Goal: Information Seeking & Learning: Learn about a topic

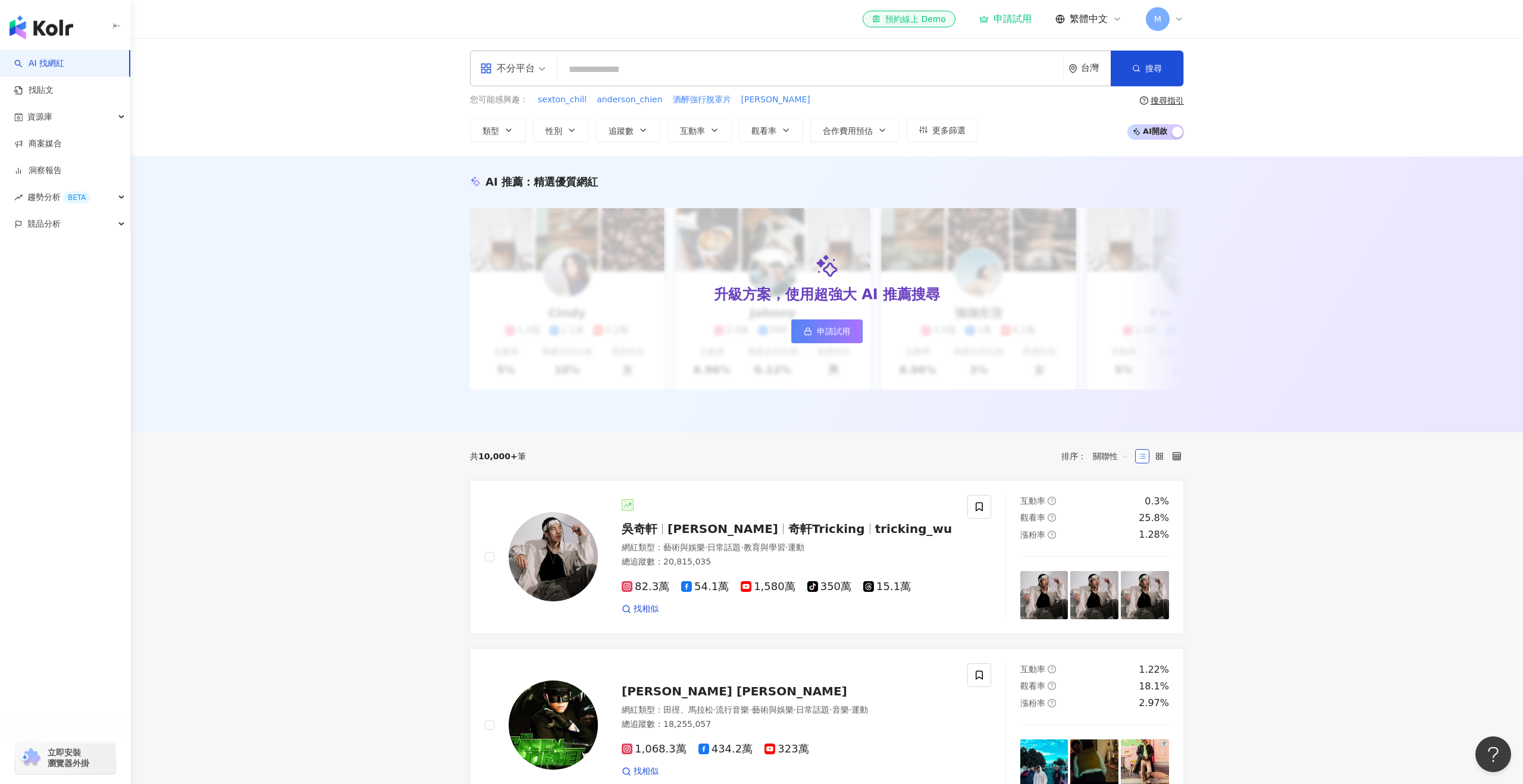
click at [751, 72] on input "search" at bounding box center [810, 69] width 496 height 23
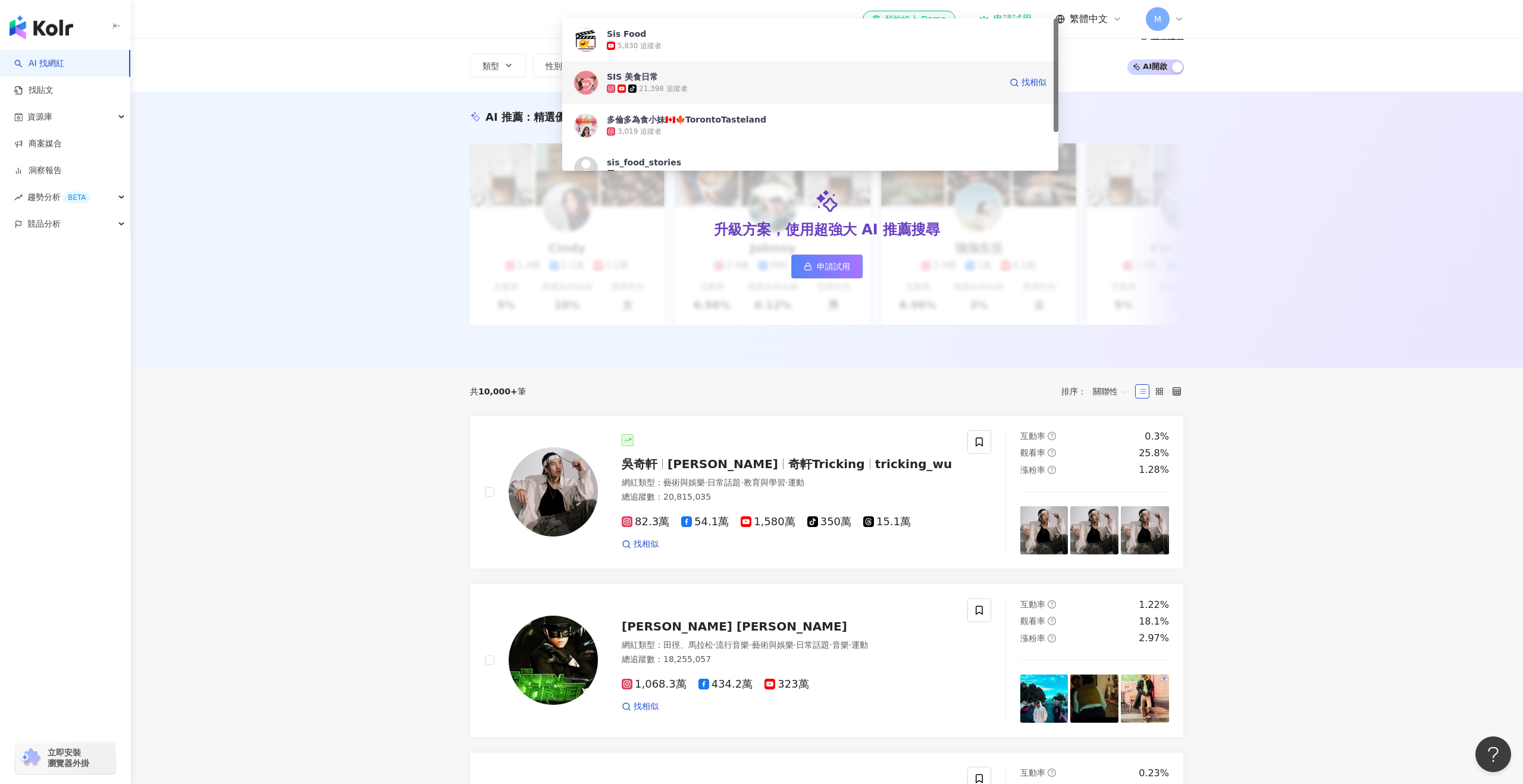
scroll to position [59, 0]
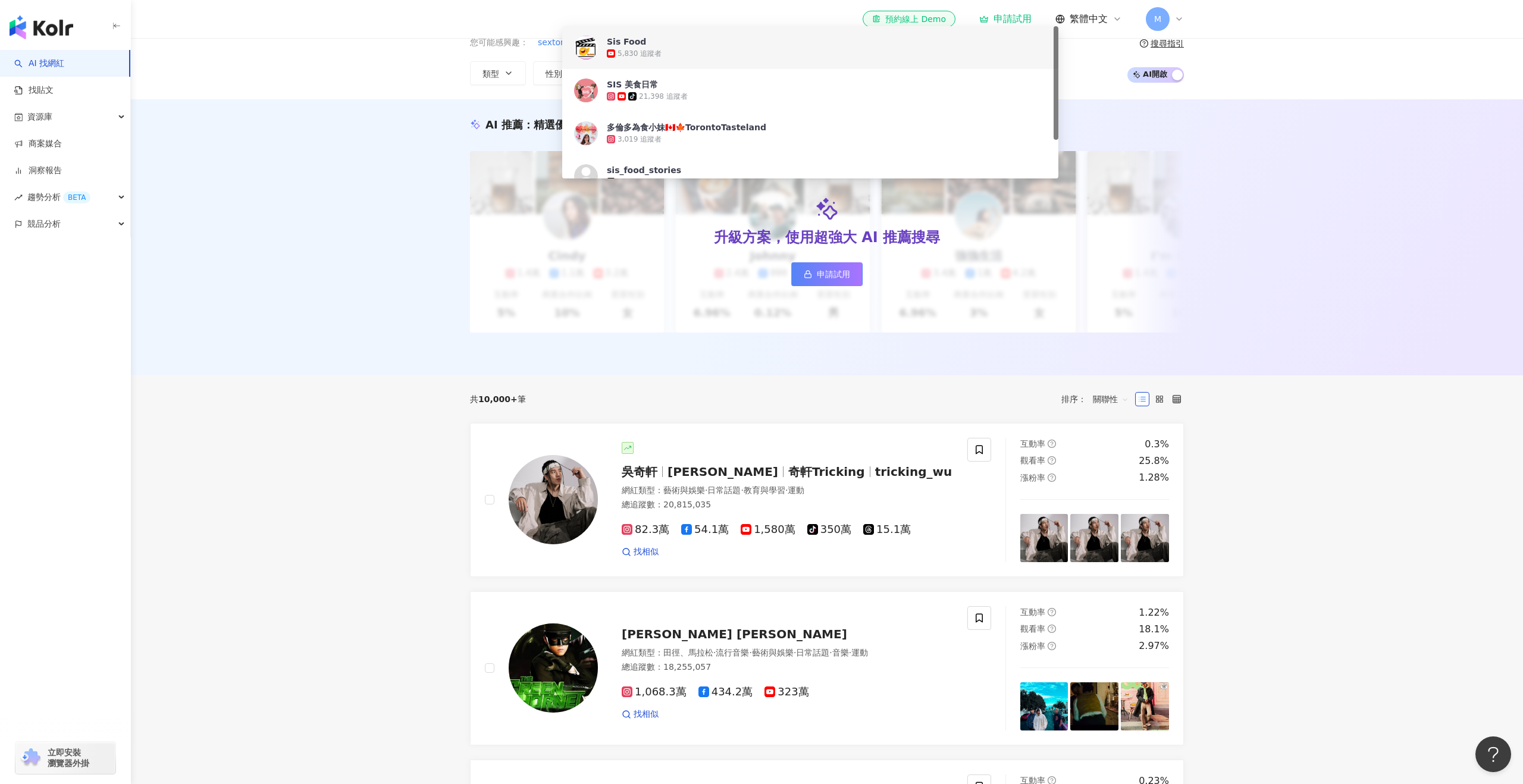
type input "*"
click at [263, 192] on div "AI 推薦 ： 精選優質網紅 升級方案，使用超強大 AI 推薦搜尋 申請試用 Cindy 1.4萬 1.1萬 3.2萬 互動率 5% 商業合作比例 10% 受…" at bounding box center [827, 237] width 1393 height 276
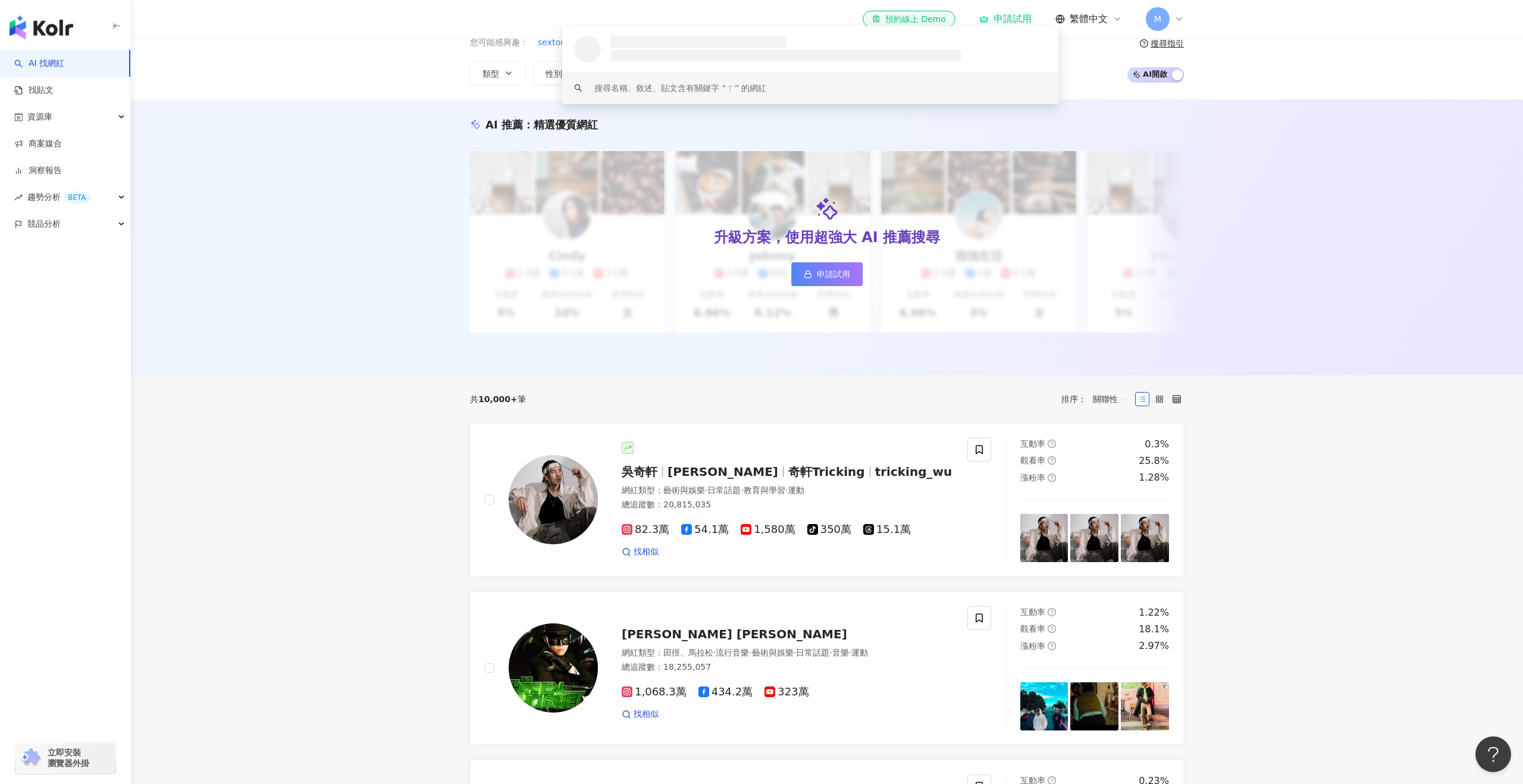
scroll to position [0, 0]
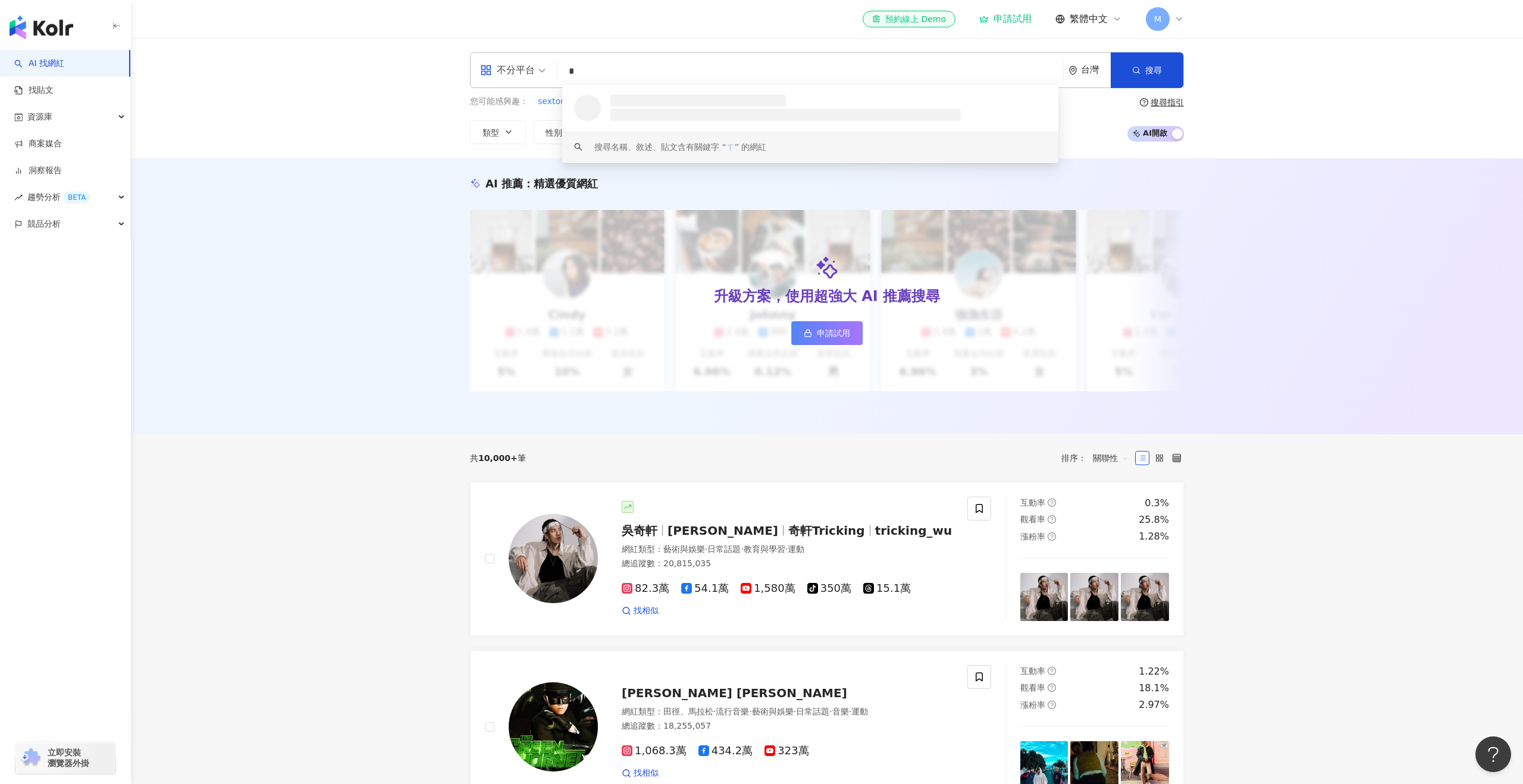
drag, startPoint x: 618, startPoint y: 70, endPoint x: 454, endPoint y: 69, distance: 164.0
click at [454, 69] on div "不分平台 * 台灣 搜尋 loading keyword 搜尋名稱、敘述、貼文含有關鍵字 “ ㄒ ” 的網紅 您可能感興趣： sexton_chill and…" at bounding box center [826, 98] width 762 height 91
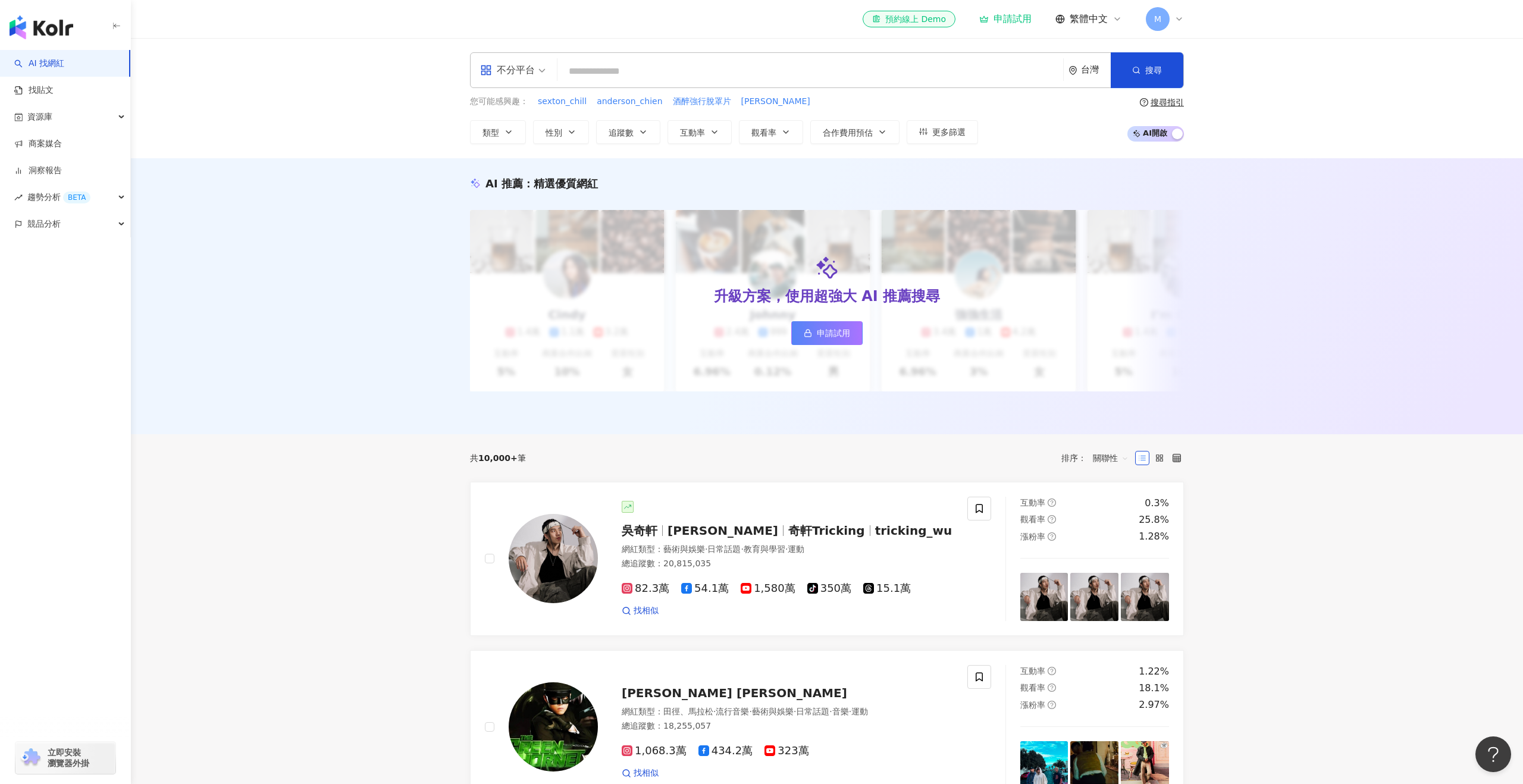
paste input "**********"
type input "**********"
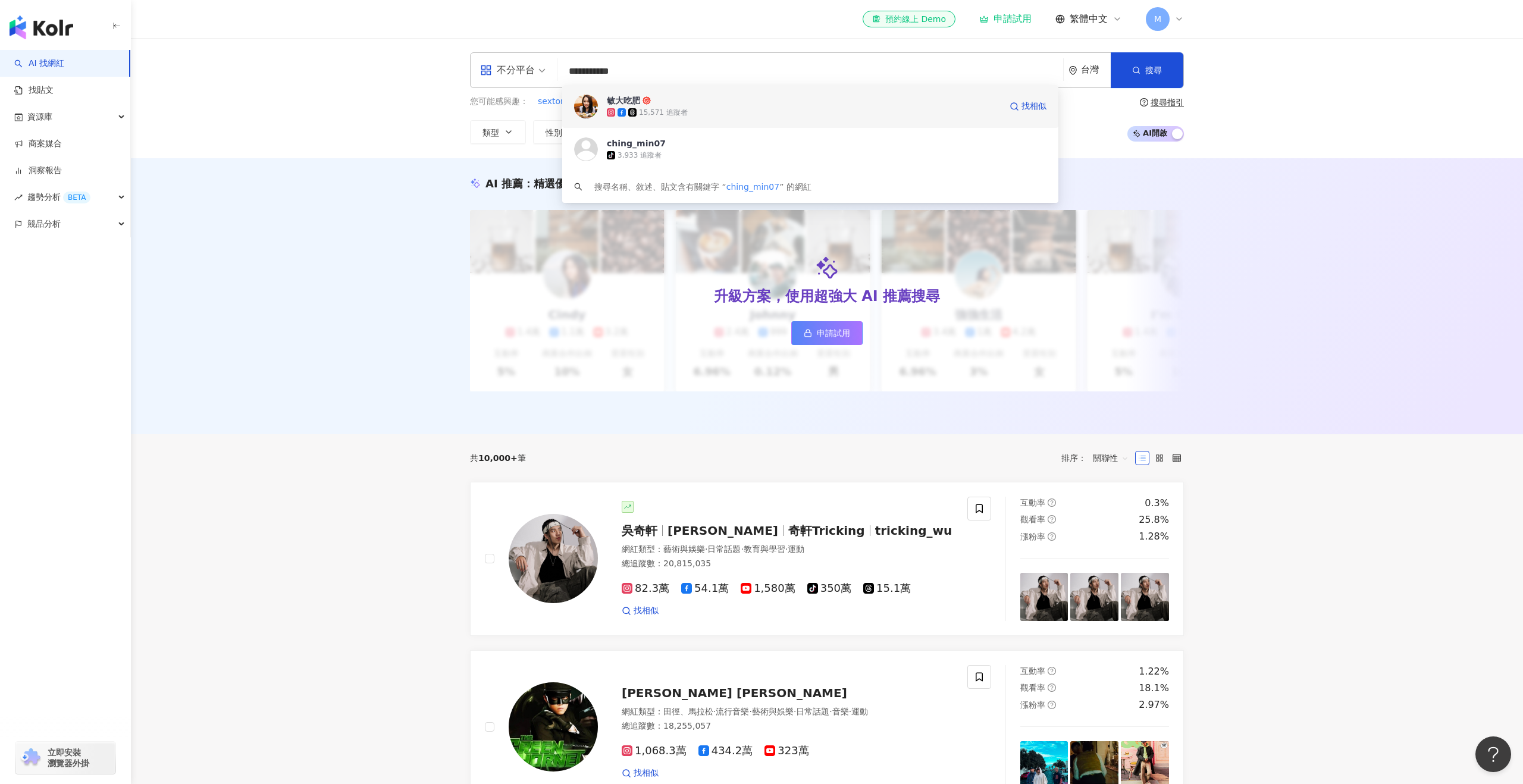
click at [669, 94] on span "敏大吃肥" at bounding box center [804, 100] width 394 height 12
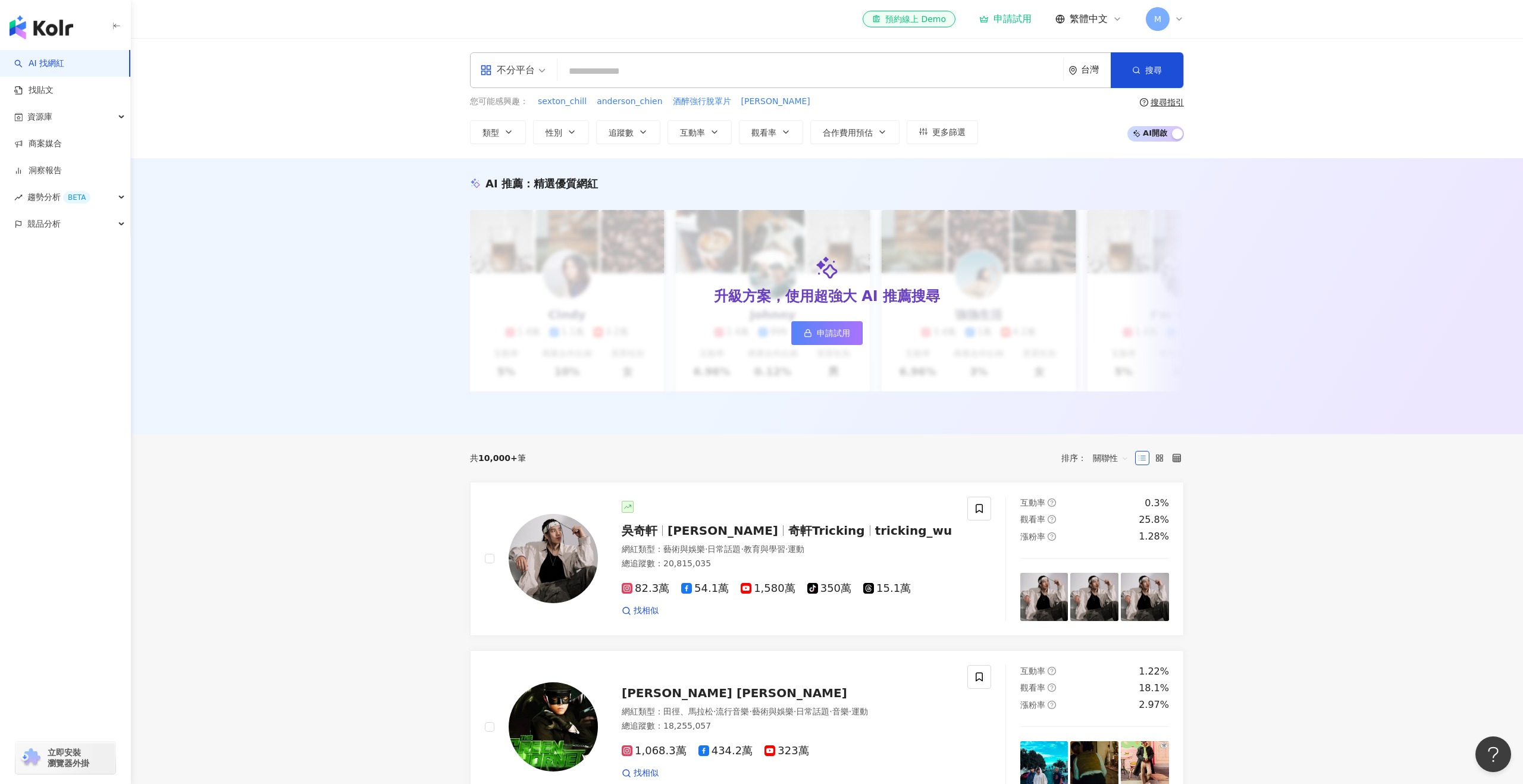
click at [772, 59] on div "不分平台 台灣 搜尋 99e1cf3f-3152-4f27-80df-4f48ccf2de0e 敏大吃肥 15,571 追蹤者 ching_min07 tik…" at bounding box center [827, 70] width 714 height 36
click at [844, 70] on input "search" at bounding box center [810, 71] width 496 height 23
paste input "**********"
type input "**********"
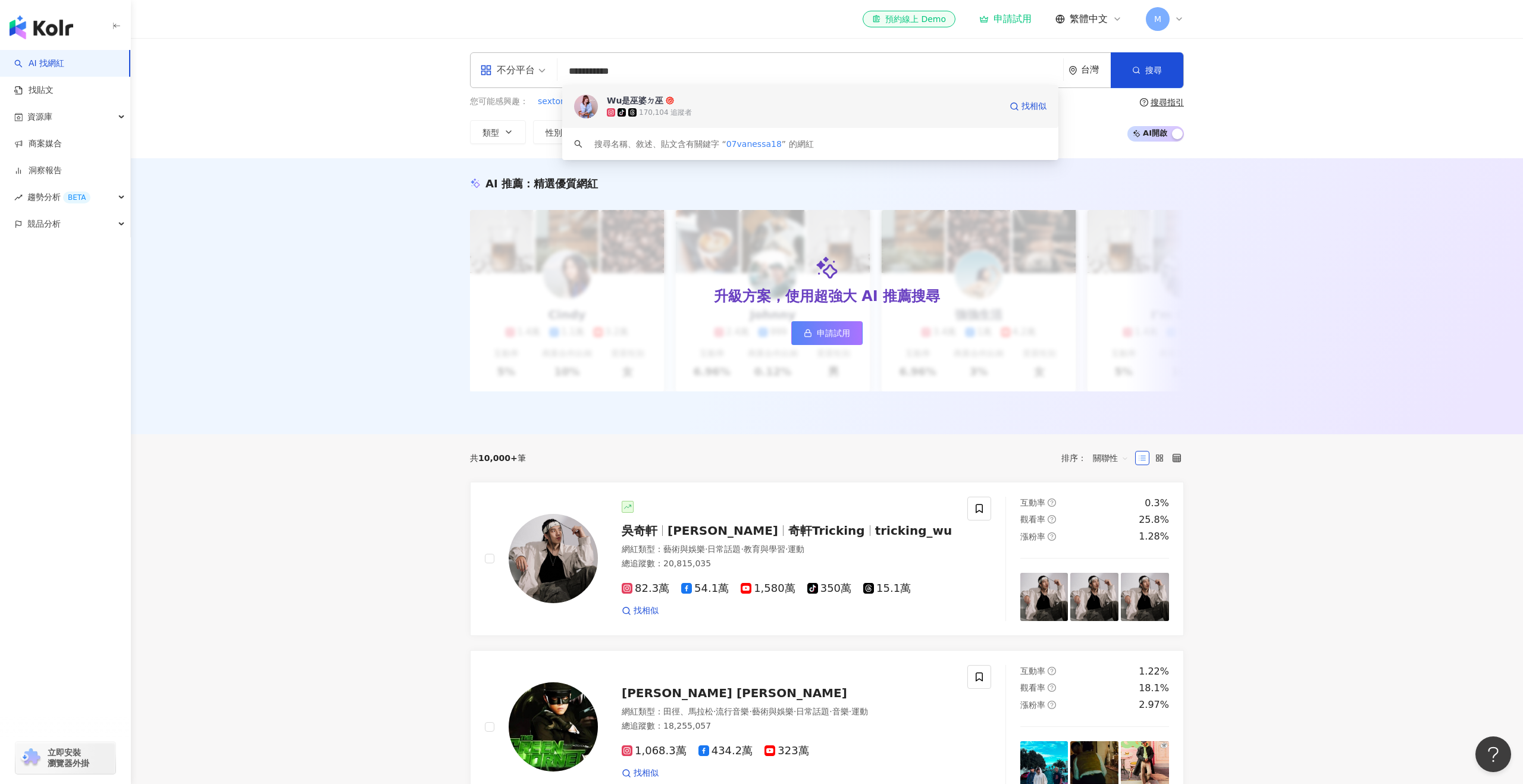
click at [724, 105] on span "Wu是巫婆ㄉ巫" at bounding box center [804, 100] width 394 height 12
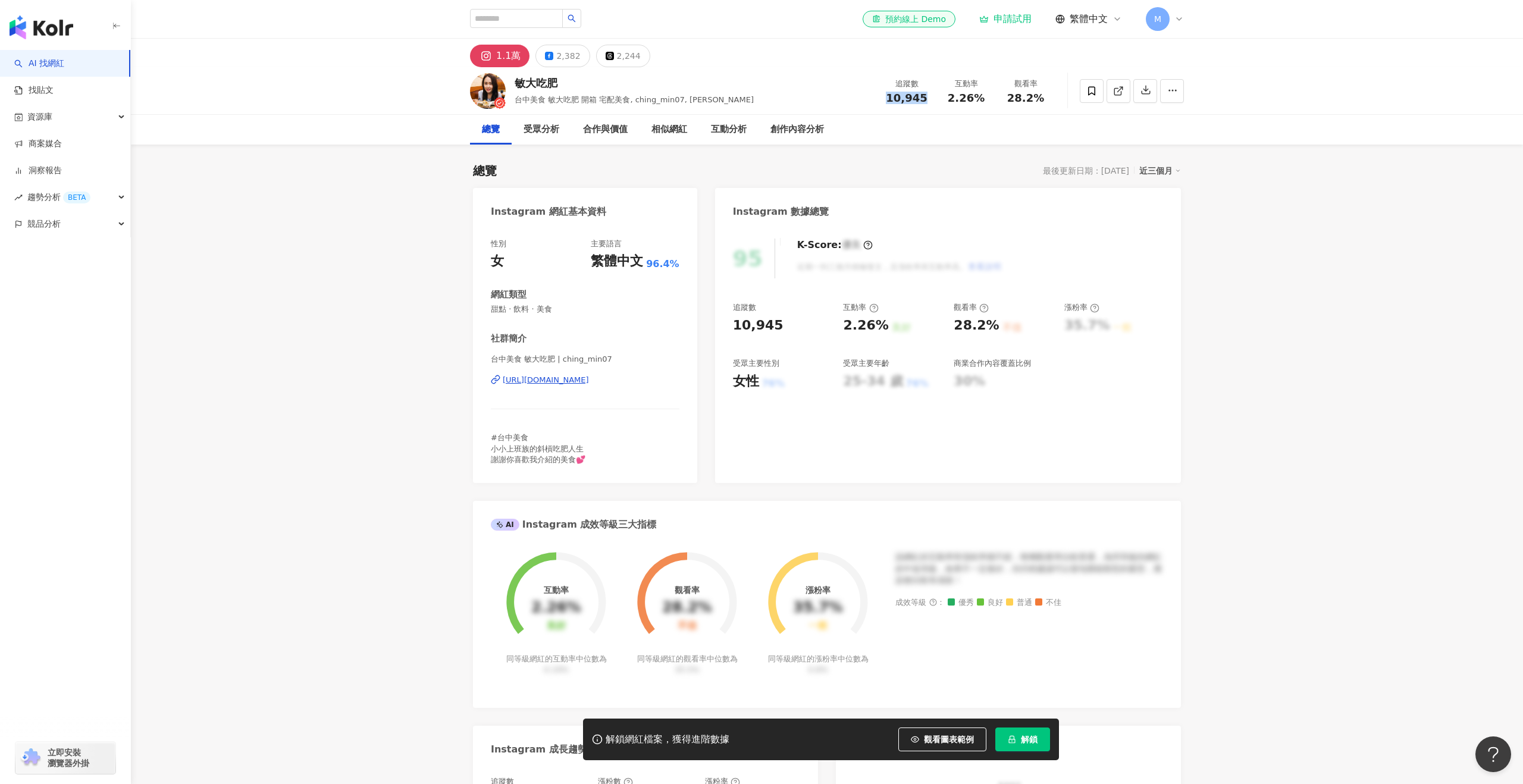
drag, startPoint x: 930, startPoint y: 97, endPoint x: 886, endPoint y: 99, distance: 44.0
click at [886, 99] on div "追蹤數 10,945" at bounding box center [907, 91] width 59 height 26
copy span "10,945"
drag, startPoint x: 582, startPoint y: 77, endPoint x: 508, endPoint y: 80, distance: 74.1
click at [508, 80] on div "敏大吃肥 台中美食 敏大吃肥 開箱 宅配美食, ching_min07, 敏大 追蹤數 10,945 互動率 2.26% 觀看率 28.2%" at bounding box center [826, 91] width 762 height 47
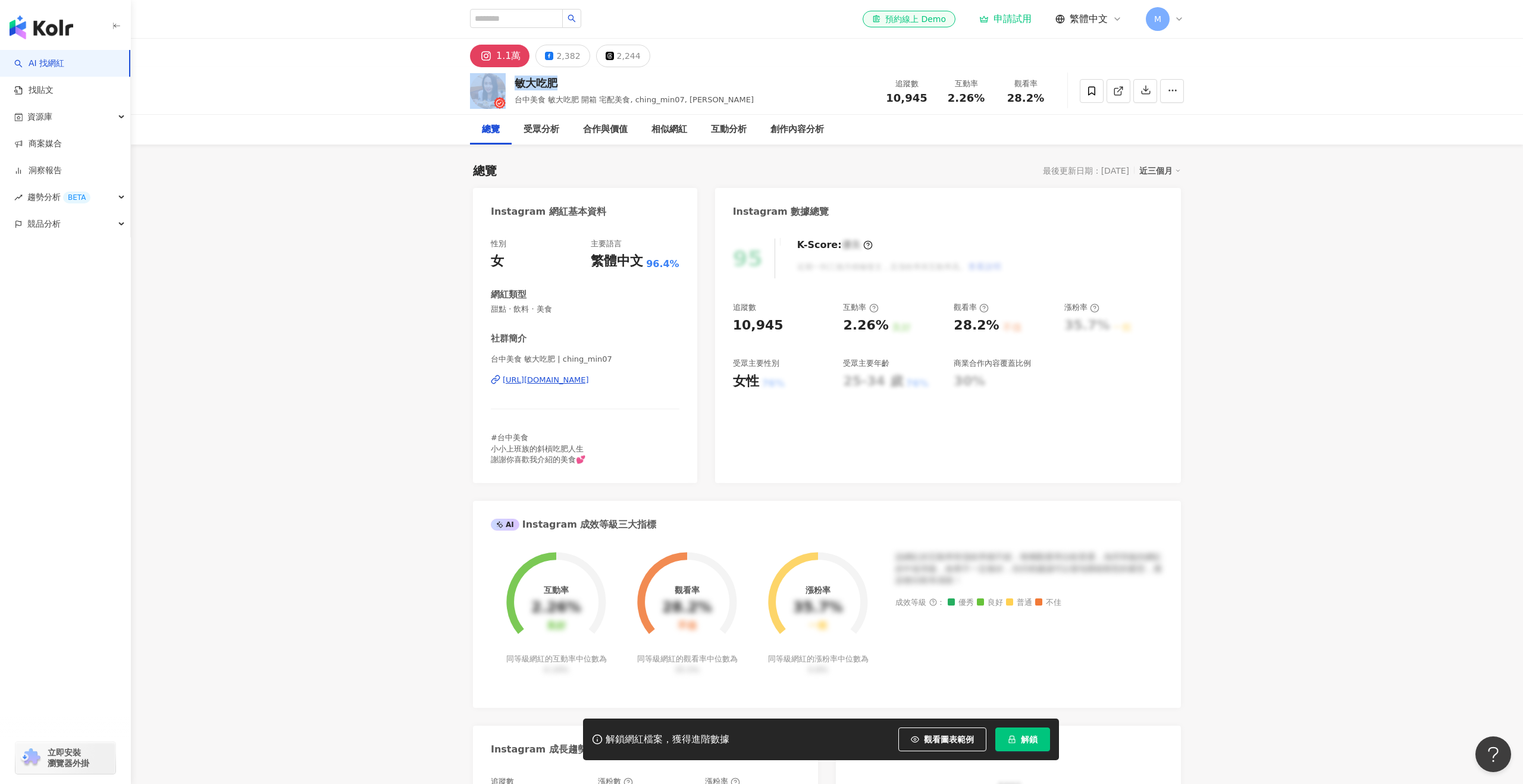
copy div "敏大吃肥"
click at [562, 57] on div "2,382" at bounding box center [568, 55] width 23 height 16
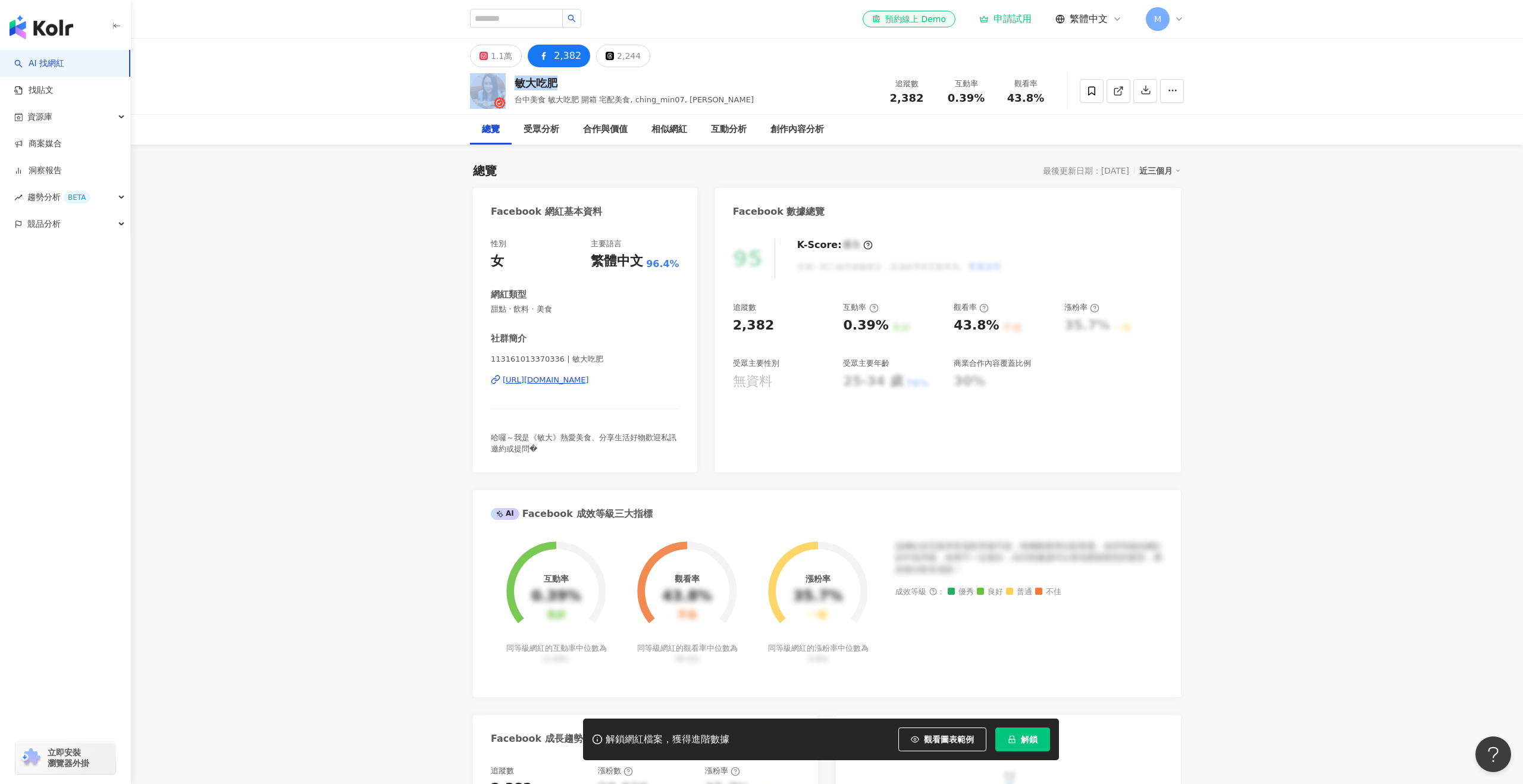
drag, startPoint x: 486, startPoint y: 375, endPoint x: 701, endPoint y: 376, distance: 215.0
click at [701, 376] on div "Facebook 網紅基本資料 性別 女 主要語言 繁體中文 96.4% 網紅類型 甜點 · 飲料 · 美食 社群簡介 113161013370336 | 敏…" at bounding box center [827, 639] width 708 height 902
copy div "https://www.facebook.com/113161013370336"
drag, startPoint x: 890, startPoint y: 96, endPoint x: 933, endPoint y: 97, distance: 43.0
click at [933, 97] on div "追蹤數 2,382" at bounding box center [907, 91] width 59 height 26
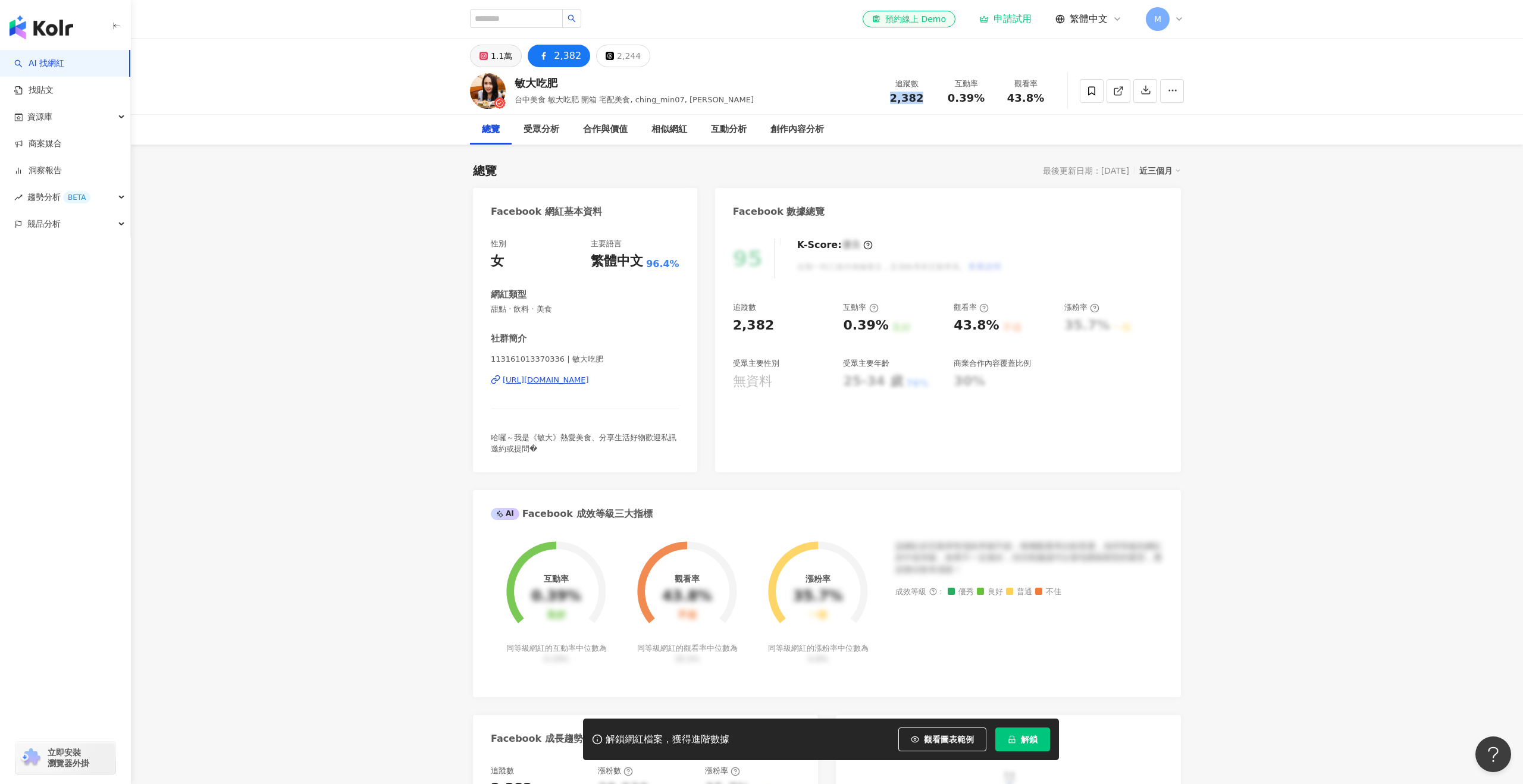
click at [509, 59] on div "1.1萬" at bounding box center [501, 55] width 21 height 16
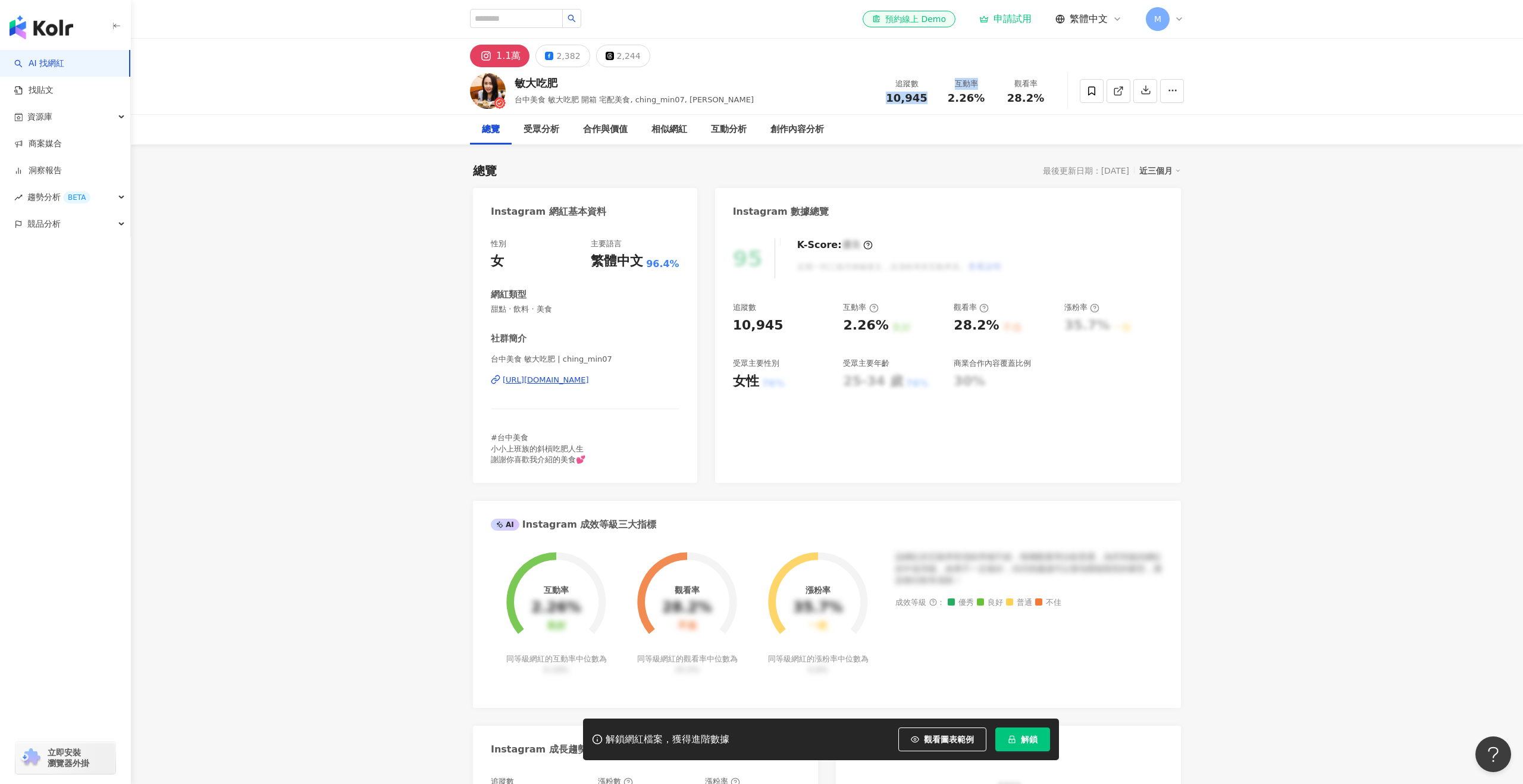
drag, startPoint x: 877, startPoint y: 94, endPoint x: 943, endPoint y: 94, distance: 66.0
click at [943, 94] on div "追蹤數 10,945 互動率 2.26% 觀看率 28.2%" at bounding box center [966, 91] width 179 height 35
click at [944, 95] on div "2.26%" at bounding box center [966, 98] width 45 height 12
click at [897, 106] on div "追蹤數 10,945 互動率 2.26% 觀看率 28.2%" at bounding box center [966, 91] width 179 height 35
click at [1041, 102] on div "追蹤數 10,945 互動率 2.26% 觀看率 28.2%" at bounding box center [966, 91] width 179 height 35
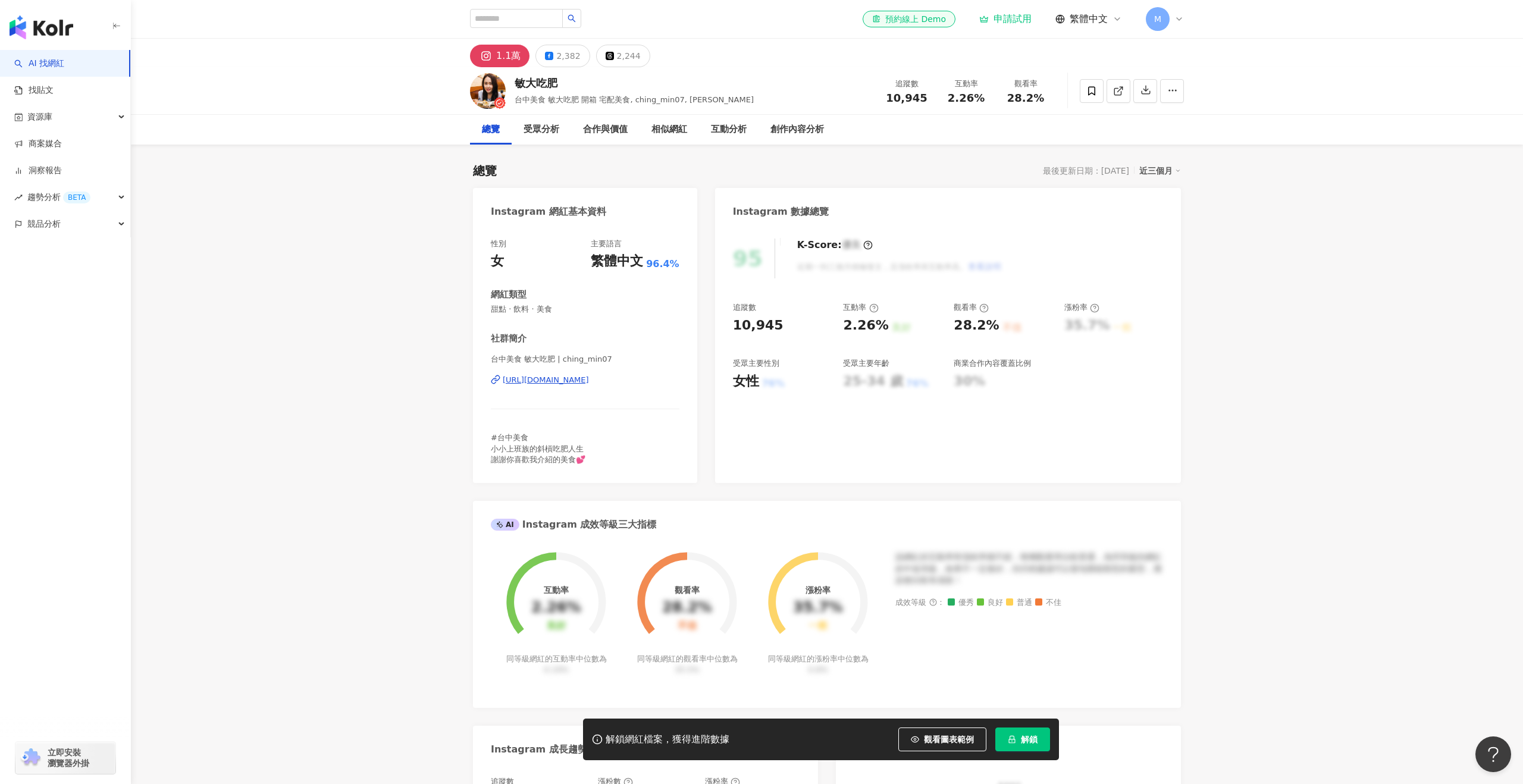
click at [1043, 102] on div "28.2%" at bounding box center [1026, 98] width 45 height 12
drag, startPoint x: 1029, startPoint y: 98, endPoint x: 1022, endPoint y: 98, distance: 7.0
click at [948, 100] on div "追蹤數 10,945 互動率 2.26% 觀看率 28.2%" at bounding box center [966, 91] width 179 height 35
click at [1045, 98] on div "28.2%" at bounding box center [1026, 98] width 45 height 12
drag, startPoint x: 890, startPoint y: 98, endPoint x: 933, endPoint y: 98, distance: 43.0
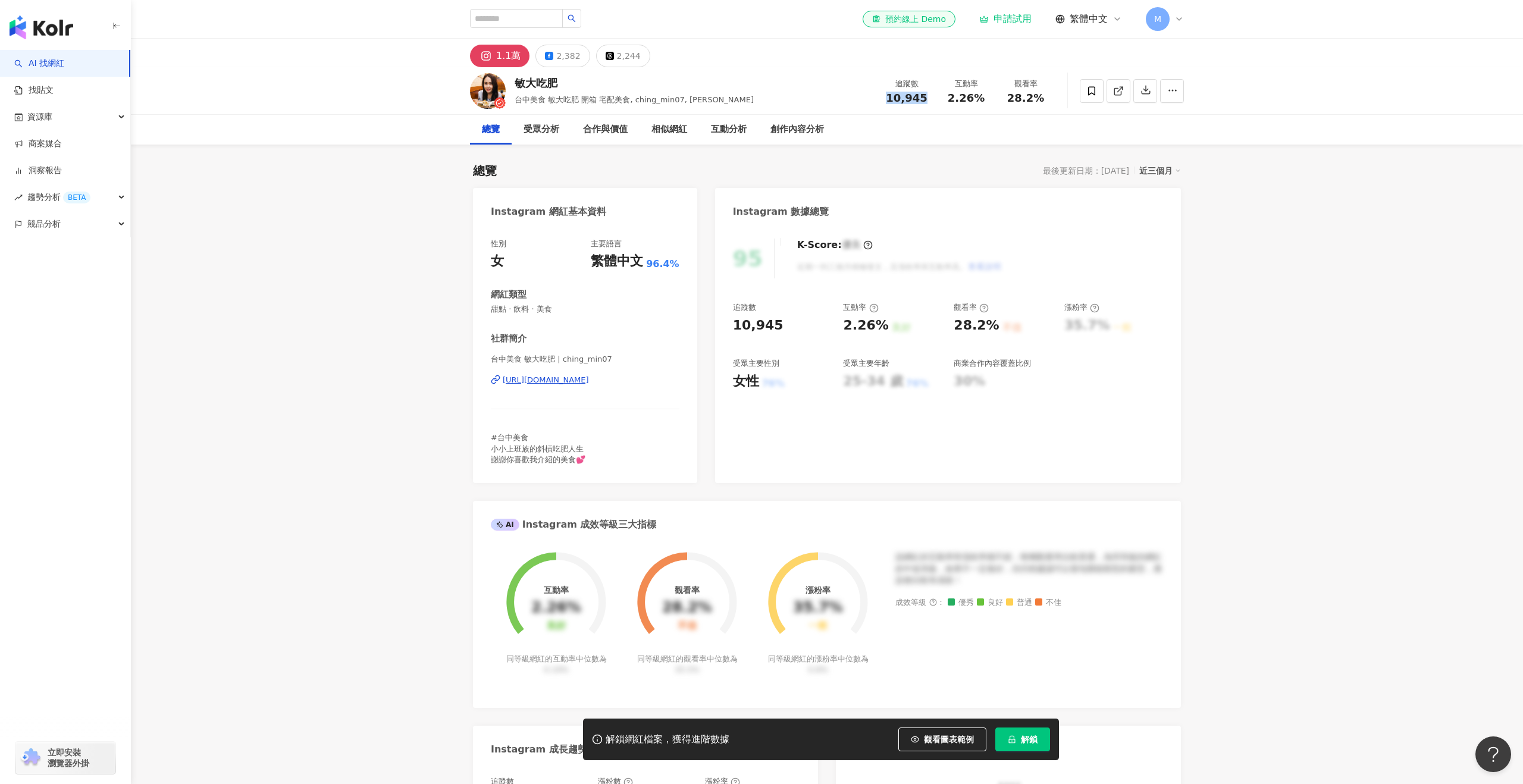
click at [931, 98] on div "追蹤數 10,945" at bounding box center [907, 91] width 59 height 26
copy span "10,945"
click at [991, 96] on div "互動率 2.26%" at bounding box center [966, 91] width 59 height 26
drag, startPoint x: 948, startPoint y: 98, endPoint x: 986, endPoint y: 97, distance: 38.0
click at [983, 97] on div "2.26%" at bounding box center [966, 98] width 45 height 12
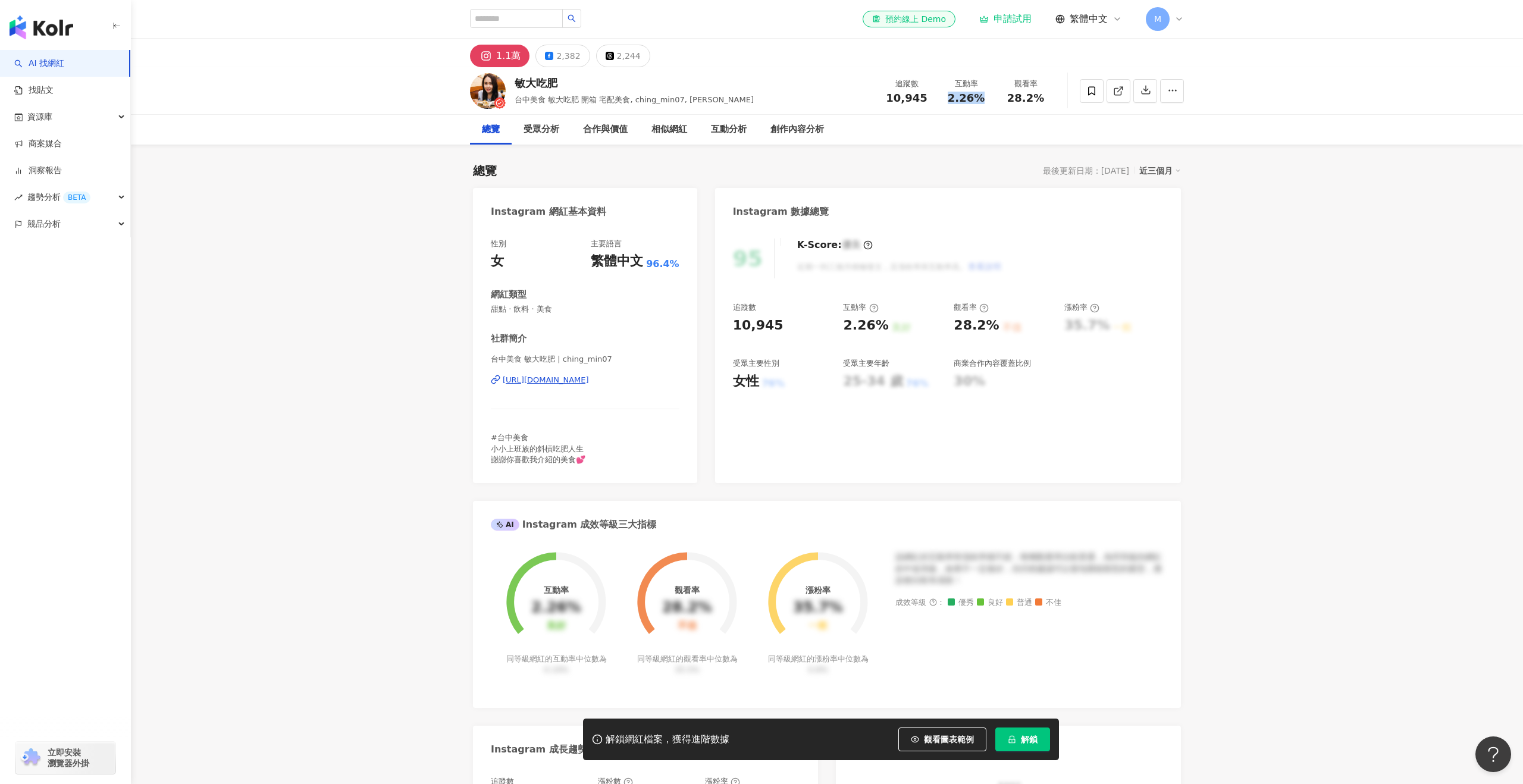
copy span "2.26%"
drag, startPoint x: 1008, startPoint y: 97, endPoint x: 1058, endPoint y: 98, distance: 50.0
click at [1058, 98] on div "敏大吃肥 台中美食 敏大吃肥 開箱 宅配美食, ching_min07, 敏大 追蹤數 10,945 互動率 2.26% 觀看率 28.2%" at bounding box center [826, 91] width 762 height 47
copy span "28.2%"
drag, startPoint x: 558, startPoint y: 57, endPoint x: 565, endPoint y: 58, distance: 7.1
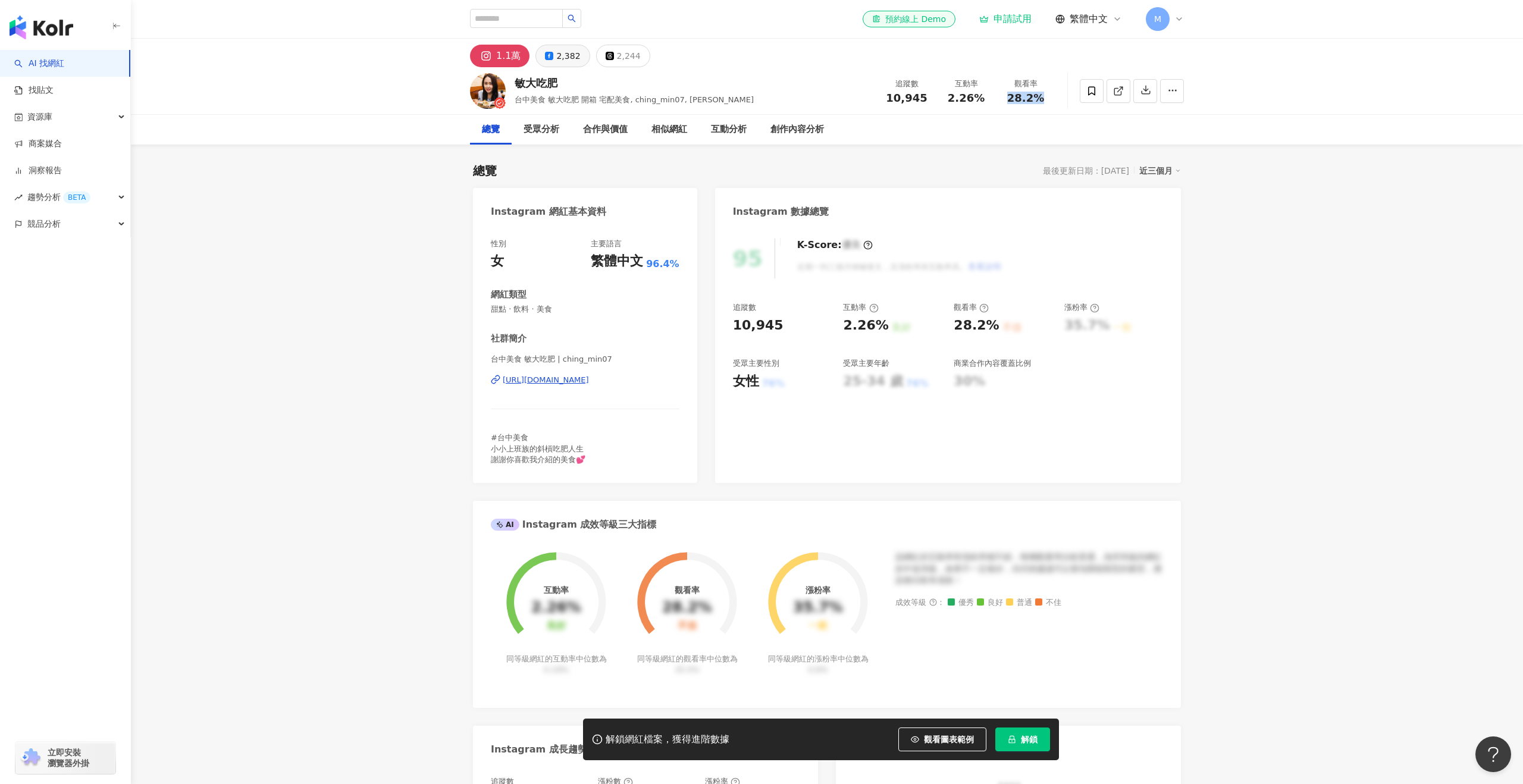
click at [558, 56] on div "2,382" at bounding box center [568, 55] width 23 height 16
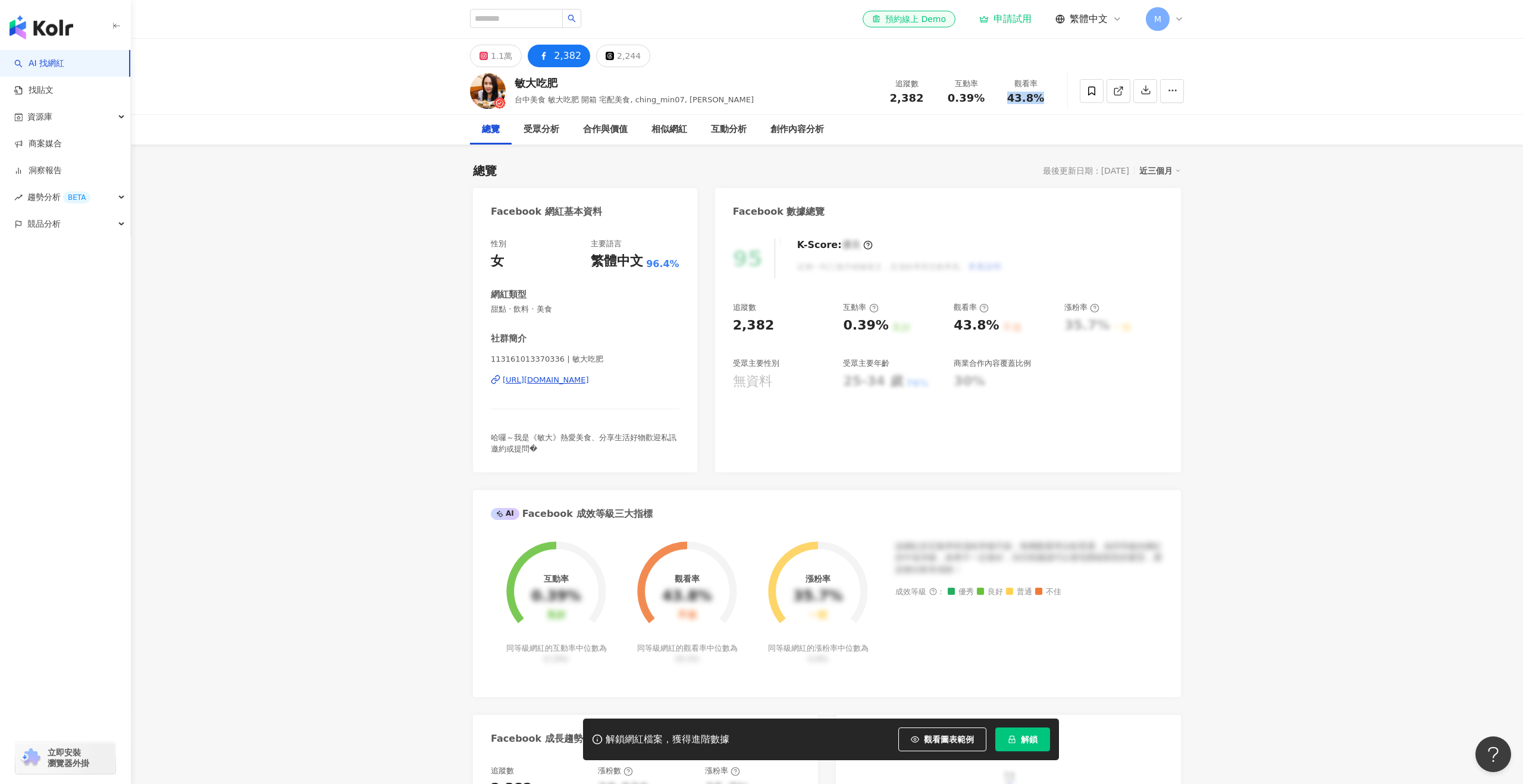
drag, startPoint x: 861, startPoint y: 98, endPoint x: 886, endPoint y: 94, distance: 25.3
click at [862, 98] on div "敏大吃肥 台中美食 敏大吃肥 開箱 宅配美食, ching_min07, 敏大 追蹤數 2,382 互動率 0.39% 觀看率 43.8%" at bounding box center [826, 91] width 762 height 47
click at [1021, 94] on span "43.8%" at bounding box center [1025, 98] width 37 height 12
drag, startPoint x: 1047, startPoint y: 96, endPoint x: 1000, endPoint y: 102, distance: 47.4
click at [1000, 102] on div "觀看率 43.8%" at bounding box center [1025, 91] width 59 height 26
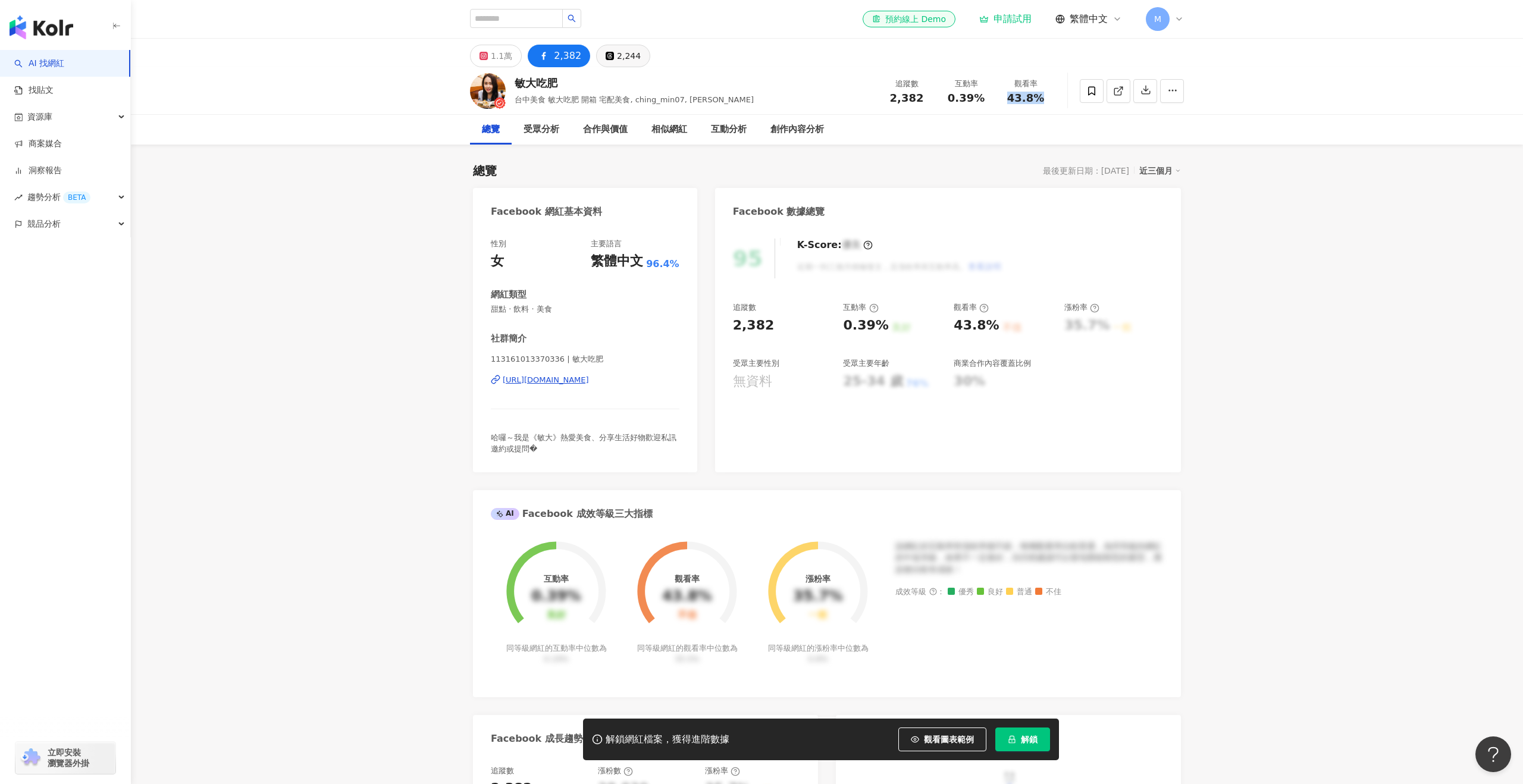
click at [619, 64] on div "2,244" at bounding box center [629, 55] width 23 height 16
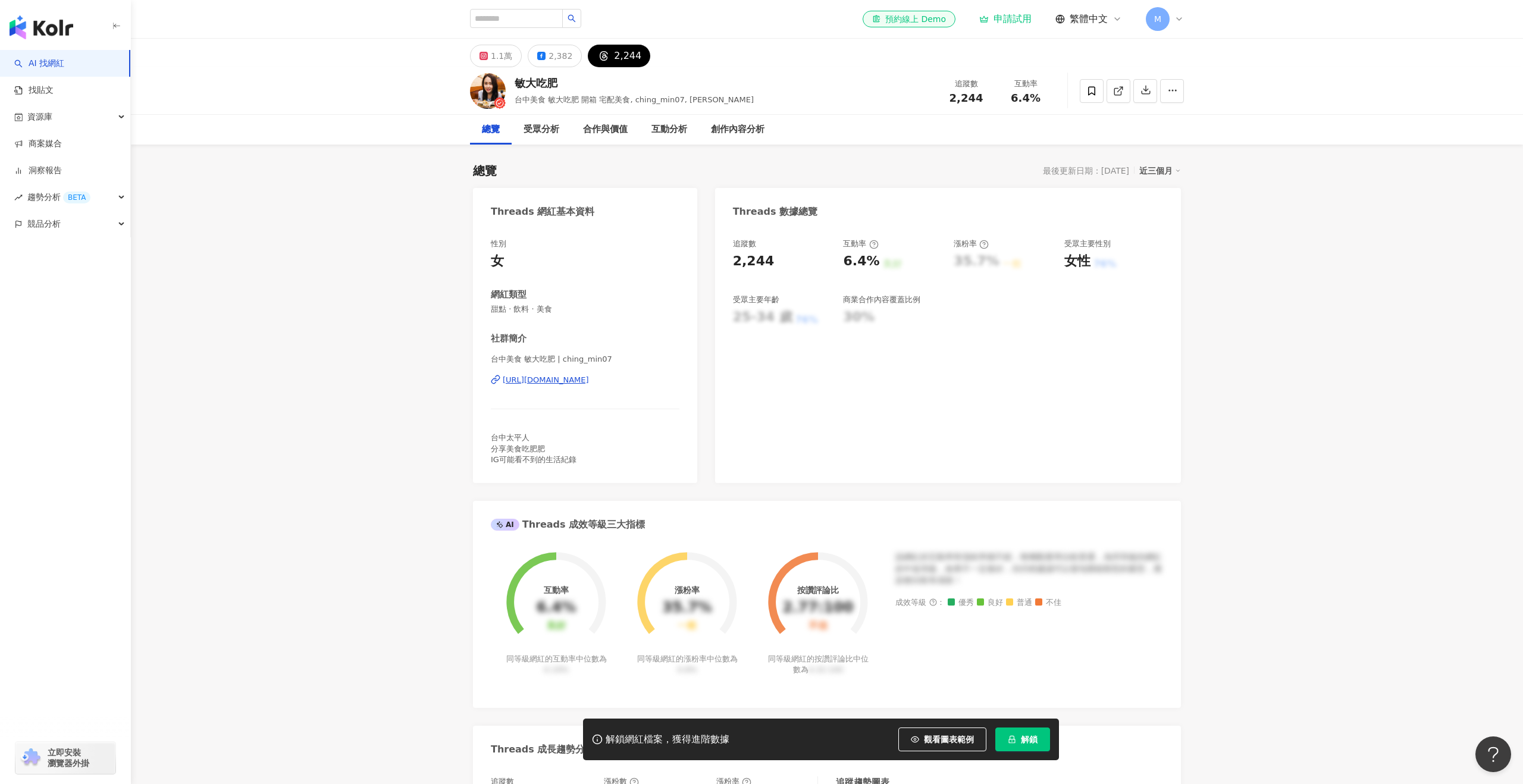
drag, startPoint x: 986, startPoint y: 94, endPoint x: 947, endPoint y: 97, distance: 39.1
click at [947, 97] on div "2,244" at bounding box center [966, 98] width 45 height 12
drag, startPoint x: 505, startPoint y: 379, endPoint x: 616, endPoint y: 381, distance: 111.0
click at [616, 381] on div "性別 女 網紅類型 甜點 · 飲料 · 美食 社群簡介 台中美食 敏大吃肥 | ching_min07 https://www.threads.com/@ch…" at bounding box center [585, 355] width 224 height 256
drag, startPoint x: 621, startPoint y: 397, endPoint x: 526, endPoint y: 386, distance: 95.6
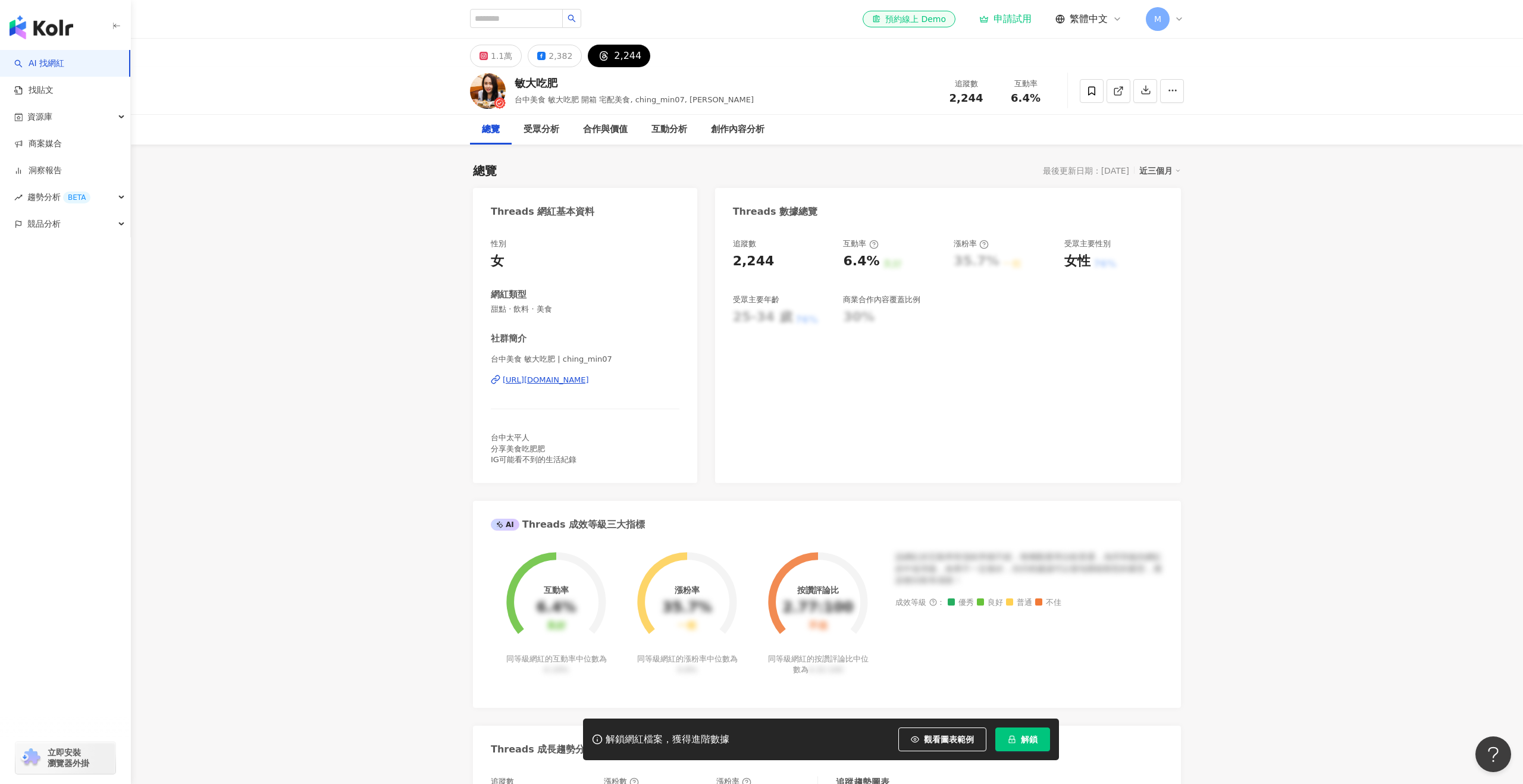
click at [618, 397] on div "台中美食 敏大吃肥 | ching_min07 https://www.threads.com/@ching_min07" at bounding box center [586, 388] width 189 height 69
drag, startPoint x: 485, startPoint y: 373, endPoint x: 747, endPoint y: 384, distance: 262.2
click at [747, 384] on div "Threads 網紅基本資料 性別 女 網紅類型 甜點 · 飲料 · 美食 社群簡介 台中美食 敏大吃肥 | ching_min07 https://www.…" at bounding box center [827, 588] width 708 height 800
drag, startPoint x: 654, startPoint y: 421, endPoint x: 617, endPoint y: 421, distance: 37.0
click at [654, 421] on div "台中美食 敏大吃肥 | ching_min07 https://www.threads.com/@ching_min07" at bounding box center [586, 388] width 189 height 69
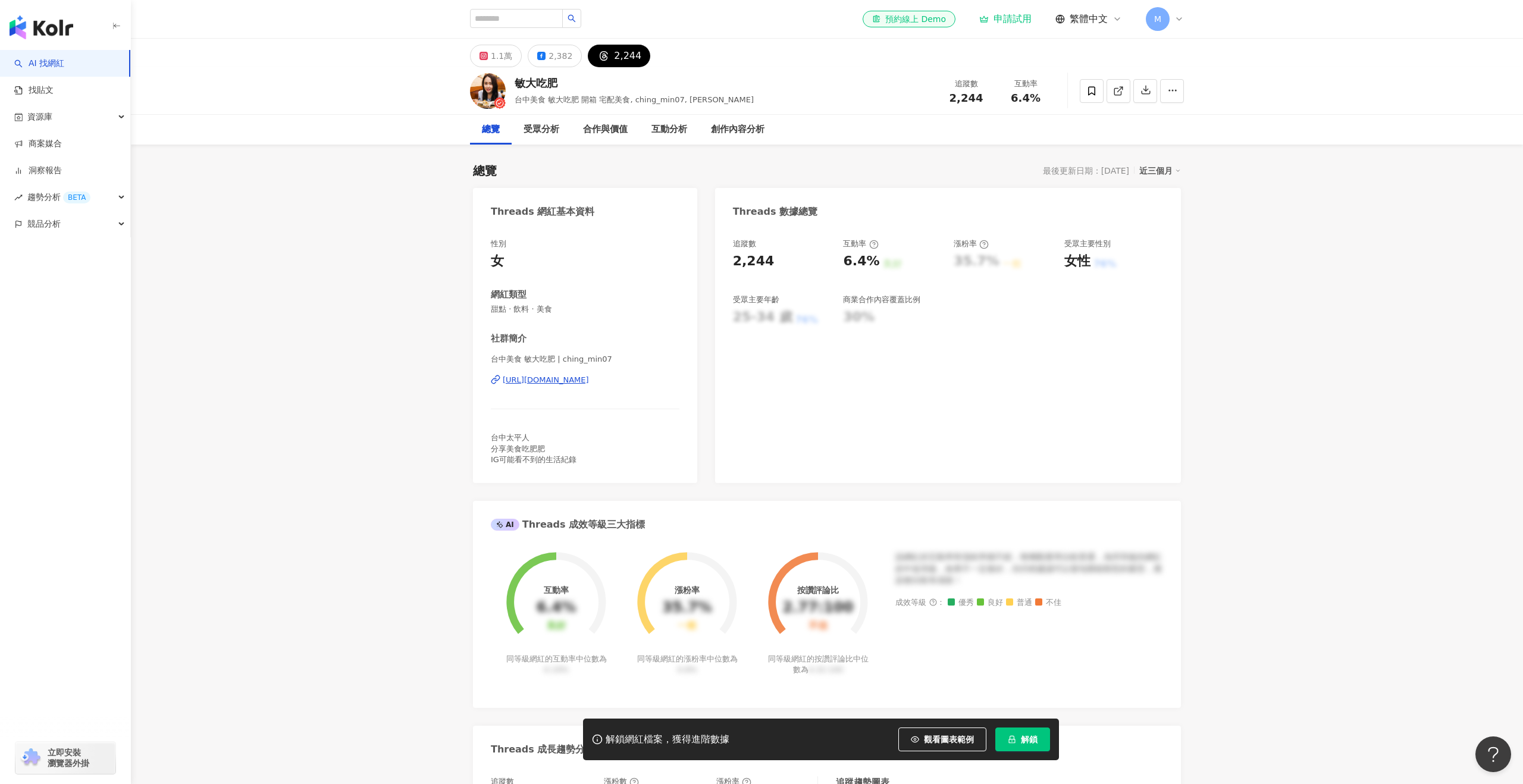
drag, startPoint x: 486, startPoint y: 379, endPoint x: 683, endPoint y: 384, distance: 197.1
click at [683, 384] on div "性別 女 網紅類型 甜點 · 飲料 · 美食 社群簡介 台中美食 敏大吃肥 | ching_min07 https://www.threads.com/@ch…" at bounding box center [585, 355] width 224 height 256
copy div "https://www.threads.com/@ching_min07"
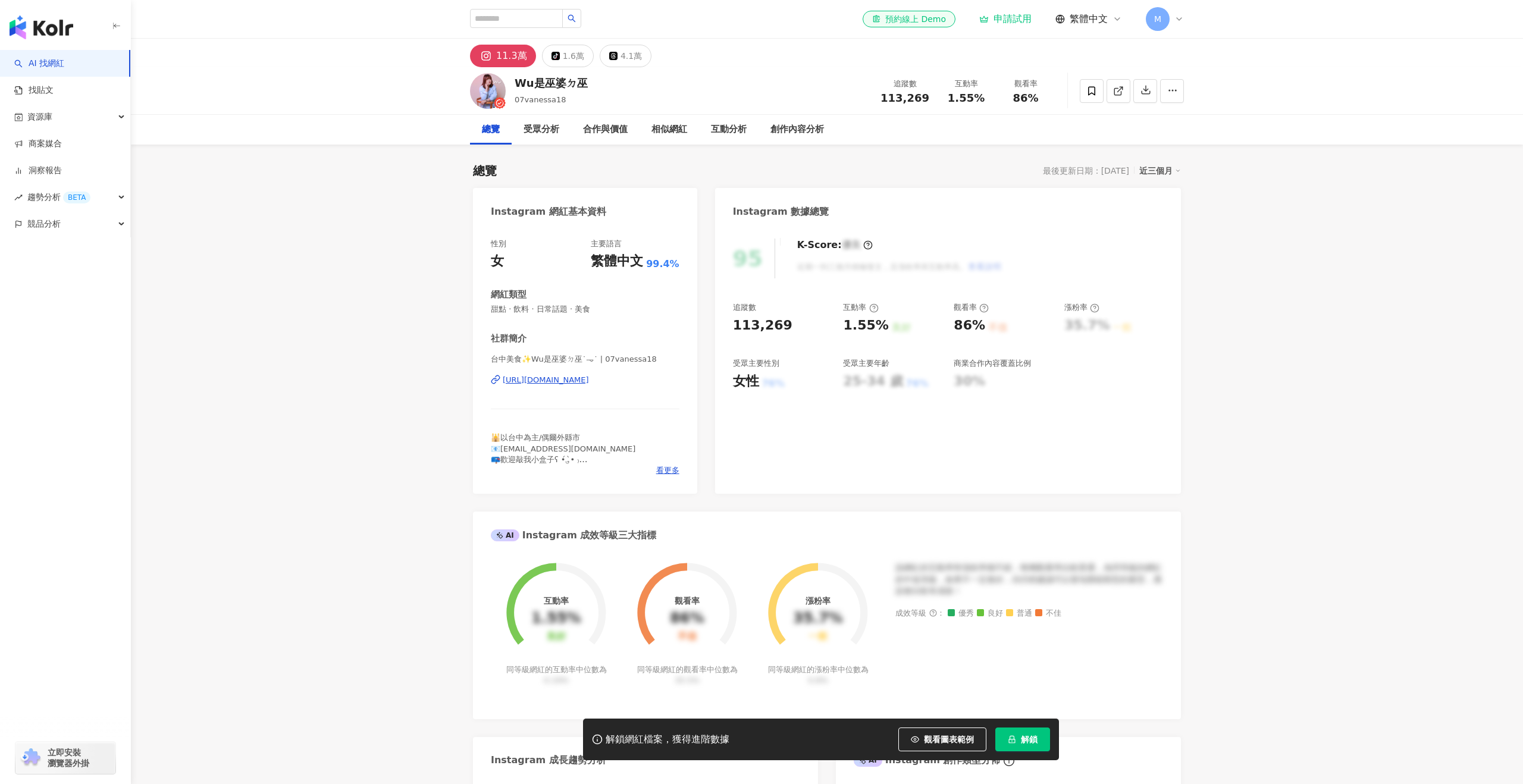
click at [874, 101] on div "[PERSON_NAME]是巫婆ㄉ巫 07vanessa18 追蹤數 113,269 互動率 1.55% 觀看率 86%" at bounding box center [826, 91] width 762 height 47
drag, startPoint x: 602, startPoint y: 77, endPoint x: 508, endPoint y: 85, distance: 94.3
click at [508, 85] on div "Wu是巫婆ㄉ巫 07vanessa18 追蹤數 113,269 互動率 1.55% 觀看率 86%" at bounding box center [826, 91] width 762 height 47
copy div "Wu是巫婆ㄉ巫"
drag, startPoint x: 483, startPoint y: 379, endPoint x: 679, endPoint y: 383, distance: 196.0
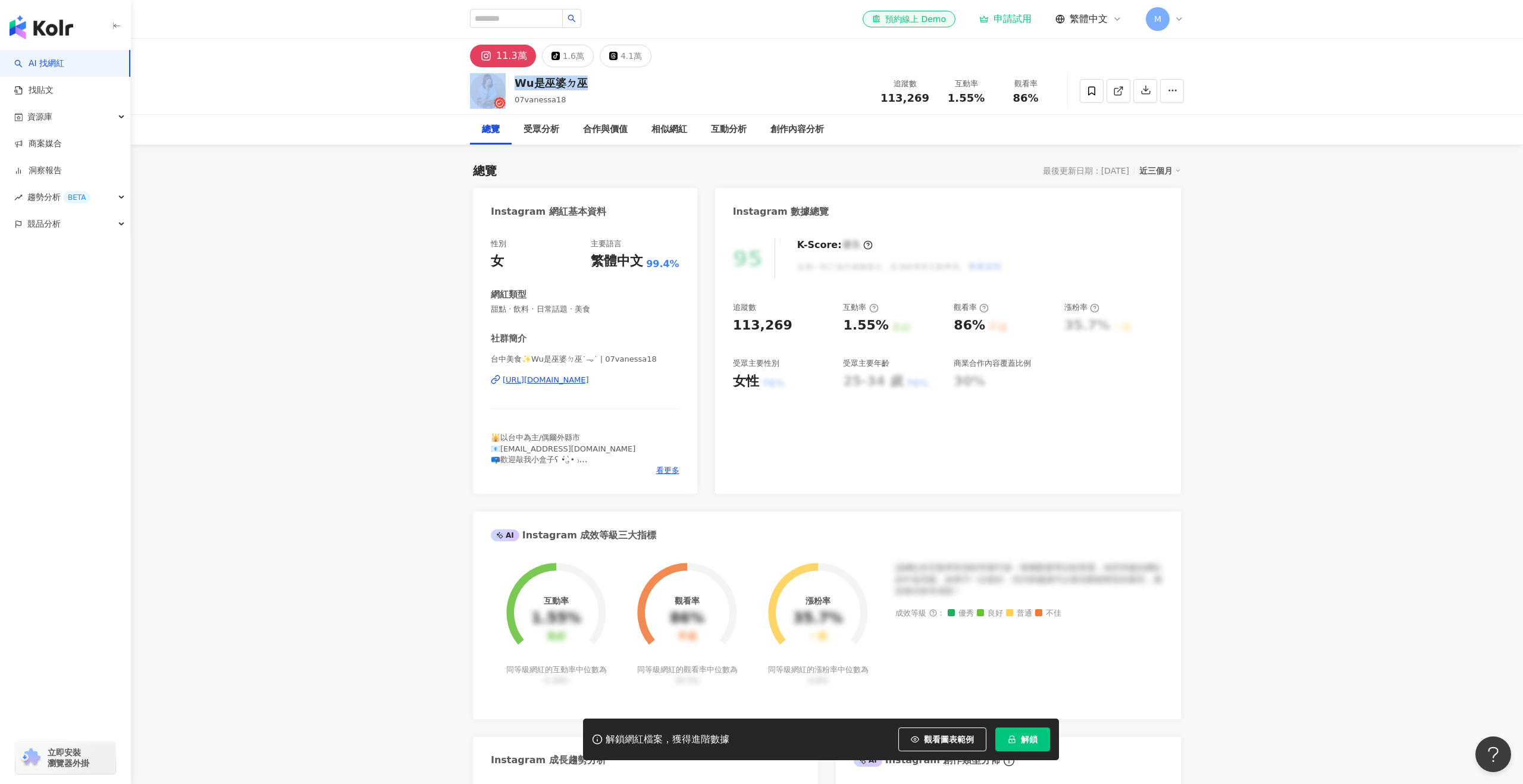
click at [679, 383] on div "性別 女 主要語言 繁體中文 99.4% 網紅類型 甜點 · 飲料 · 日常話題 · 美食 社群簡介 台中美食✨Wu是巫婆ㄉ巫˙𐃷˙ | 07vanessa1…" at bounding box center [585, 360] width 224 height 267
copy div "https://www.instagram.com/07vanessa18/"
drag, startPoint x: 953, startPoint y: 95, endPoint x: 988, endPoint y: 94, distance: 35.0
click at [988, 94] on div "1.55%" at bounding box center [966, 98] width 45 height 12
copy span "1.55%"
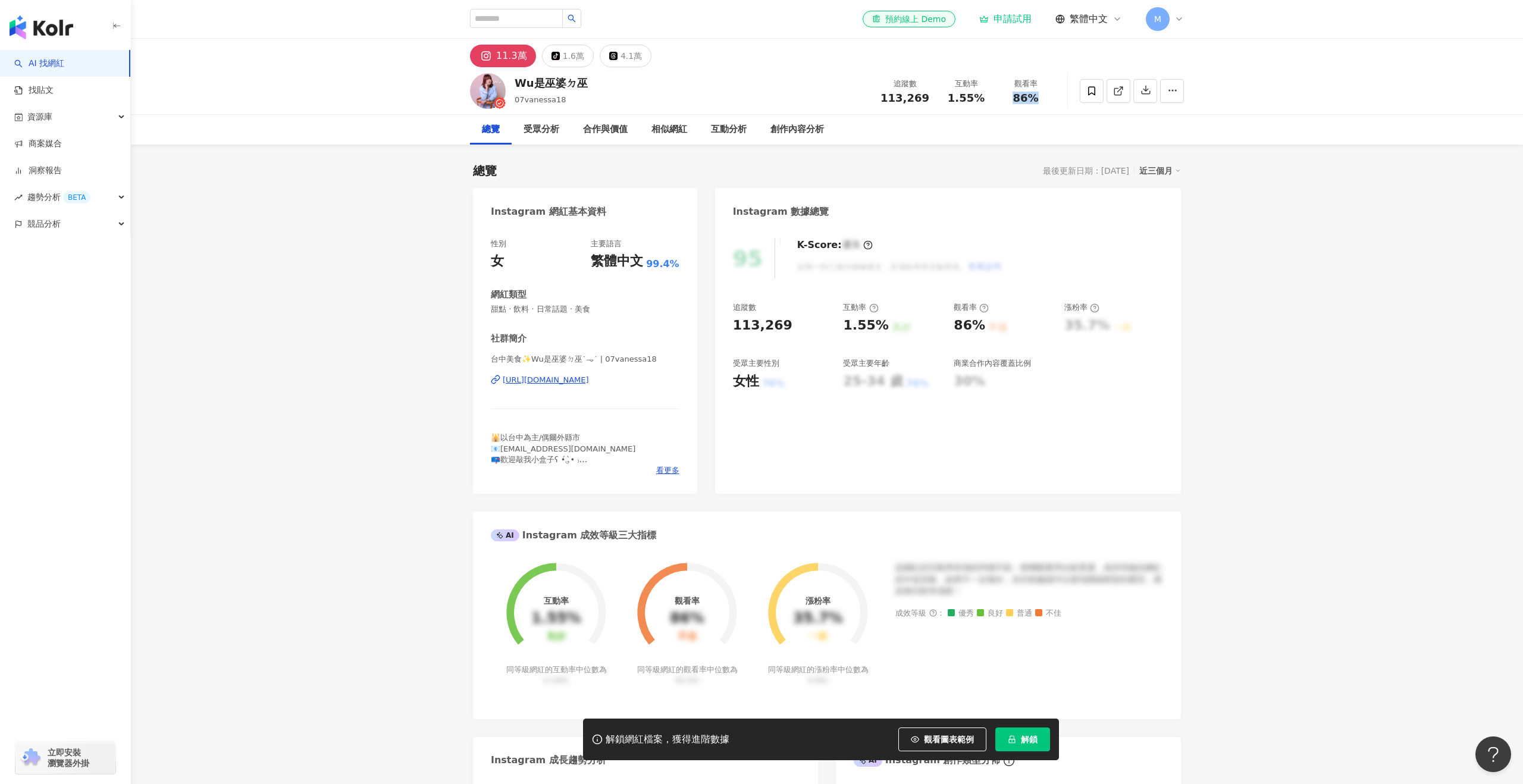
drag, startPoint x: 1050, startPoint y: 99, endPoint x: 1003, endPoint y: 101, distance: 47.0
click at [1003, 101] on div "觀看率 86%" at bounding box center [1025, 91] width 59 height 26
copy span "86%"
click at [621, 57] on div "4.1萬" at bounding box center [631, 55] width 21 height 16
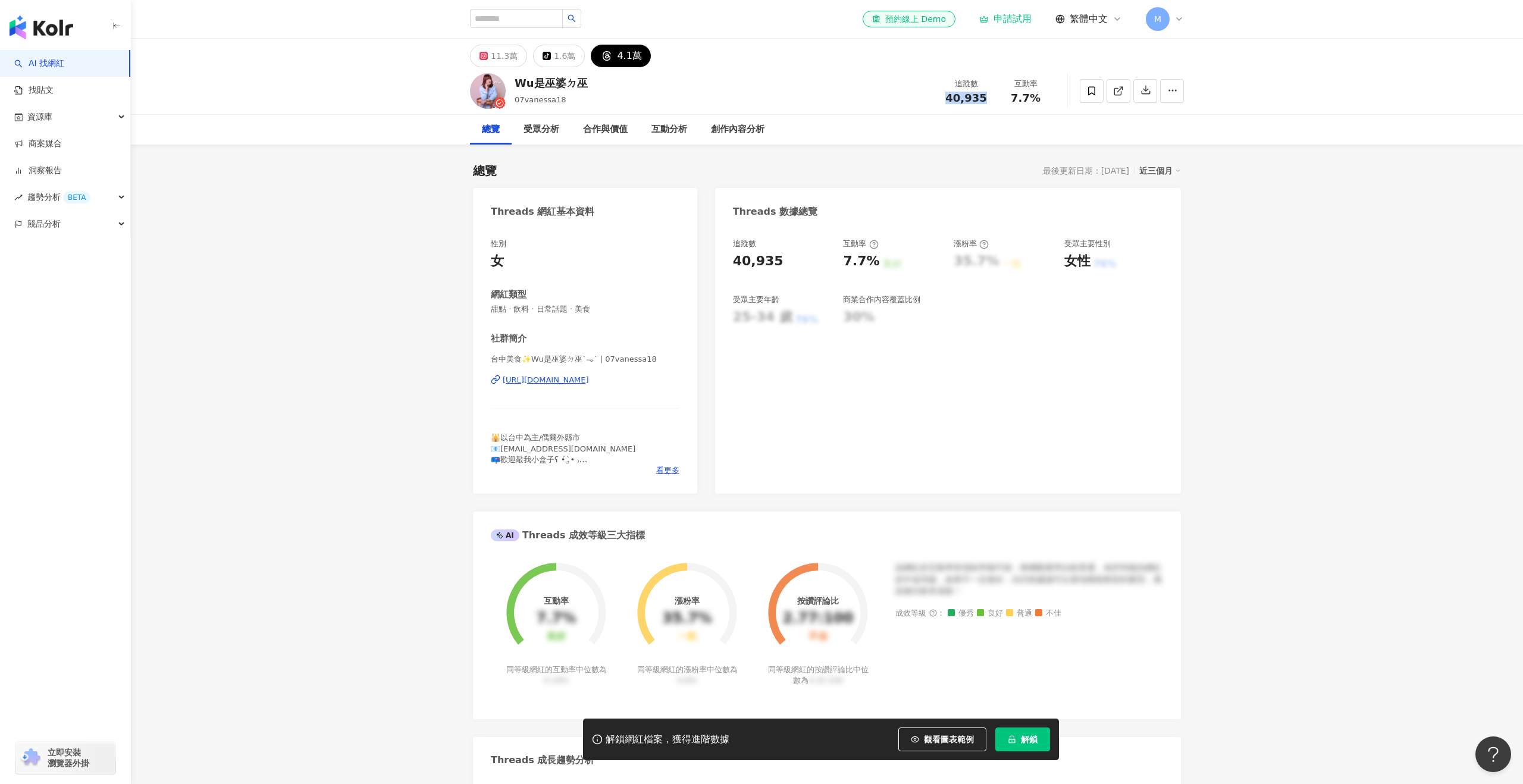
drag, startPoint x: 991, startPoint y: 96, endPoint x: 935, endPoint y: 98, distance: 56.0
click at [935, 98] on div "Wu是巫婆ㄉ巫 07vanessa18 追蹤數 40,935 互動率 7.7%" at bounding box center [826, 91] width 762 height 47
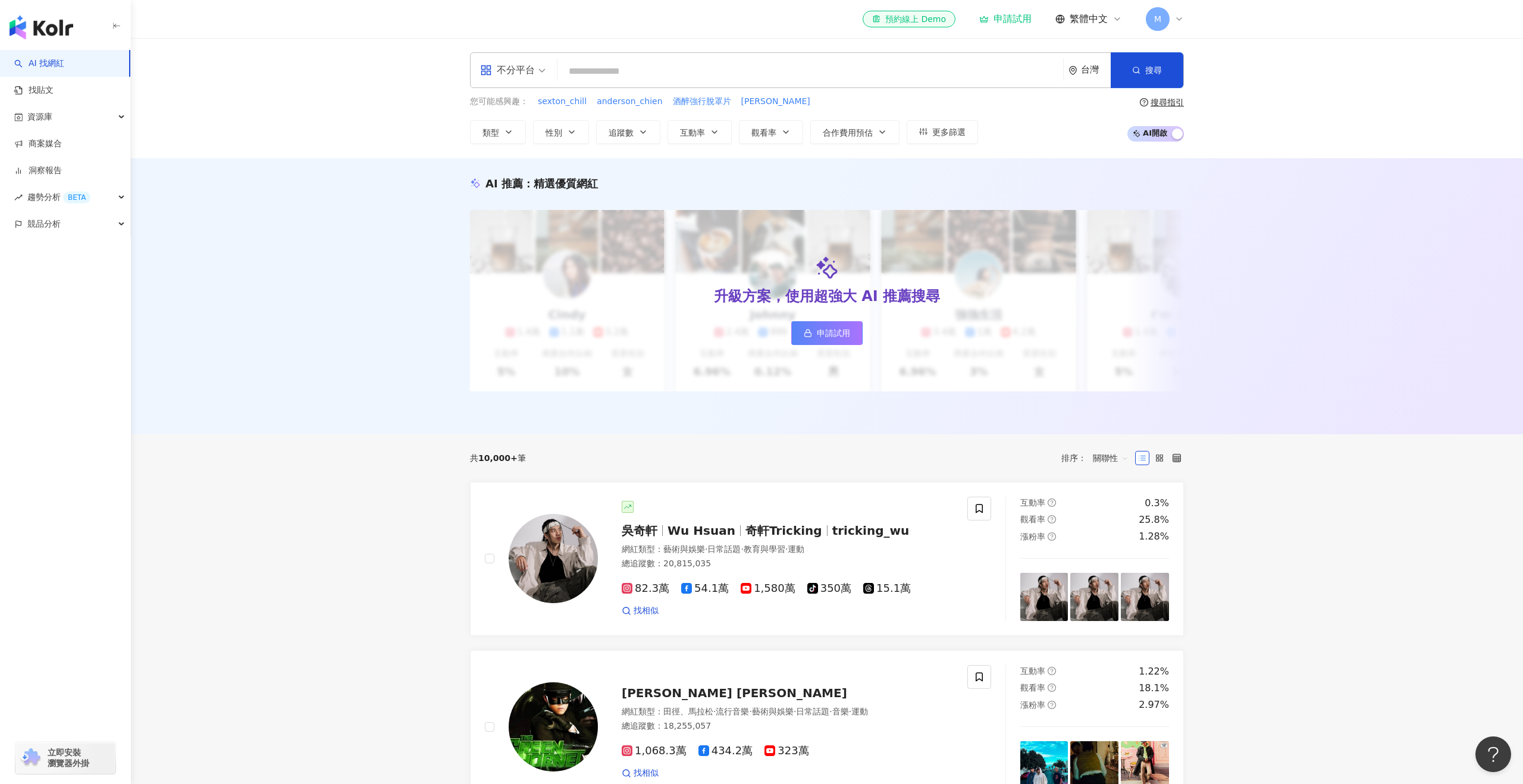
click at [672, 66] on input "search" at bounding box center [810, 71] width 496 height 23
type input "********"
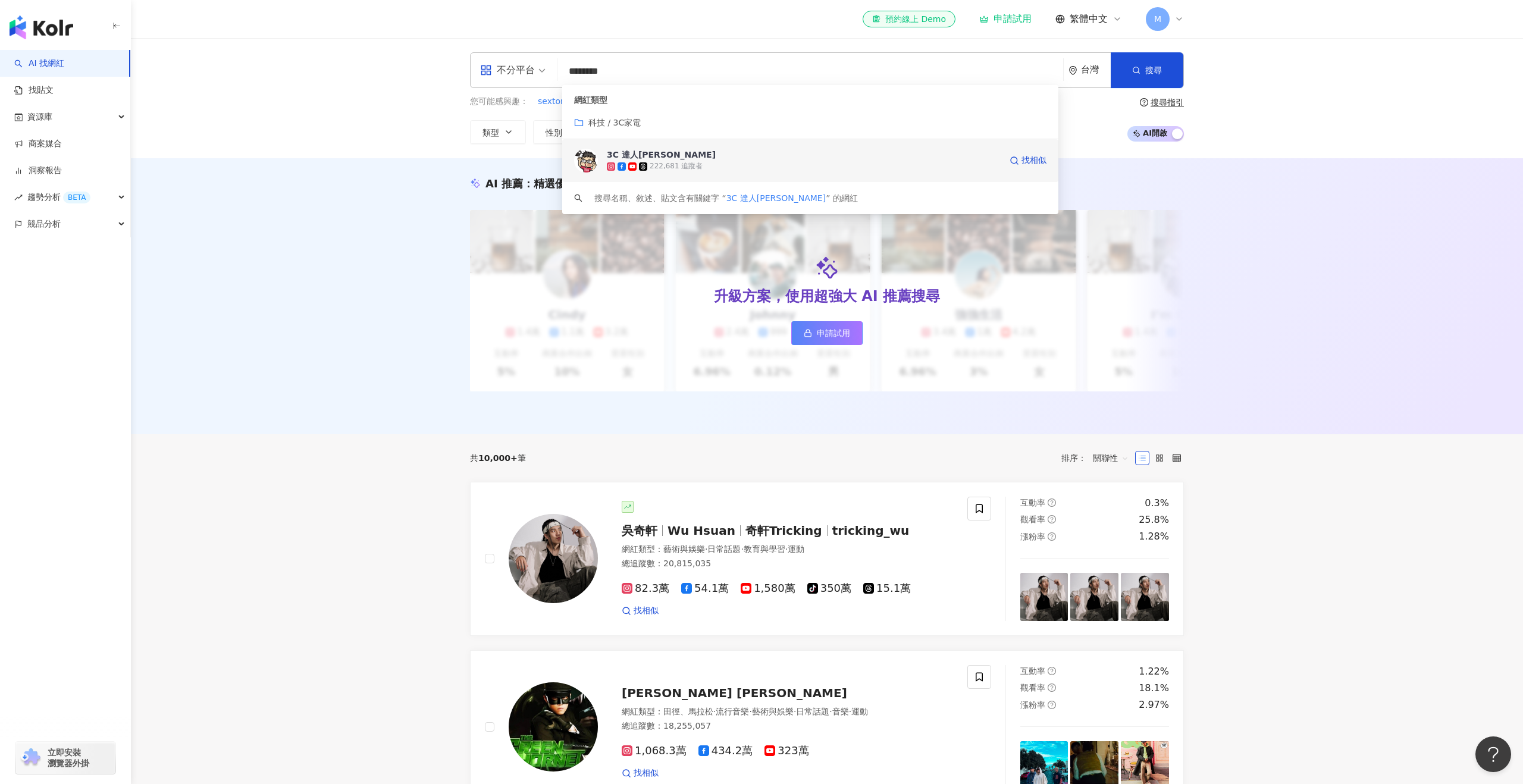
click at [688, 169] on div "222,681 追蹤者" at bounding box center [676, 166] width 53 height 10
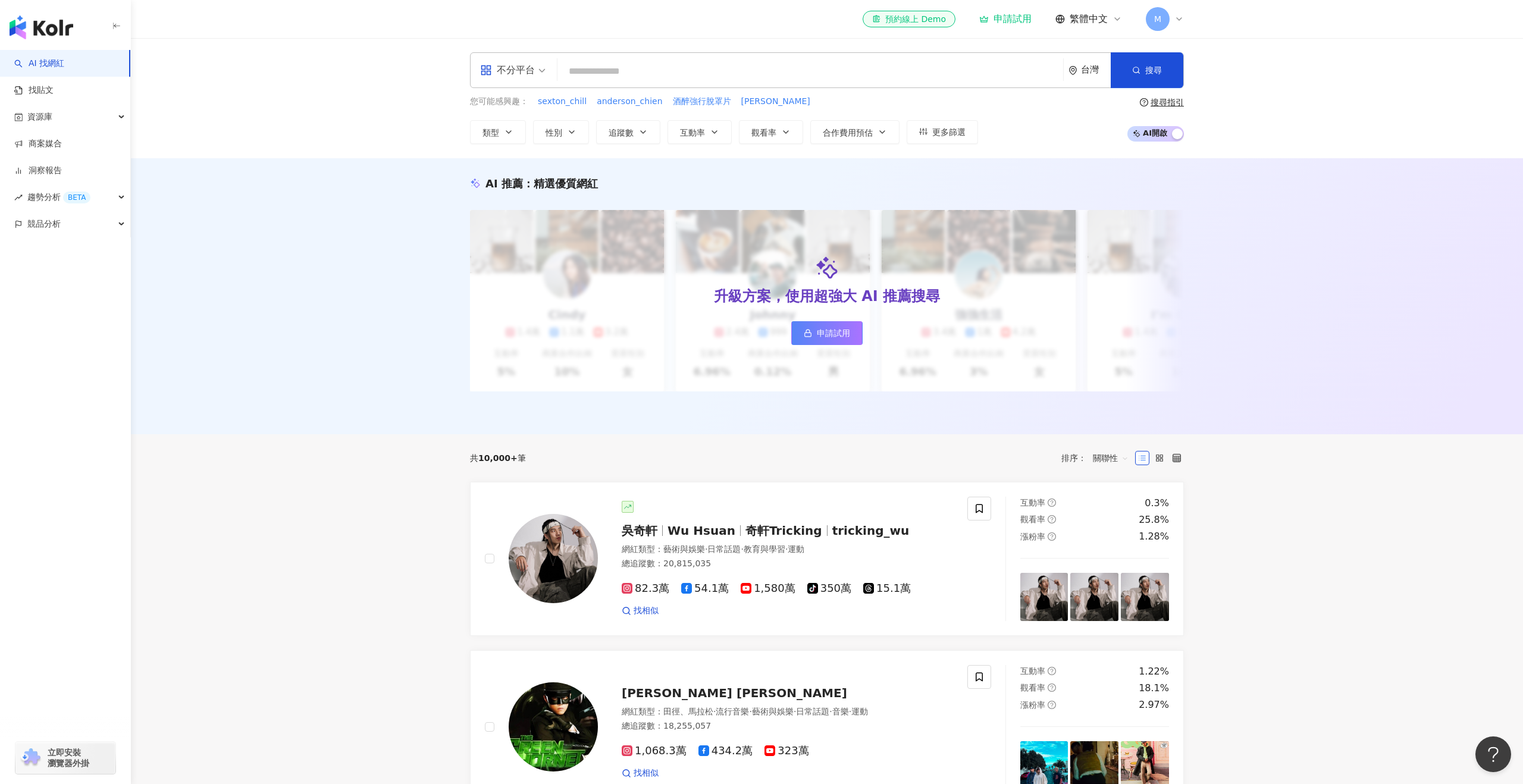
click at [701, 66] on input "search" at bounding box center [810, 71] width 496 height 23
paste input "******"
type input "******"
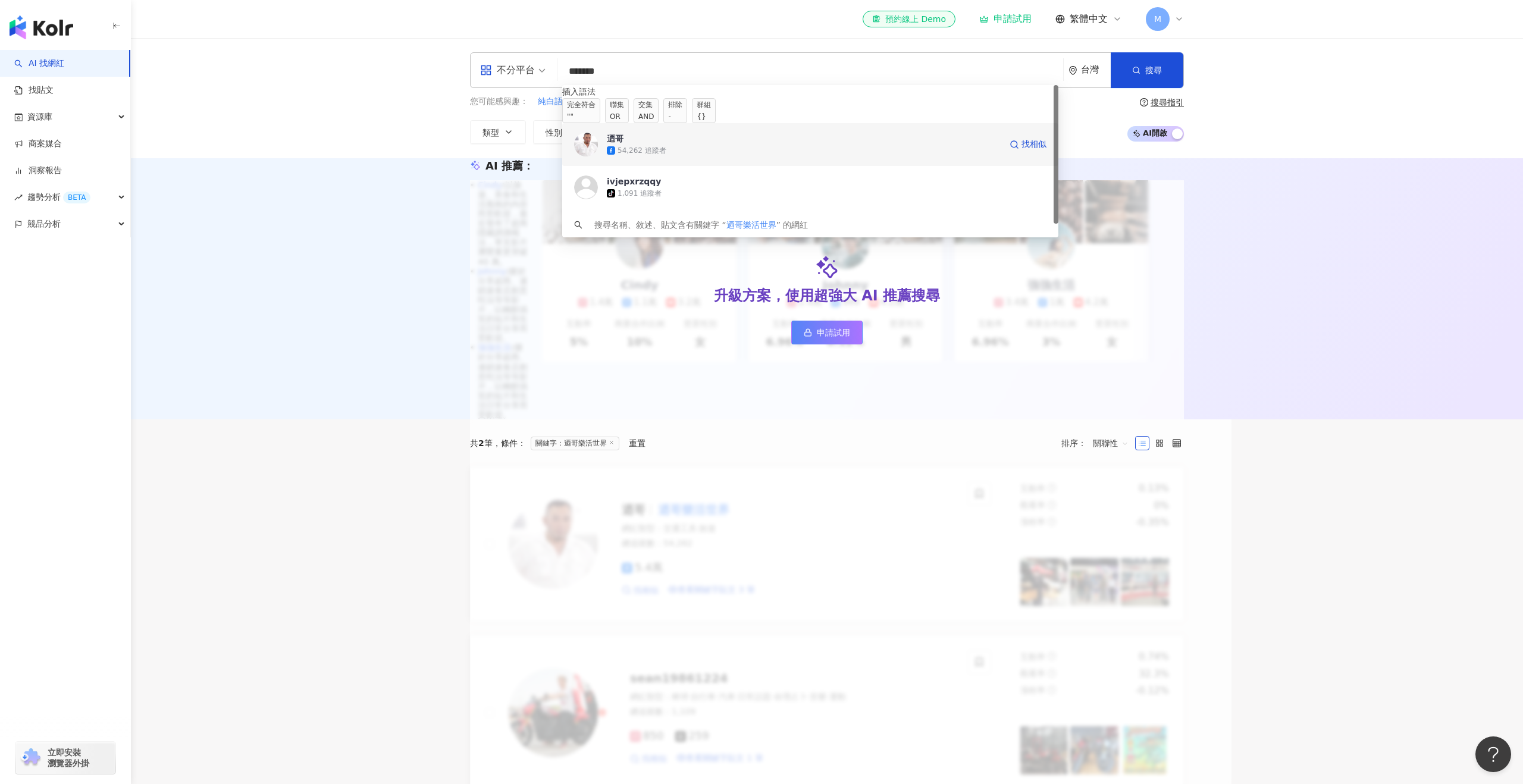
click at [661, 156] on div "54,262 追蹤者" at bounding box center [642, 151] width 48 height 10
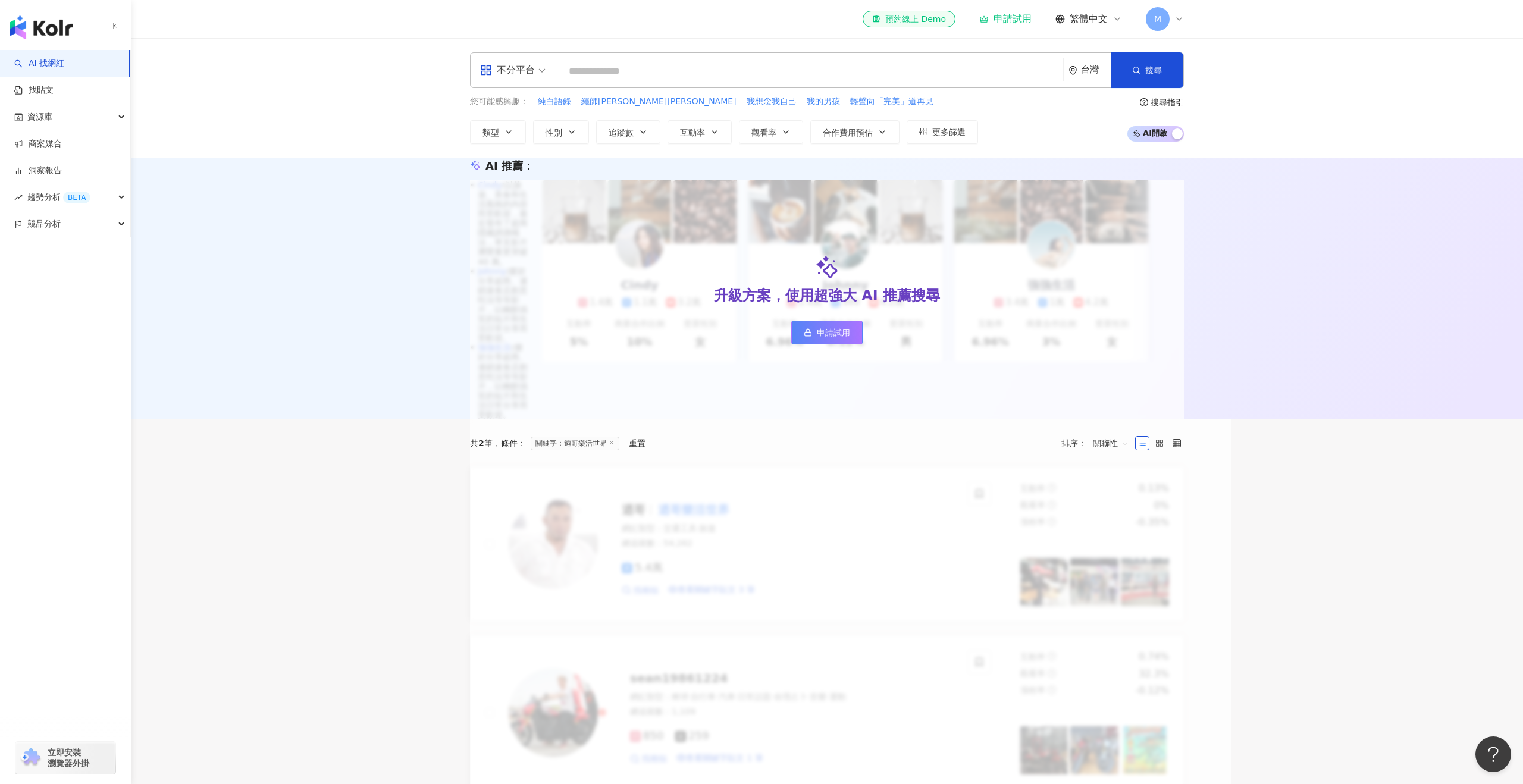
click at [652, 65] on input "search" at bounding box center [810, 71] width 496 height 23
paste input "****"
type input "****"
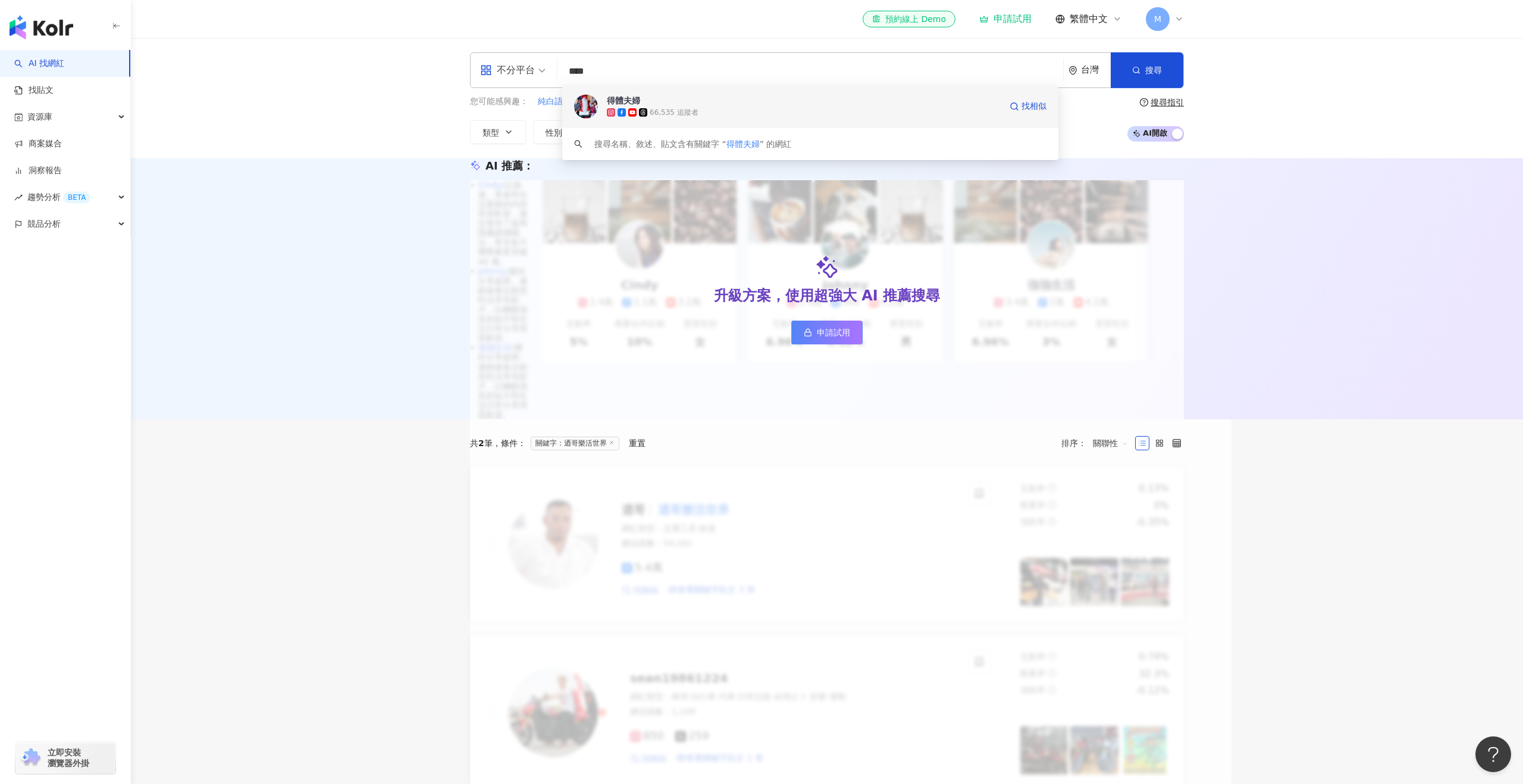
click at [666, 98] on span "得體夫婦" at bounding box center [804, 100] width 394 height 12
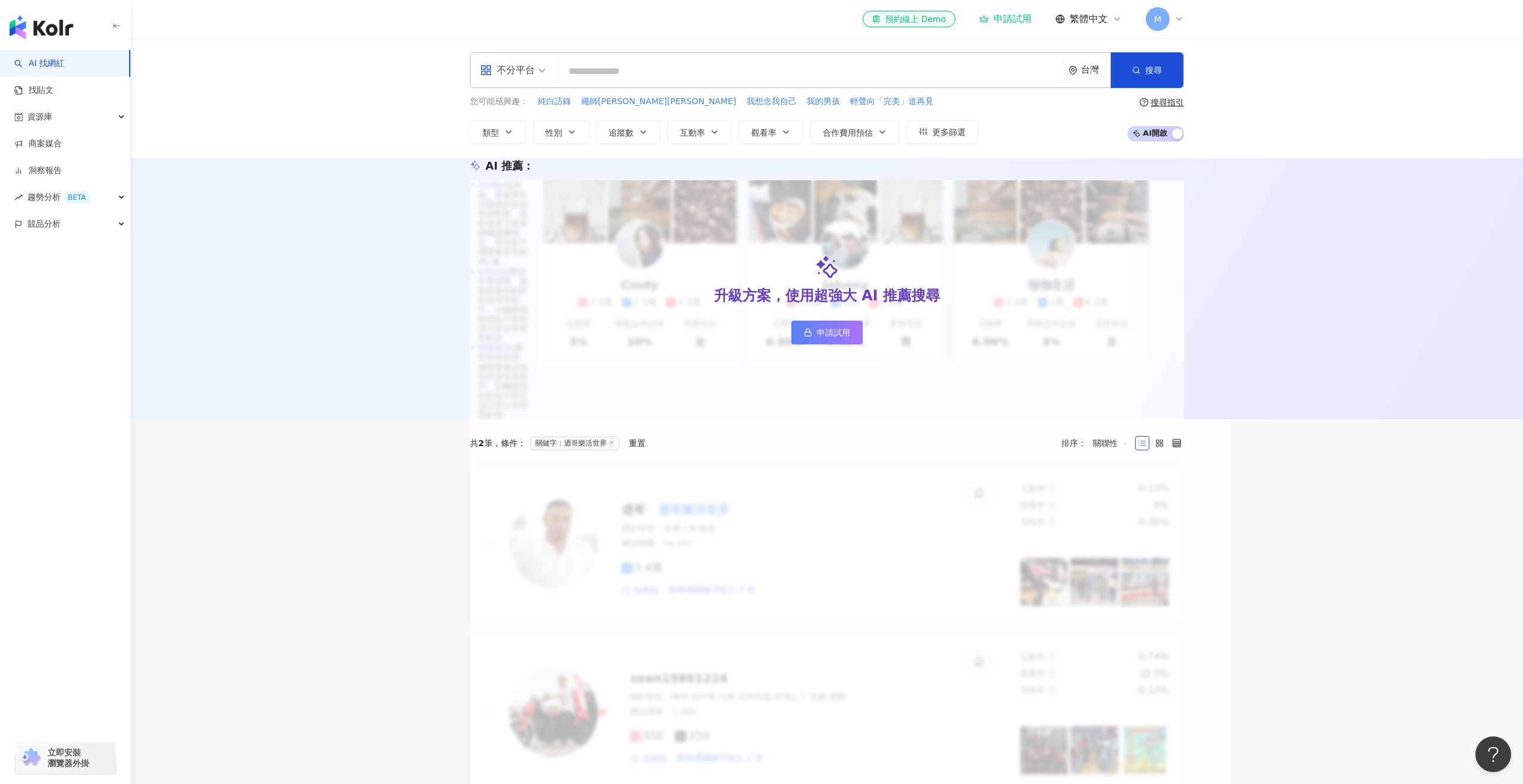
click at [714, 67] on input "search" at bounding box center [810, 71] width 496 height 23
paste input "*******"
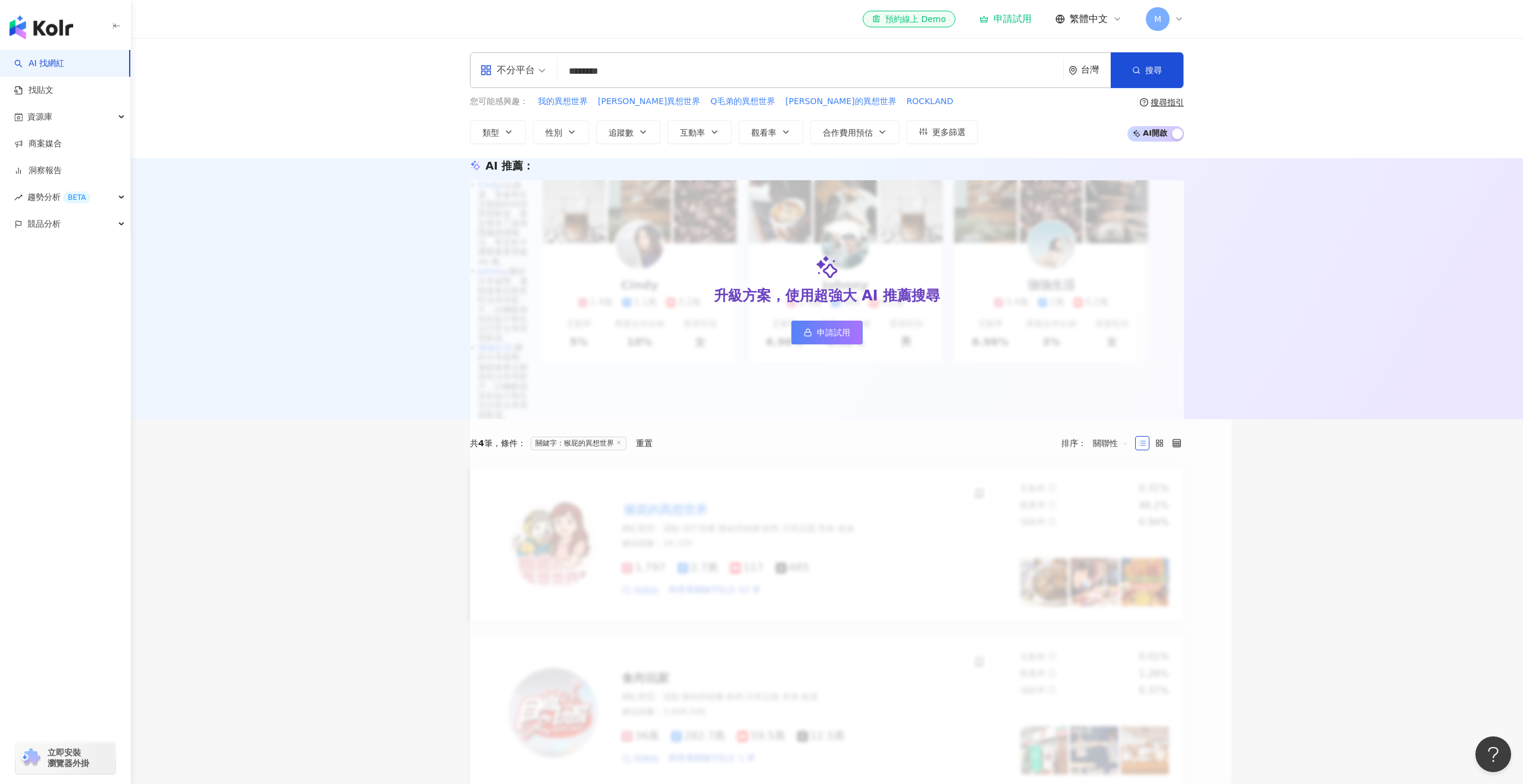
click at [654, 501] on mark "猴屁的異想世界" at bounding box center [665, 510] width 88 height 19
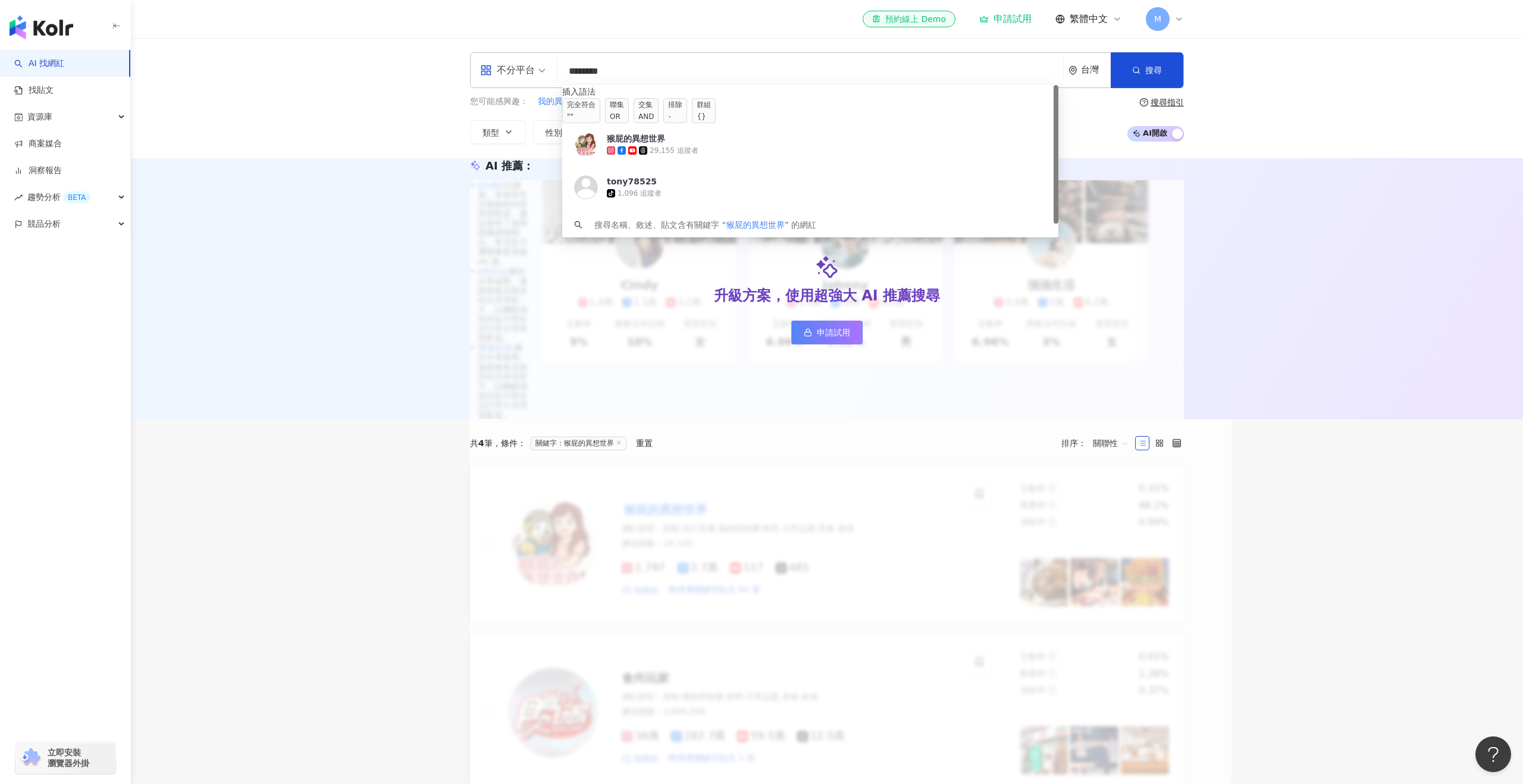
drag, startPoint x: 641, startPoint y: 77, endPoint x: 506, endPoint y: 80, distance: 135.0
click at [507, 80] on div "不分平台 ******* 台灣 搜尋 searchOperator 插入語法 完全符合 "" 聯集 OR 交集 AND 排除 - 群組 {} 猴屁的異想世界 …" at bounding box center [827, 70] width 714 height 36
drag, startPoint x: 661, startPoint y: 70, endPoint x: 536, endPoint y: 63, distance: 125.2
click at [535, 66] on div "不分平台 ******* 台灣 搜尋 searchOperator 插入語法 完全符合 "" 聯集 OR 交集 AND 排除 - 群組 {} 猴屁的異想世界 …" at bounding box center [827, 69] width 714 height 36
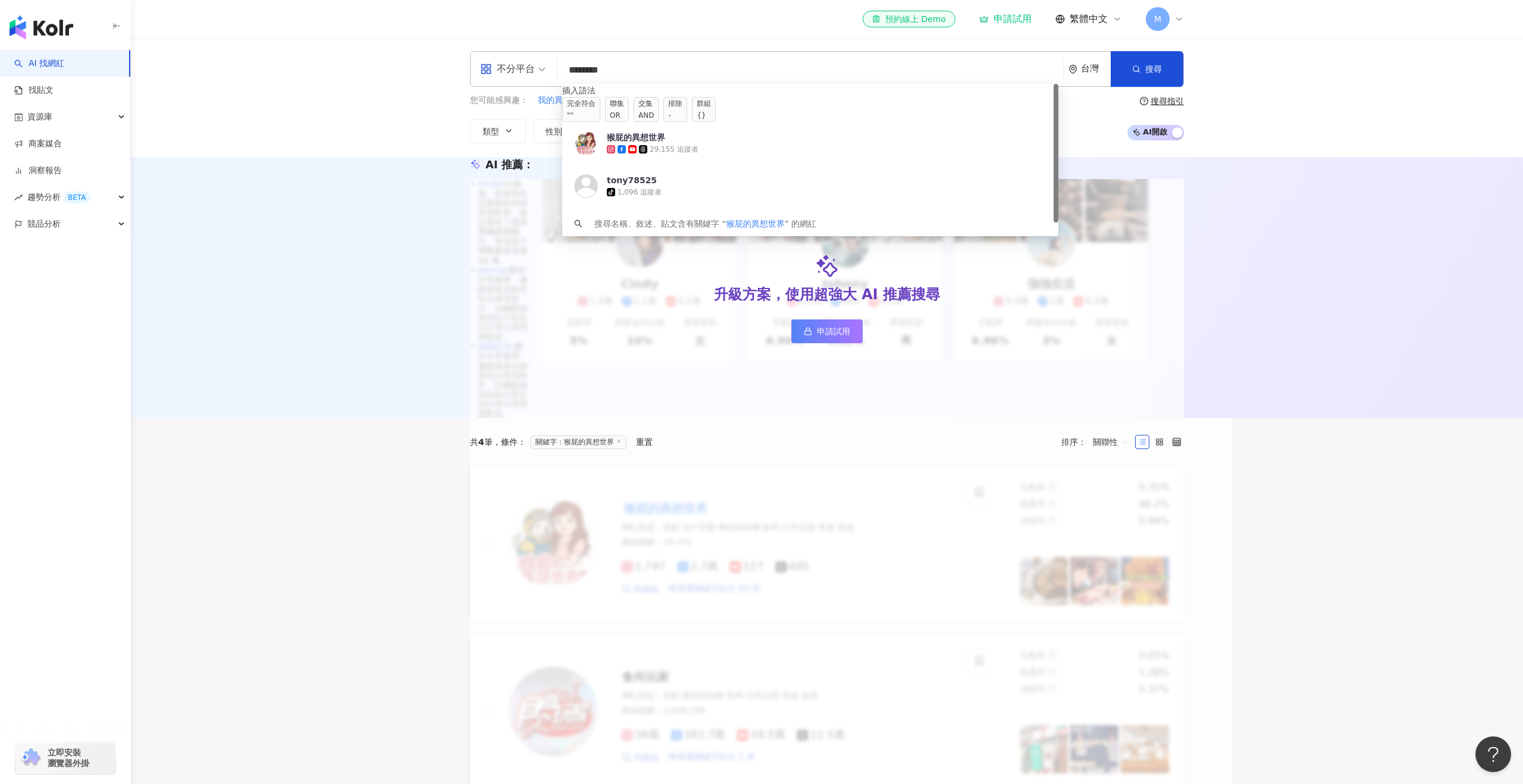
paste input "***"
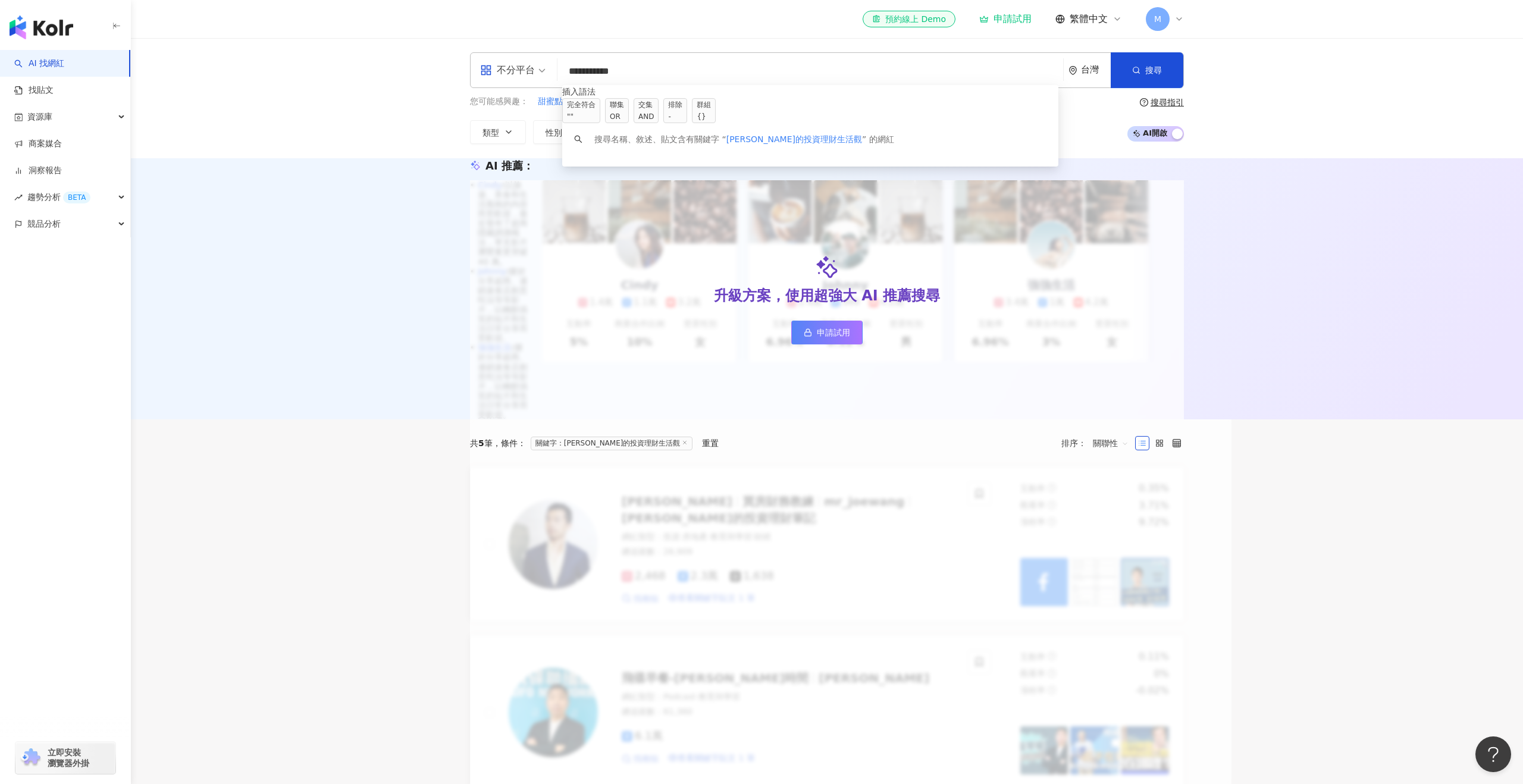
drag, startPoint x: 617, startPoint y: 73, endPoint x: 679, endPoint y: 71, distance: 62.0
click at [621, 71] on input "**********" at bounding box center [810, 71] width 496 height 23
drag, startPoint x: 679, startPoint y: 71, endPoint x: 596, endPoint y: 70, distance: 83.0
click at [596, 70] on input "**********" at bounding box center [810, 71] width 496 height 23
type input "**"
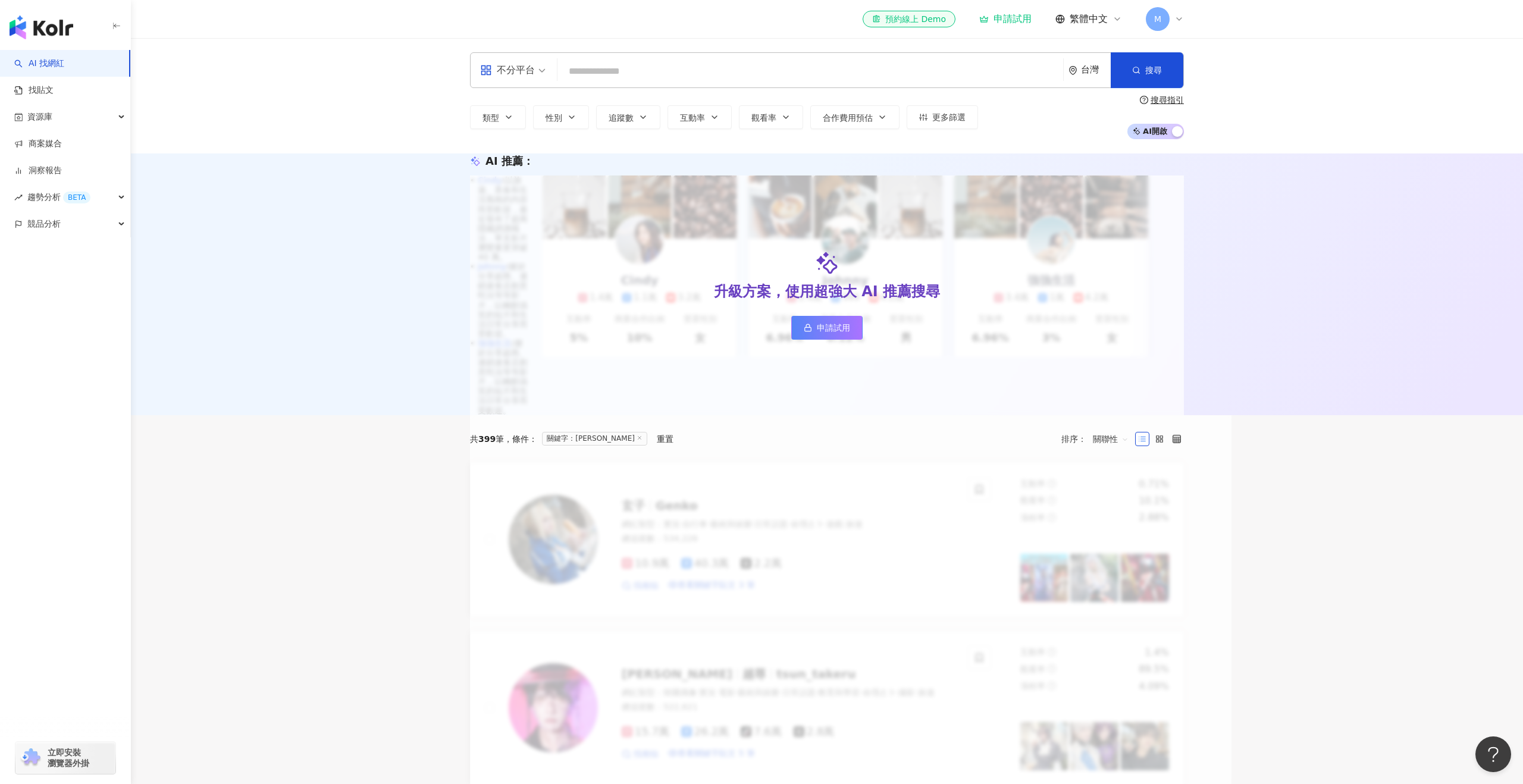
click at [592, 69] on input "search" at bounding box center [810, 71] width 496 height 23
click at [562, 118] on span "性別" at bounding box center [554, 118] width 16 height 9
click at [622, 162] on span "男" at bounding box center [631, 155] width 18 height 13
click at [613, 73] on input "search" at bounding box center [810, 71] width 496 height 23
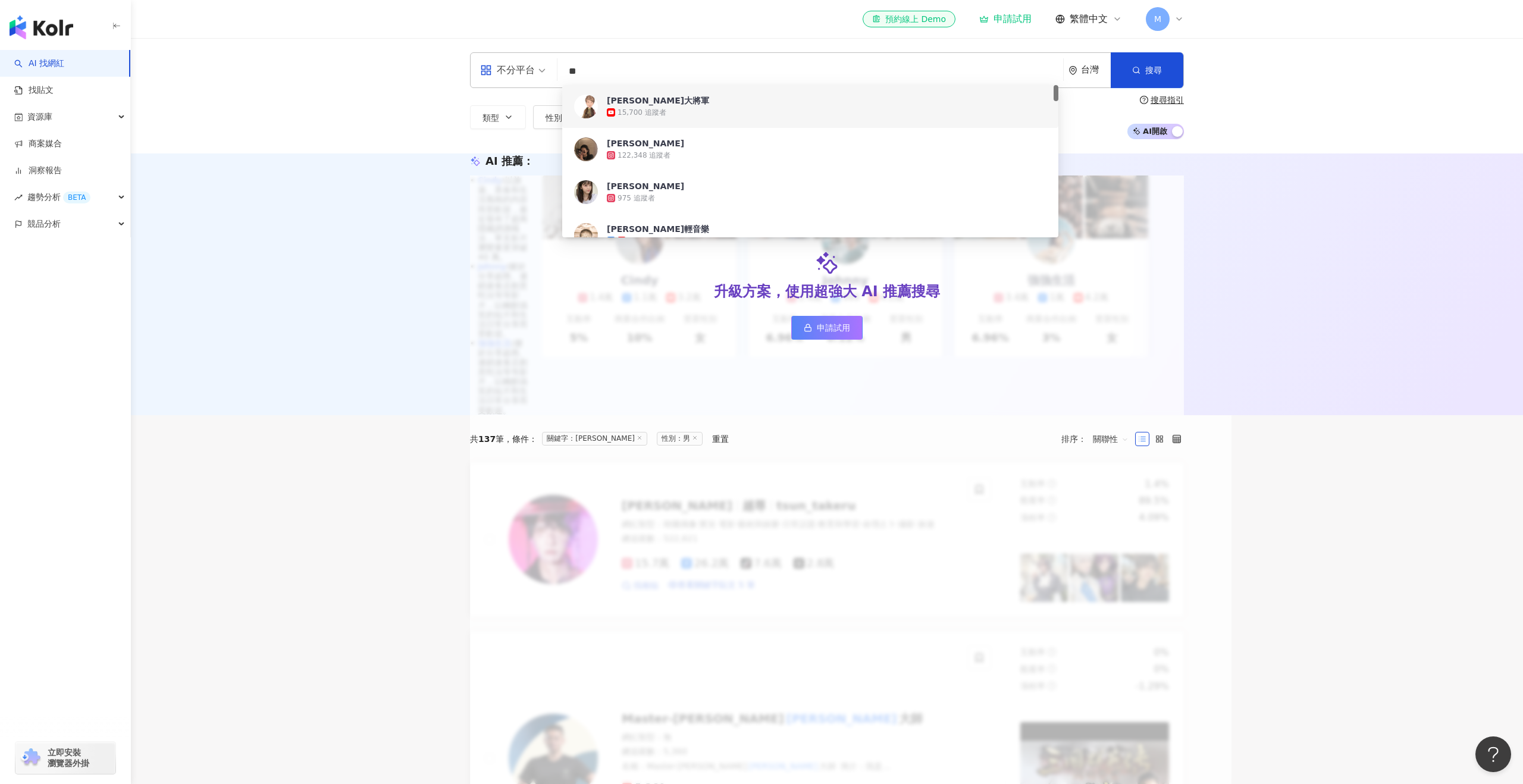
type input "**"
click at [532, 118] on div "類型 性別 追蹤數 互動率 觀看率 合作費用預估 更多篩選 不限 女 男 其他" at bounding box center [724, 117] width 508 height 23
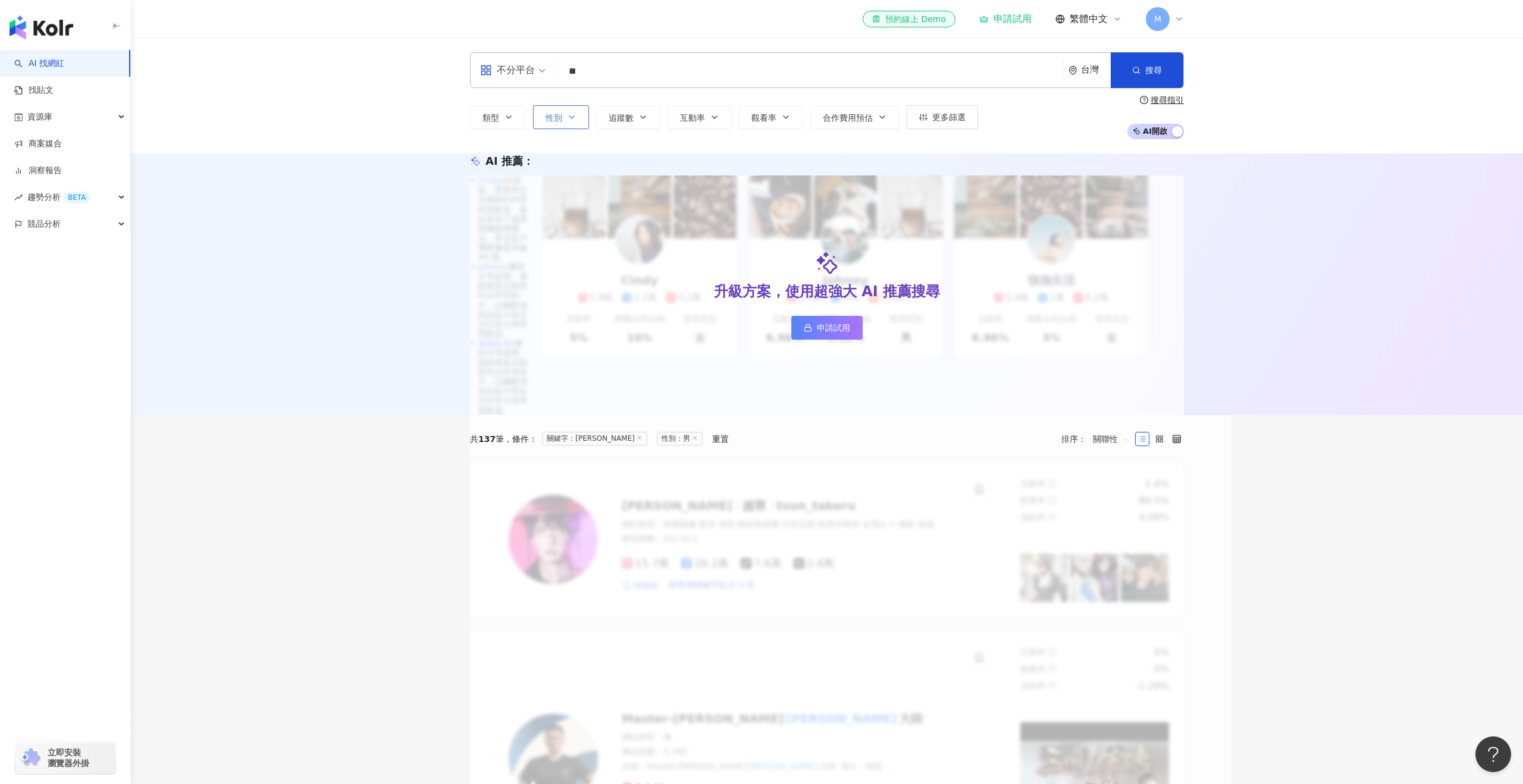
click at [548, 117] on span "性別" at bounding box center [554, 118] width 16 height 9
click at [1135, 66] on icon "button" at bounding box center [1136, 70] width 9 height 9
click at [1154, 69] on span "搜尋" at bounding box center [1154, 70] width 16 height 9
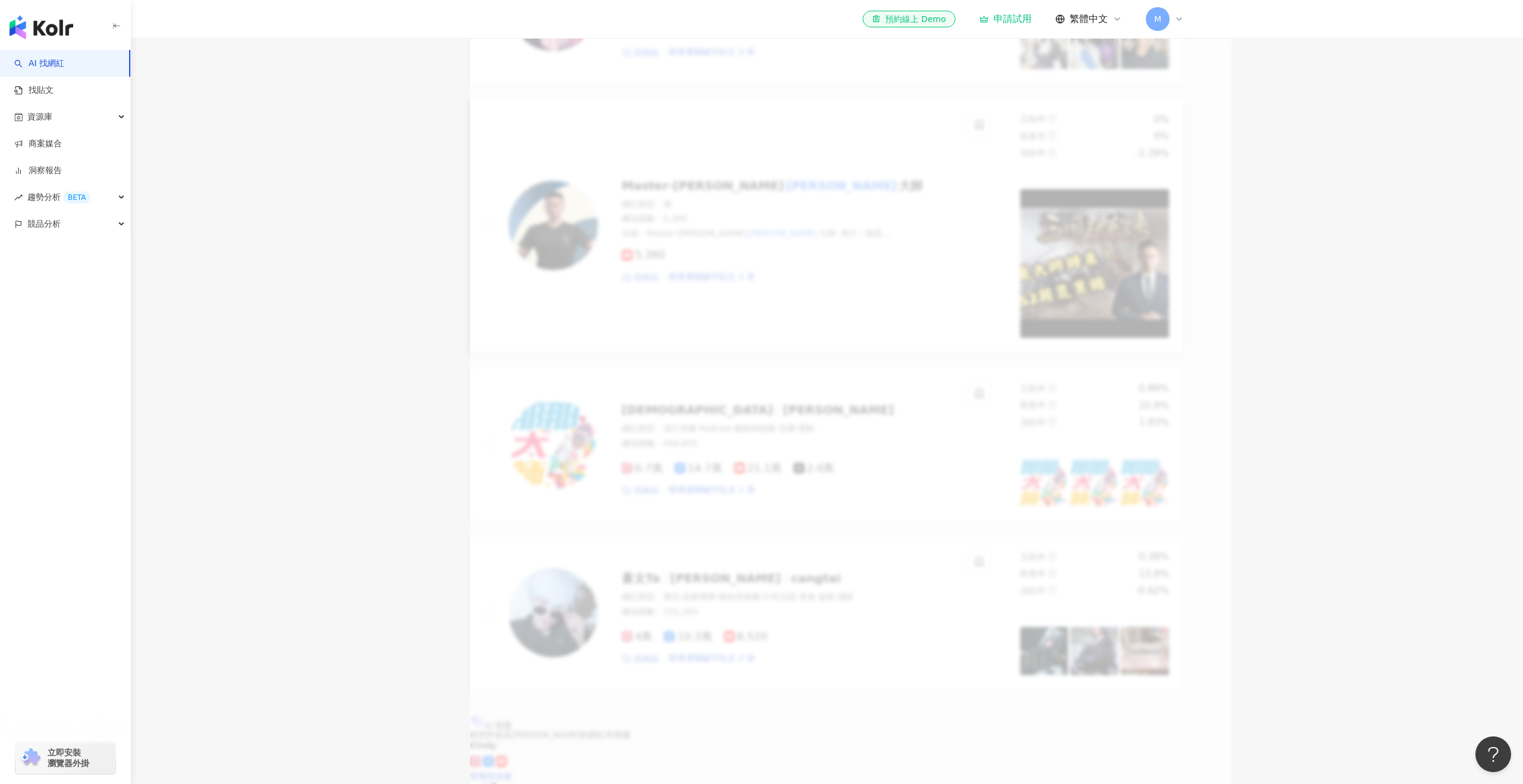
scroll to position [521, 0]
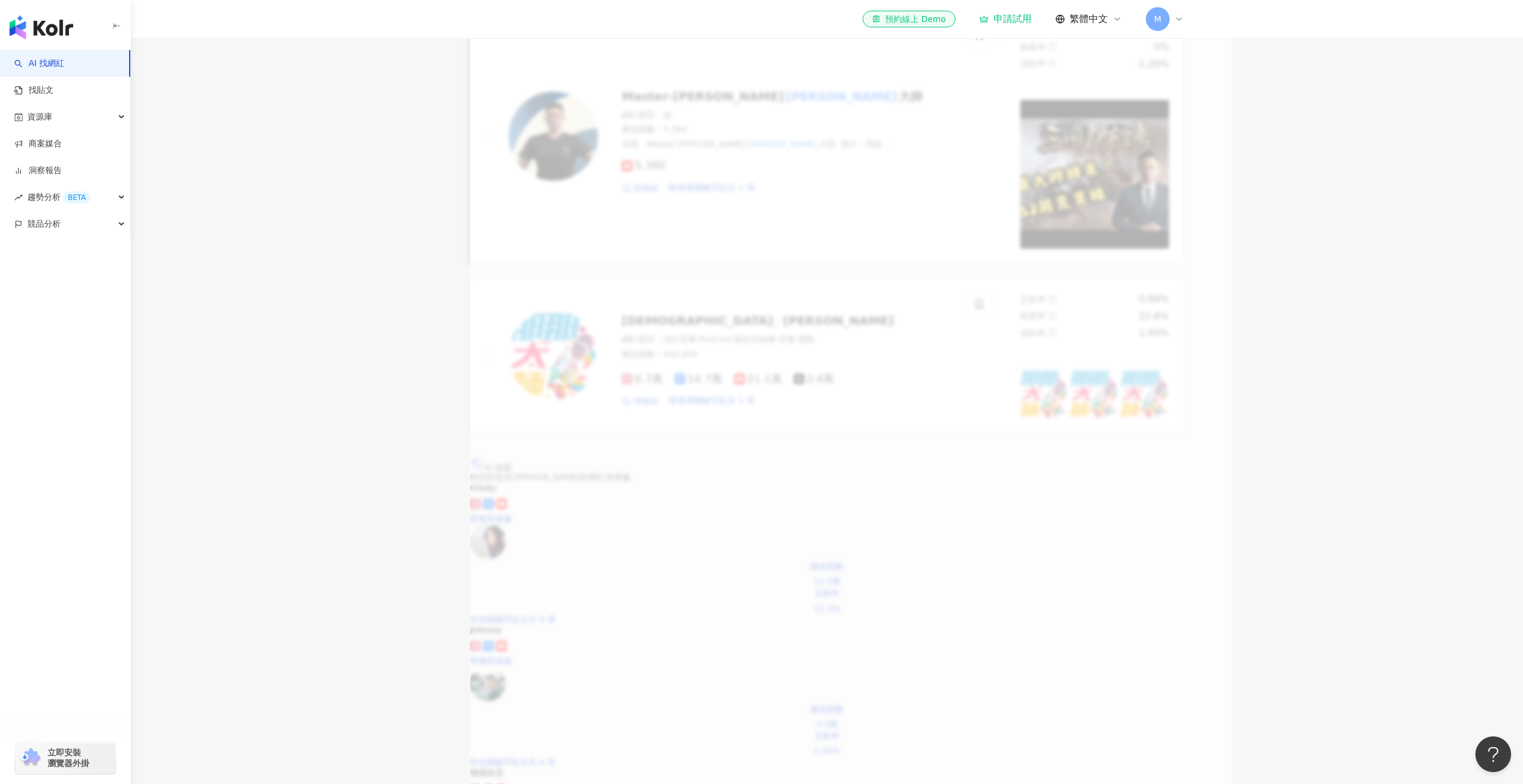
scroll to position [781, 0]
click at [658, 311] on span "那那大師" at bounding box center [697, 318] width 152 height 14
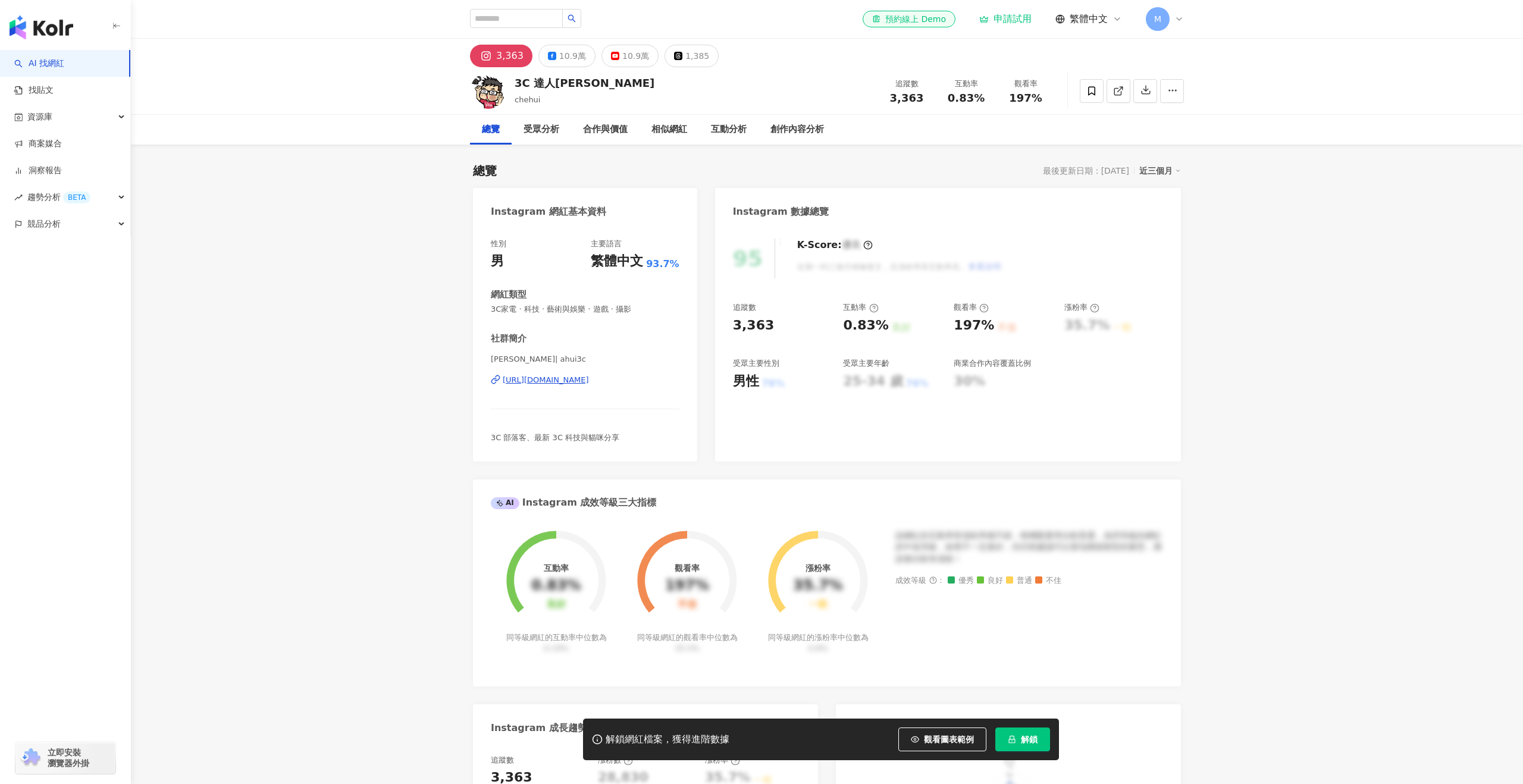
click at [571, 55] on div "10.9萬" at bounding box center [572, 55] width 27 height 16
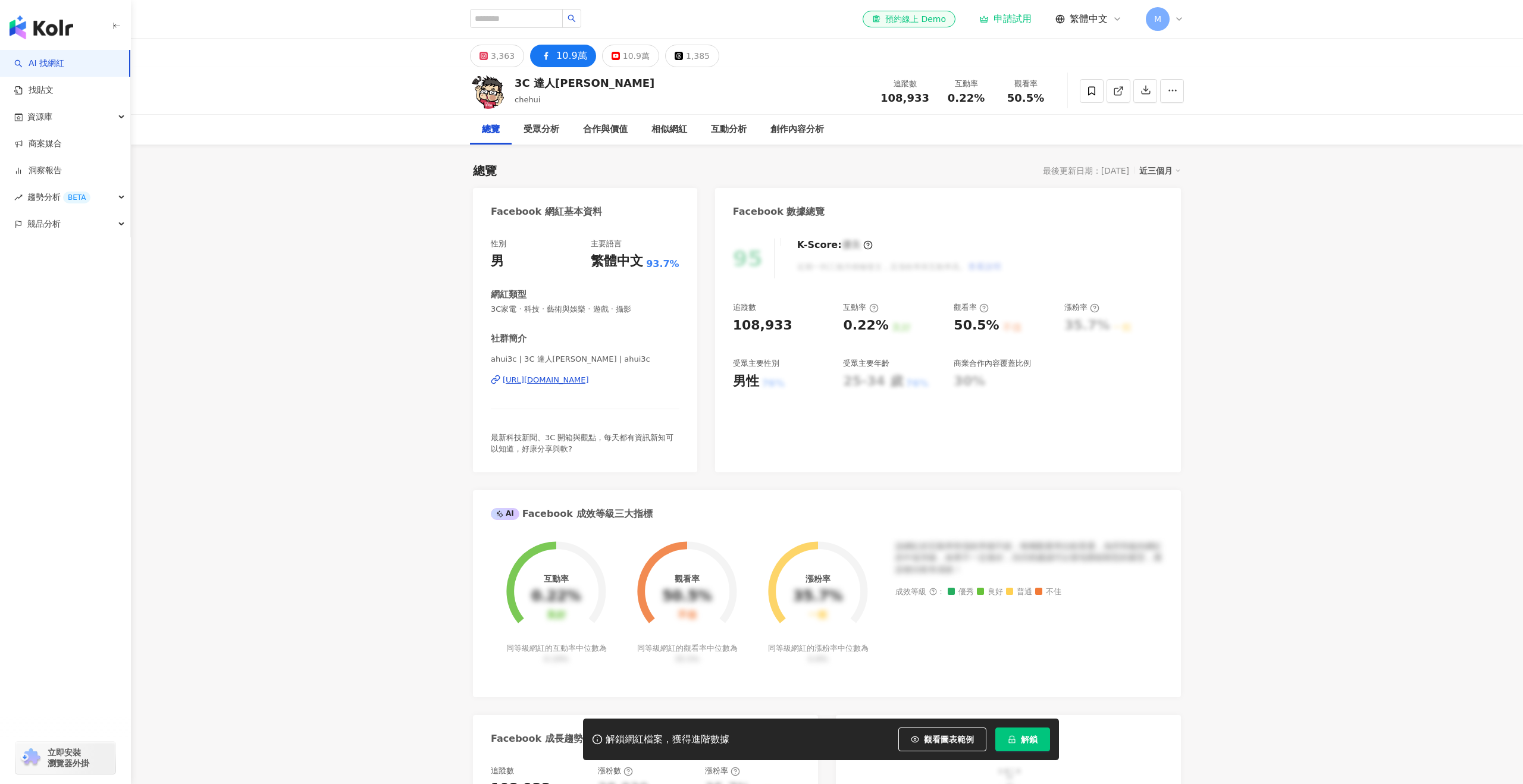
click at [579, 63] on div "10.9萬" at bounding box center [572, 55] width 31 height 16
drag, startPoint x: 934, startPoint y: 96, endPoint x: 882, endPoint y: 95, distance: 52.0
click at [873, 97] on div "3C 達人[PERSON_NAME] 追蹤數 108,933 互動率 0.22% 觀看率 50.5%" at bounding box center [826, 91] width 762 height 47
drag, startPoint x: 882, startPoint y: 95, endPoint x: 915, endPoint y: 96, distance: 33.0
click at [941, 96] on div "追蹤數 108,933 互動率 0.22% 觀看率 50.5%" at bounding box center [964, 91] width 182 height 35
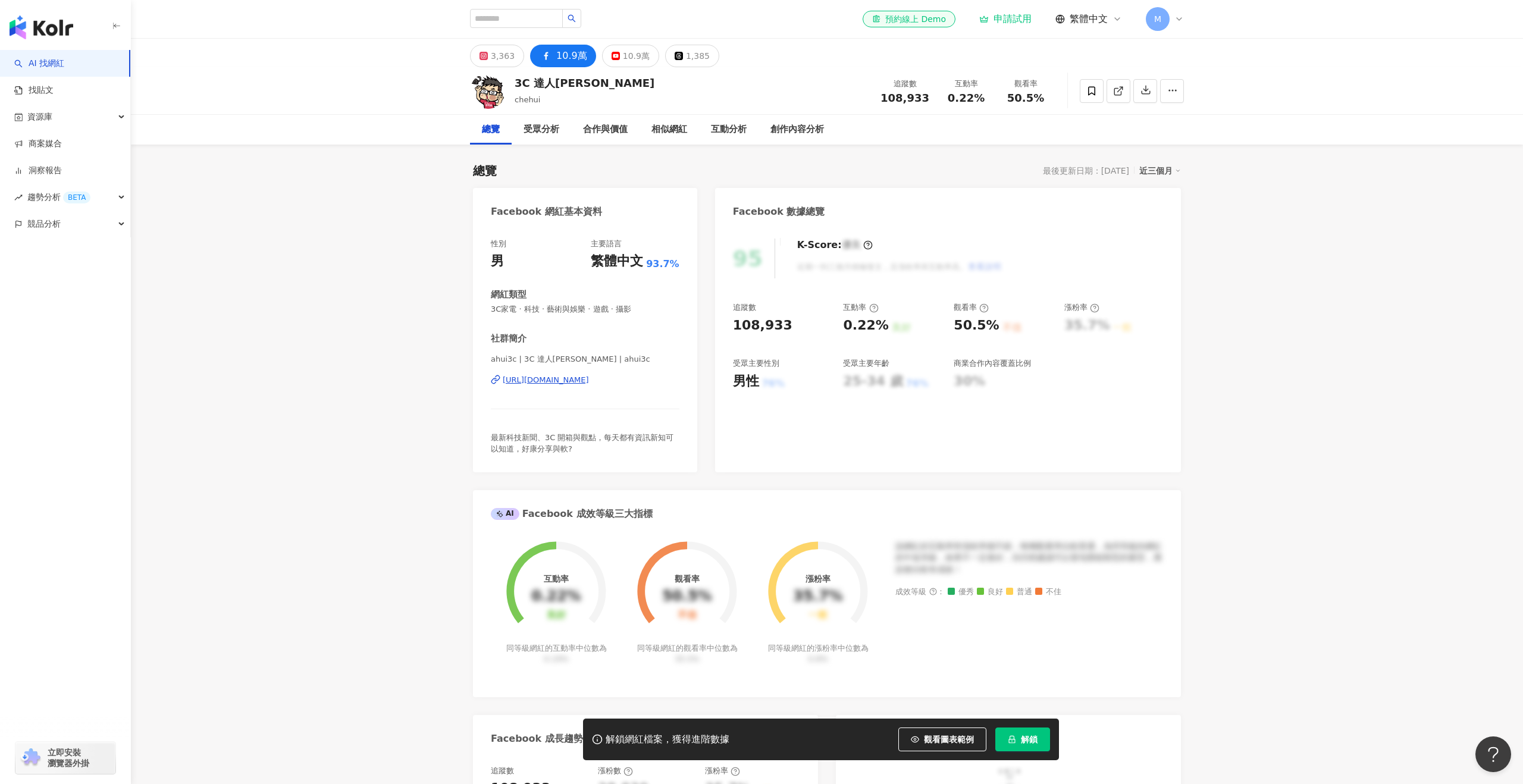
click at [933, 100] on div "追蹤數 108,933" at bounding box center [904, 91] width 63 height 26
click at [931, 98] on div "追蹤數 108,933" at bounding box center [904, 91] width 63 height 26
click at [915, 96] on span "108,933" at bounding box center [905, 98] width 48 height 12
click at [930, 96] on div "追蹤數 108,933" at bounding box center [904, 91] width 63 height 26
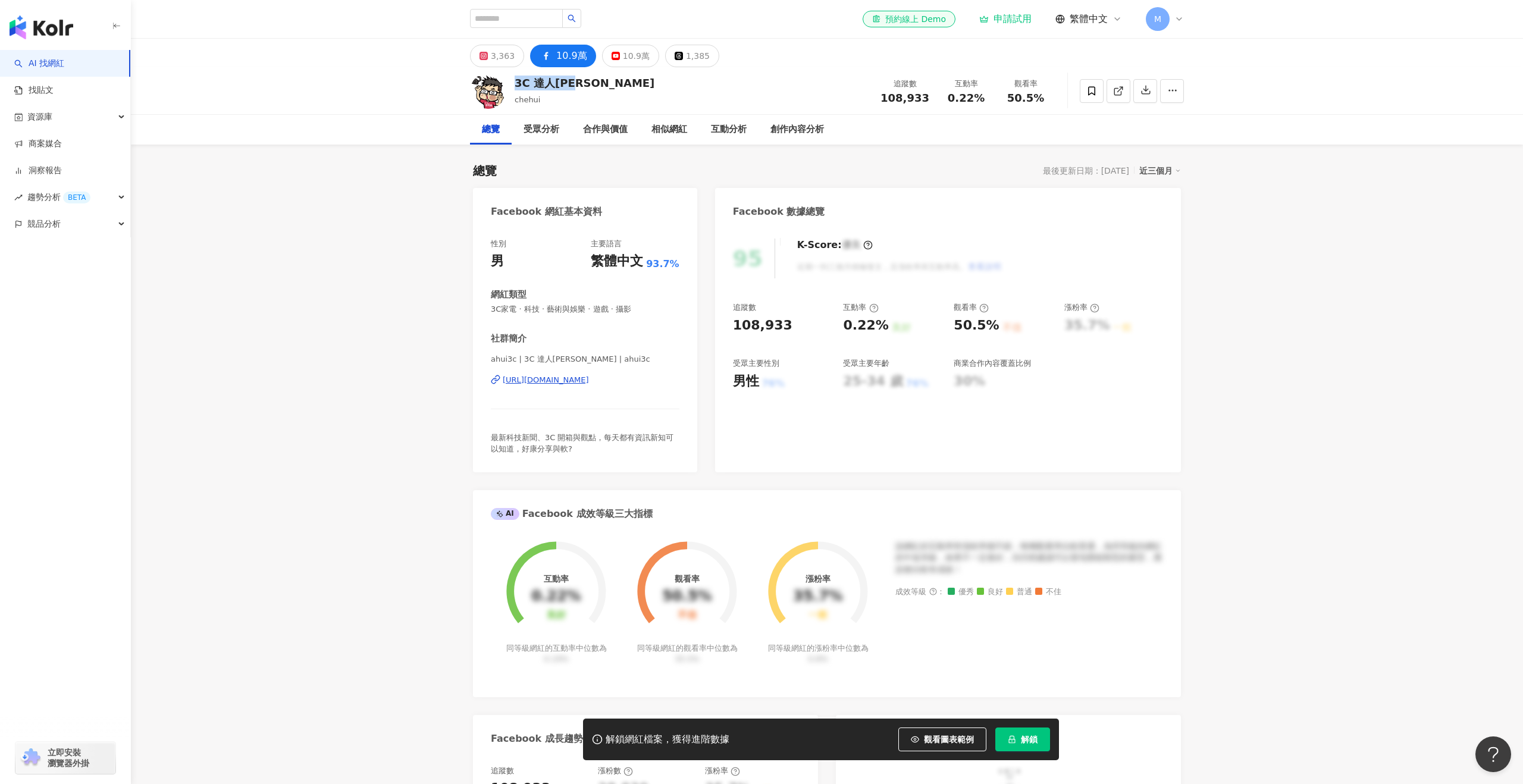
drag, startPoint x: 601, startPoint y: 81, endPoint x: 514, endPoint y: 80, distance: 87.0
click at [514, 80] on div "3C 達人[PERSON_NAME] 追蹤數 108,933 互動率 0.22% 觀看率 50.5%" at bounding box center [826, 91] width 762 height 47
copy div "3C 達人[PERSON_NAME]"
drag, startPoint x: 512, startPoint y: 373, endPoint x: 682, endPoint y: 379, distance: 170.1
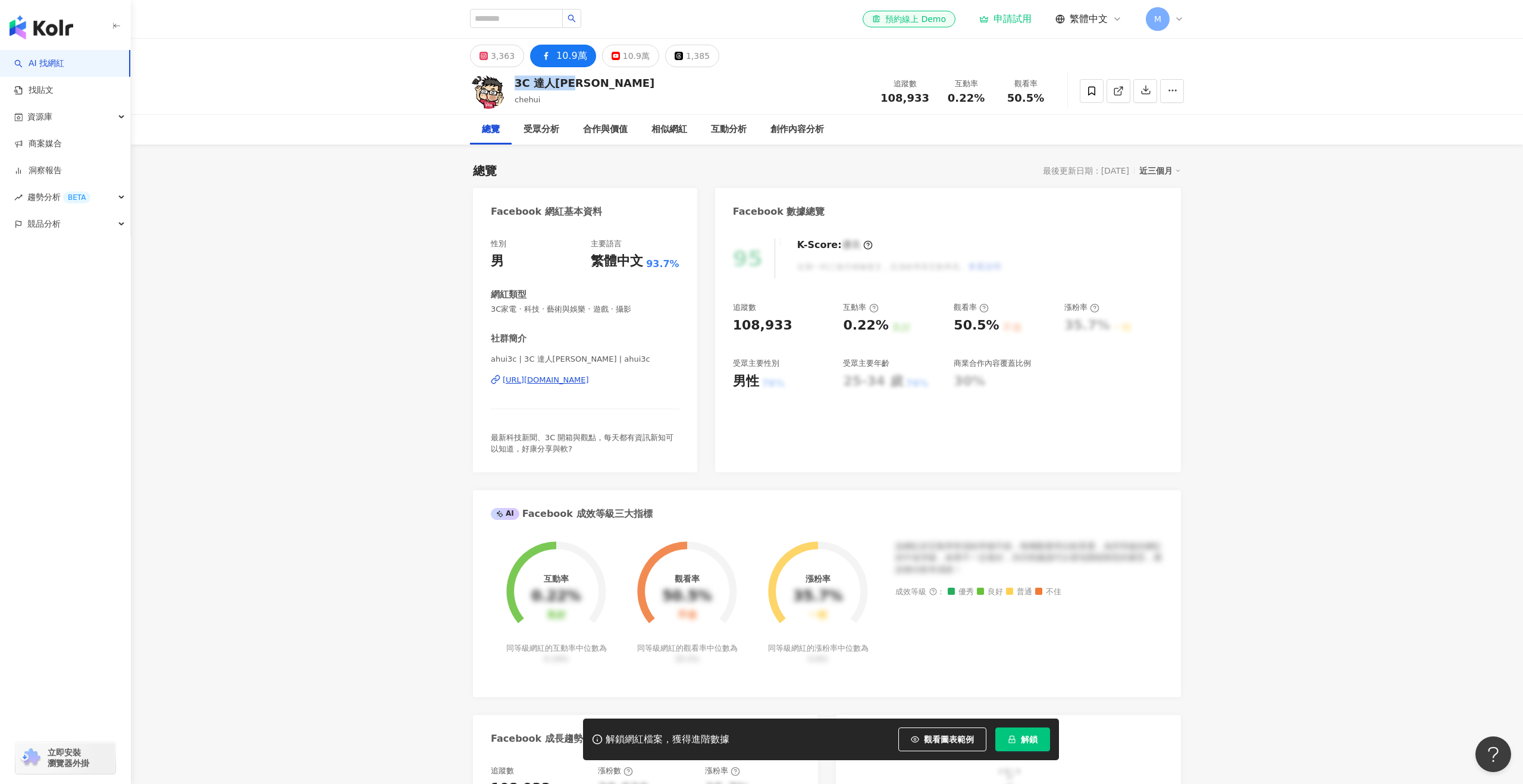
click at [682, 379] on div "性別 男 主要語言 繁體中文 93.7% 網紅類型 3C家電 · 科技 · 藝術與娛樂 · 遊戲 · 攝影 社群簡介 ahui3c | 3C 達人[PERSO…" at bounding box center [585, 349] width 224 height 246
copy div "[URL][DOMAIN_NAME]"
drag, startPoint x: 884, startPoint y: 97, endPoint x: 939, endPoint y: 94, distance: 55.1
click at [938, 94] on div "追蹤數 108,933 互動率 0.22% 觀看率 50.5%" at bounding box center [964, 91] width 182 height 35
copy div "108,933 互動率"
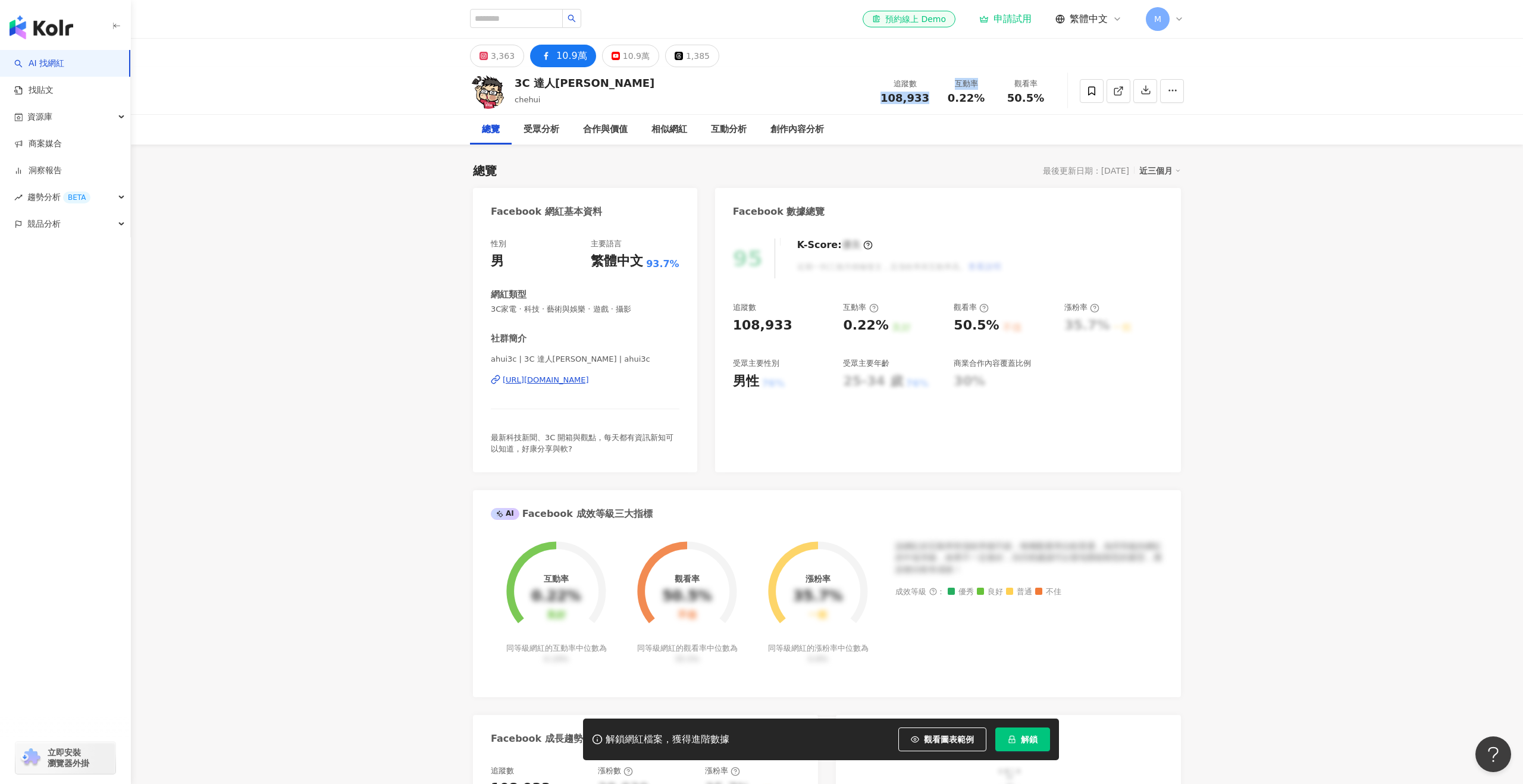
scroll to position [17, 0]
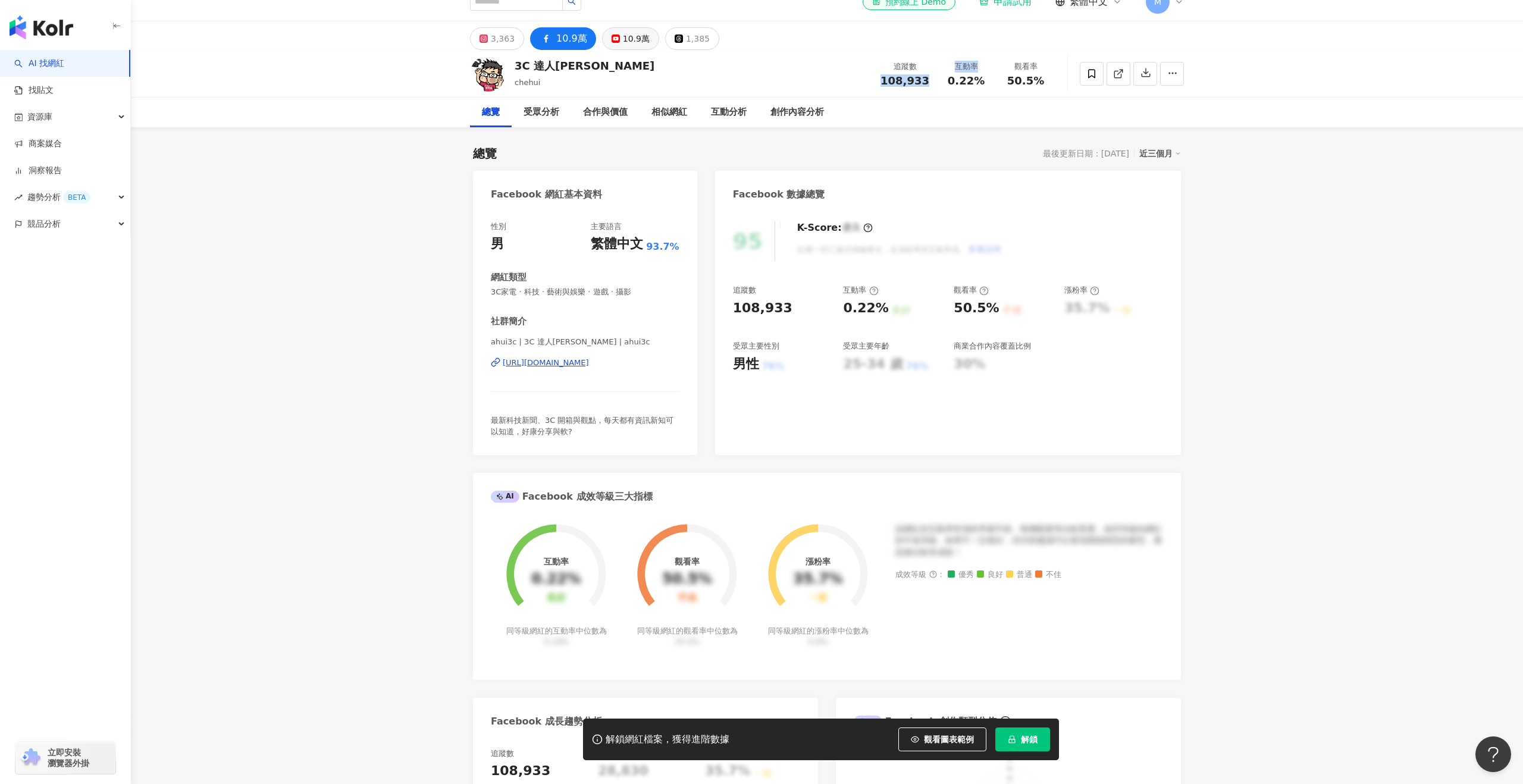
click at [635, 41] on div "10.9萬" at bounding box center [637, 38] width 27 height 16
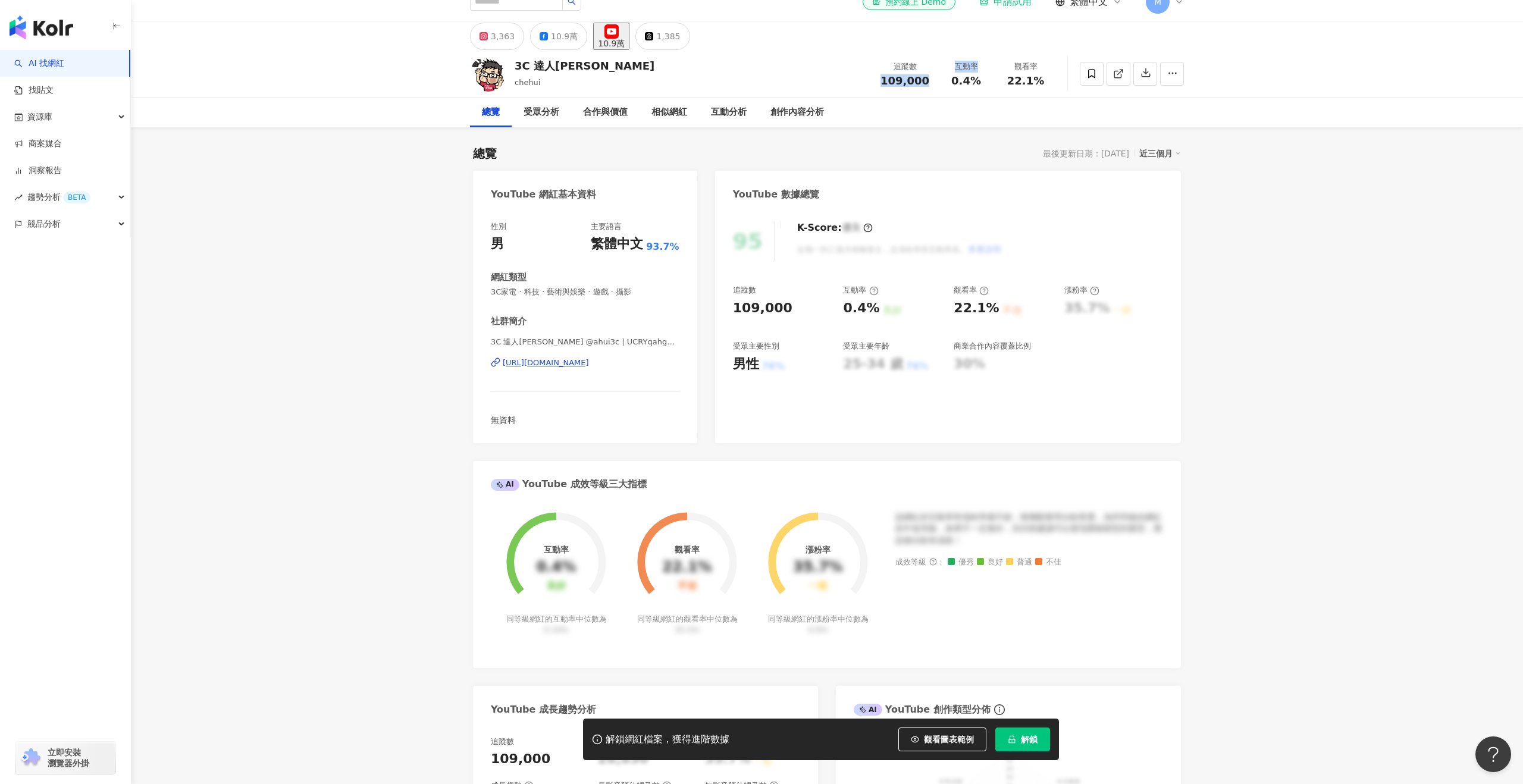
click at [937, 80] on div "互動率 0.4%" at bounding box center [966, 73] width 59 height 26
click at [928, 77] on div "109,000" at bounding box center [905, 80] width 48 height 12
drag, startPoint x: 929, startPoint y: 77, endPoint x: 872, endPoint y: 55, distance: 61.1
click at [871, 79] on div "3C 達人[PERSON_NAME] 追蹤數 109,000 互動率 0.4% 觀看率 22.1%" at bounding box center [826, 73] width 762 height 47
copy span "109,000"
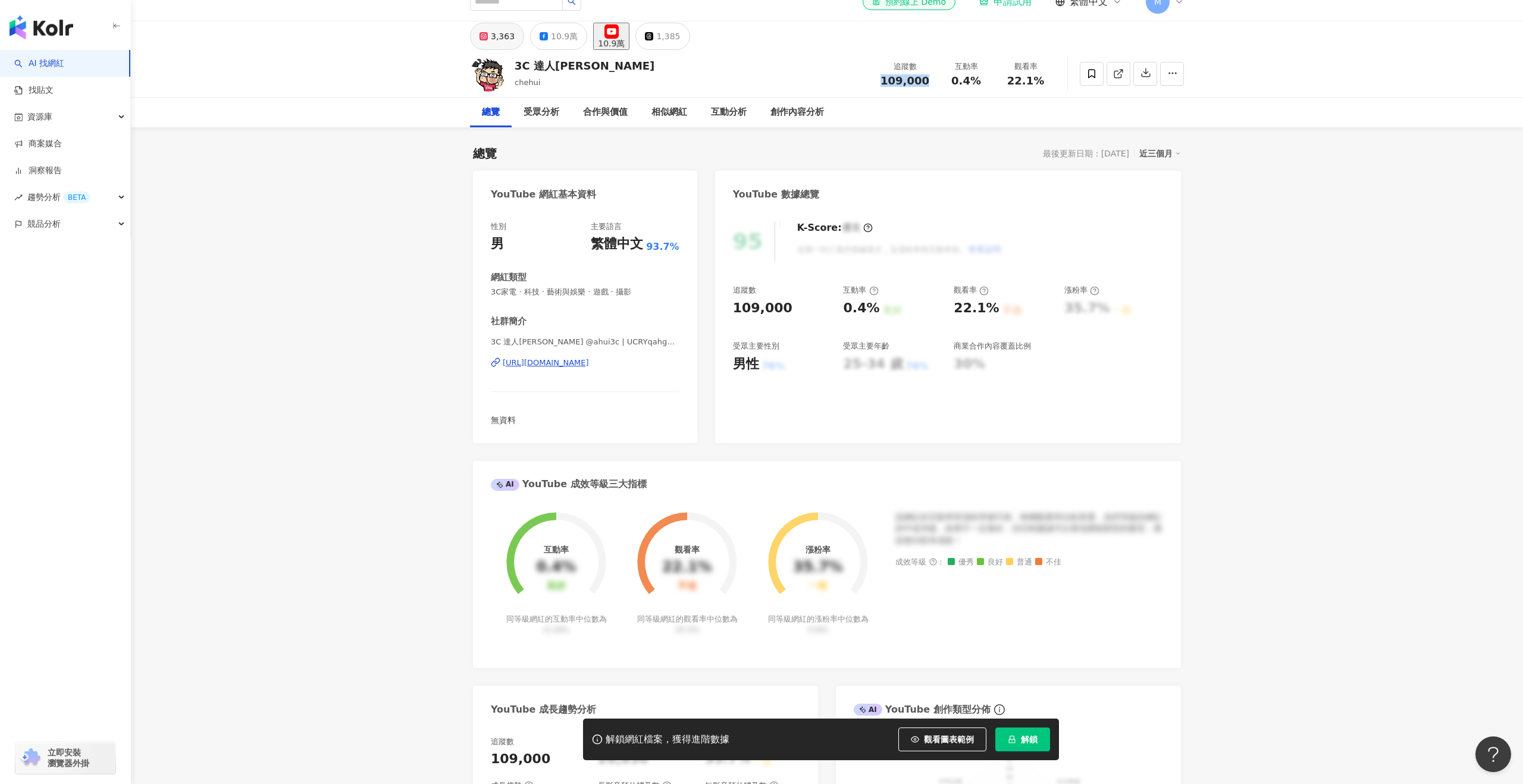
click at [489, 33] on button "3,363" at bounding box center [497, 36] width 54 height 27
drag, startPoint x: 926, startPoint y: 81, endPoint x: 888, endPoint y: 79, distance: 38.1
click at [892, 80] on div "3,363" at bounding box center [907, 80] width 45 height 12
click at [888, 79] on div "3,363" at bounding box center [907, 80] width 45 height 12
drag, startPoint x: 916, startPoint y: 77, endPoint x: 794, endPoint y: 5, distance: 141.7
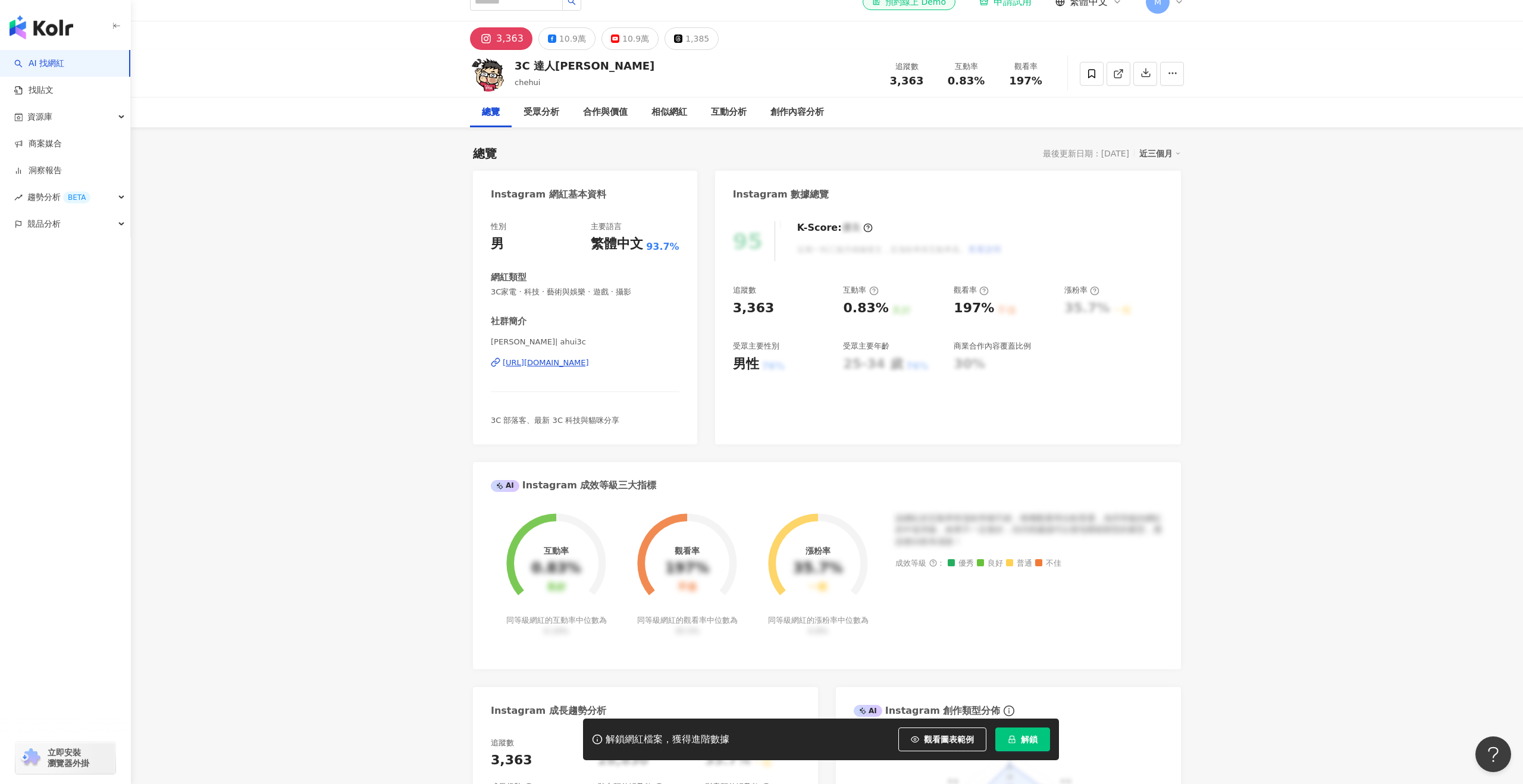
click at [923, 77] on div "3,363" at bounding box center [907, 80] width 45 height 12
click at [561, 34] on div "10.9萬" at bounding box center [572, 38] width 27 height 16
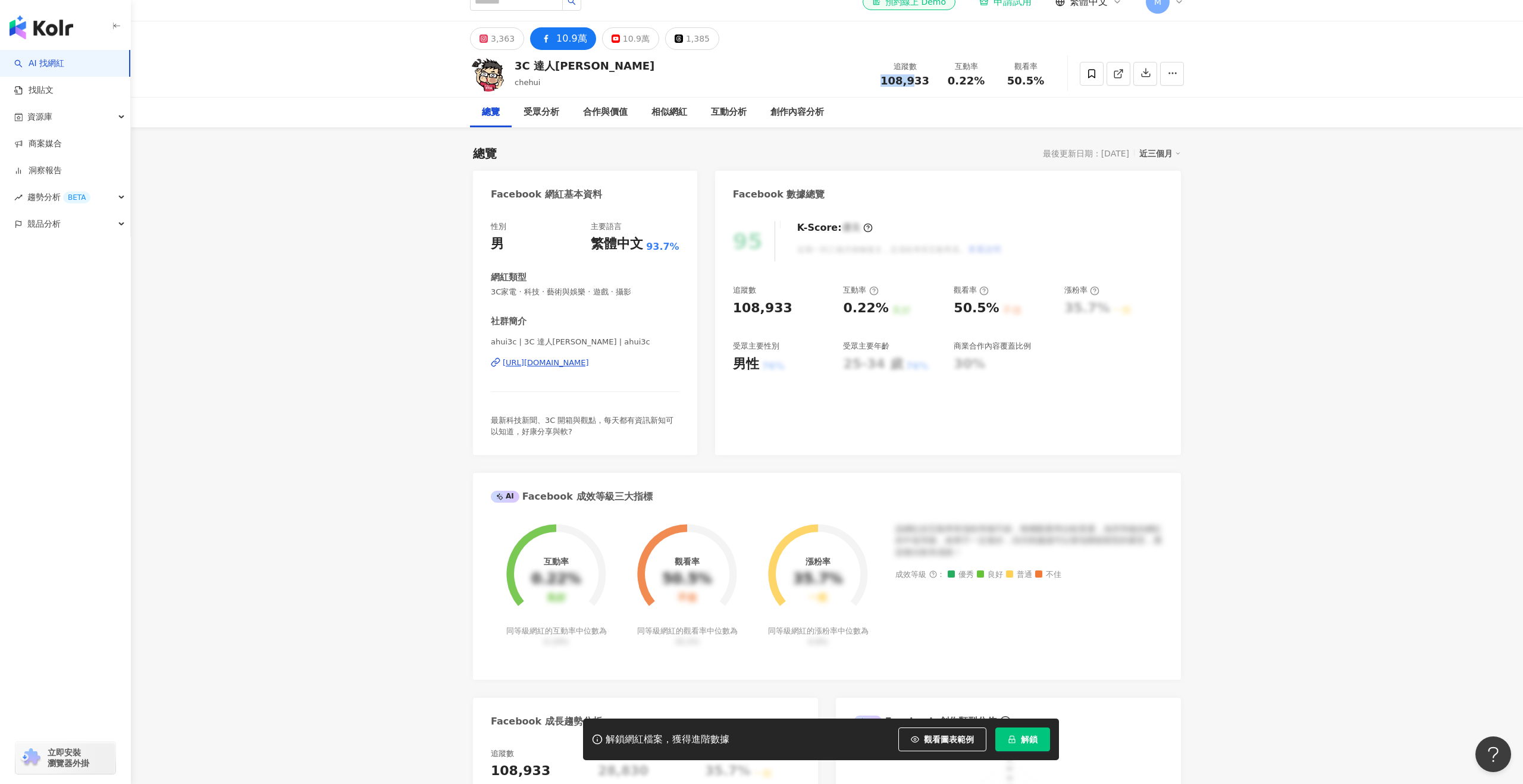
drag, startPoint x: 988, startPoint y: 81, endPoint x: 952, endPoint y: 81, distance: 36.0
click at [952, 81] on div "0.22%" at bounding box center [966, 80] width 45 height 12
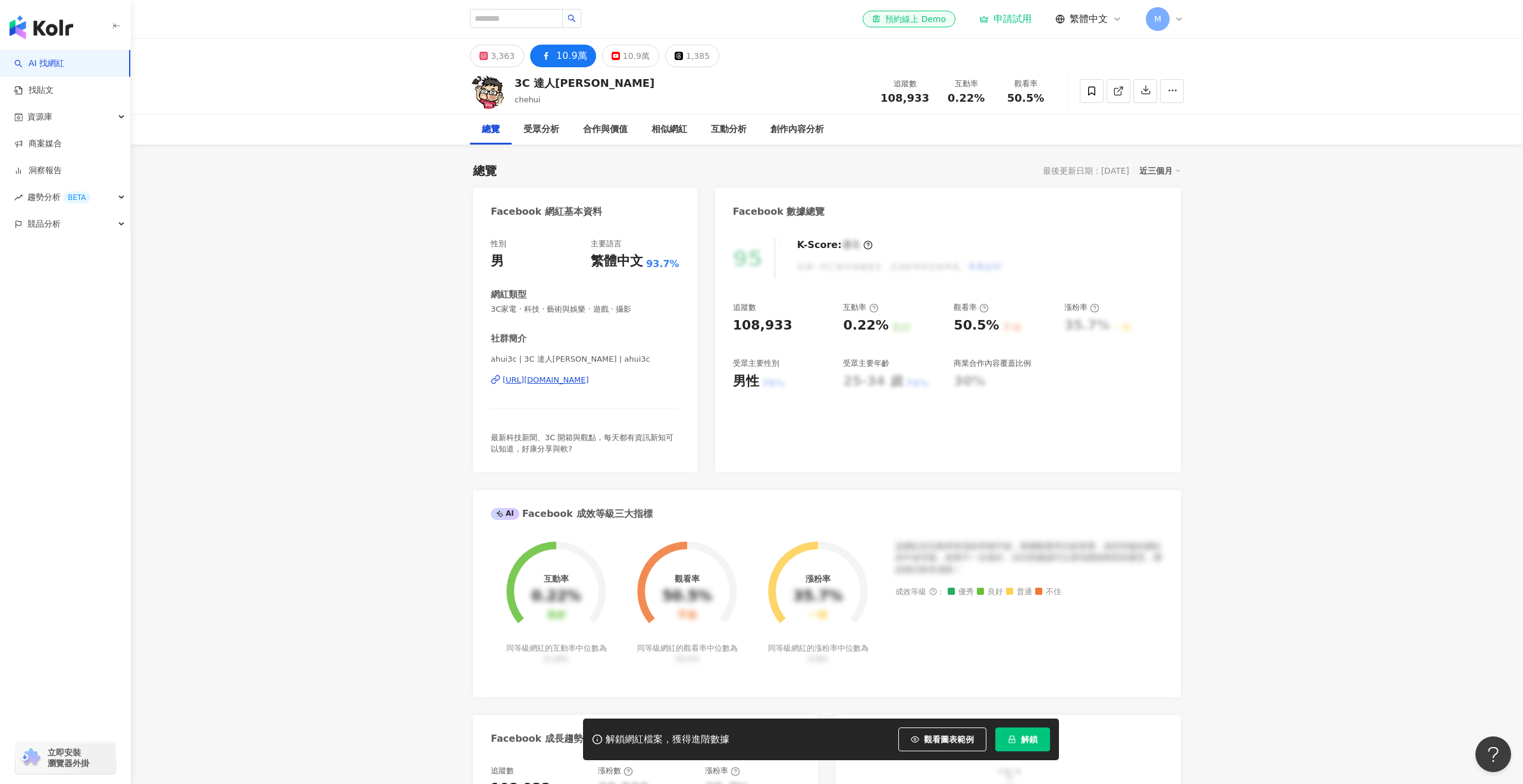
click at [960, 79] on div "追蹤數 108,933 互動率 0.22% 觀看率 50.5%" at bounding box center [964, 91] width 182 height 35
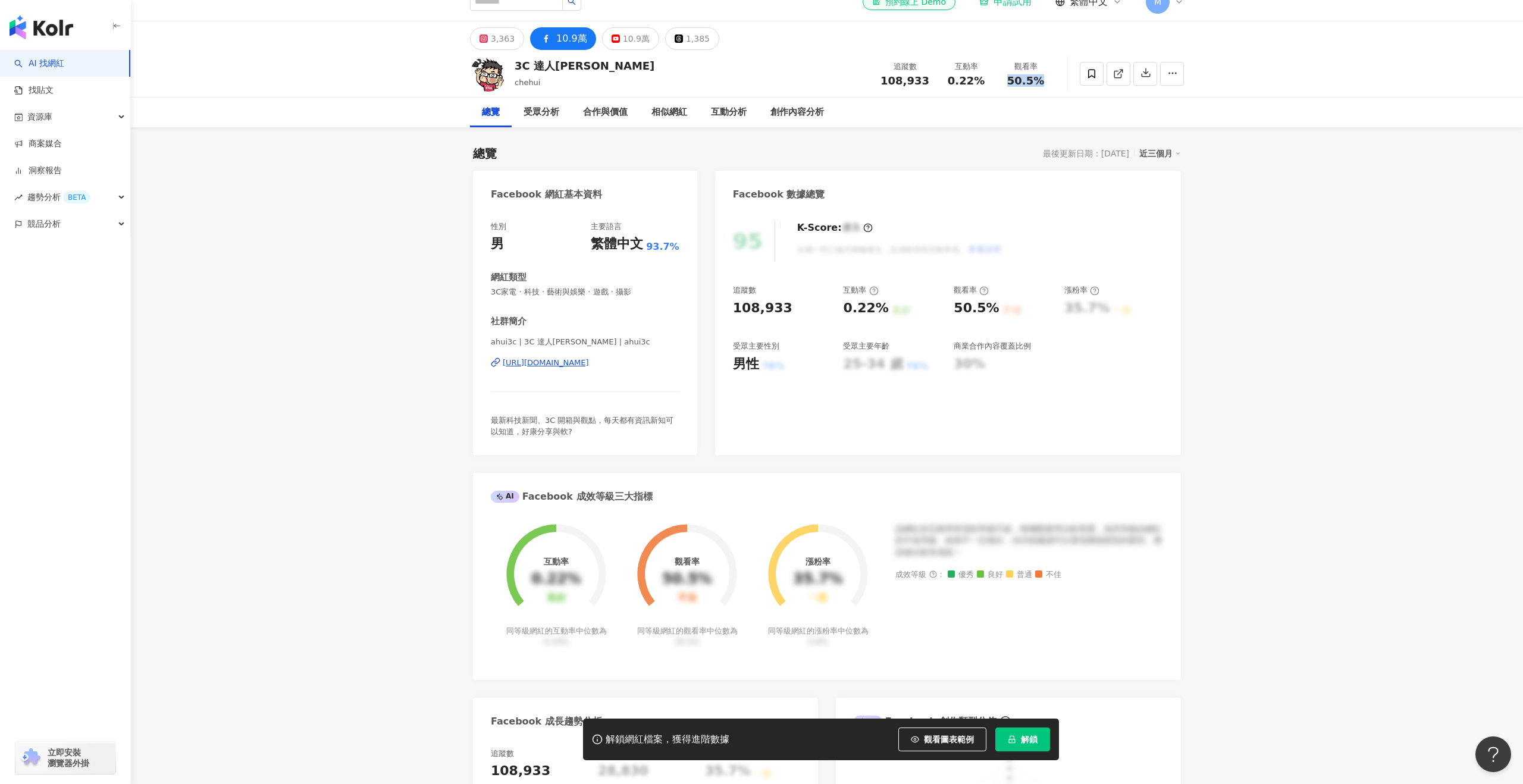
drag, startPoint x: 1003, startPoint y: 78, endPoint x: 1066, endPoint y: 84, distance: 63.3
click at [1066, 84] on div "3C 達人[PERSON_NAME] 追蹤數 108,933 互動率 0.22% 觀看率 50.5%" at bounding box center [826, 73] width 762 height 47
copy span "50.5%"
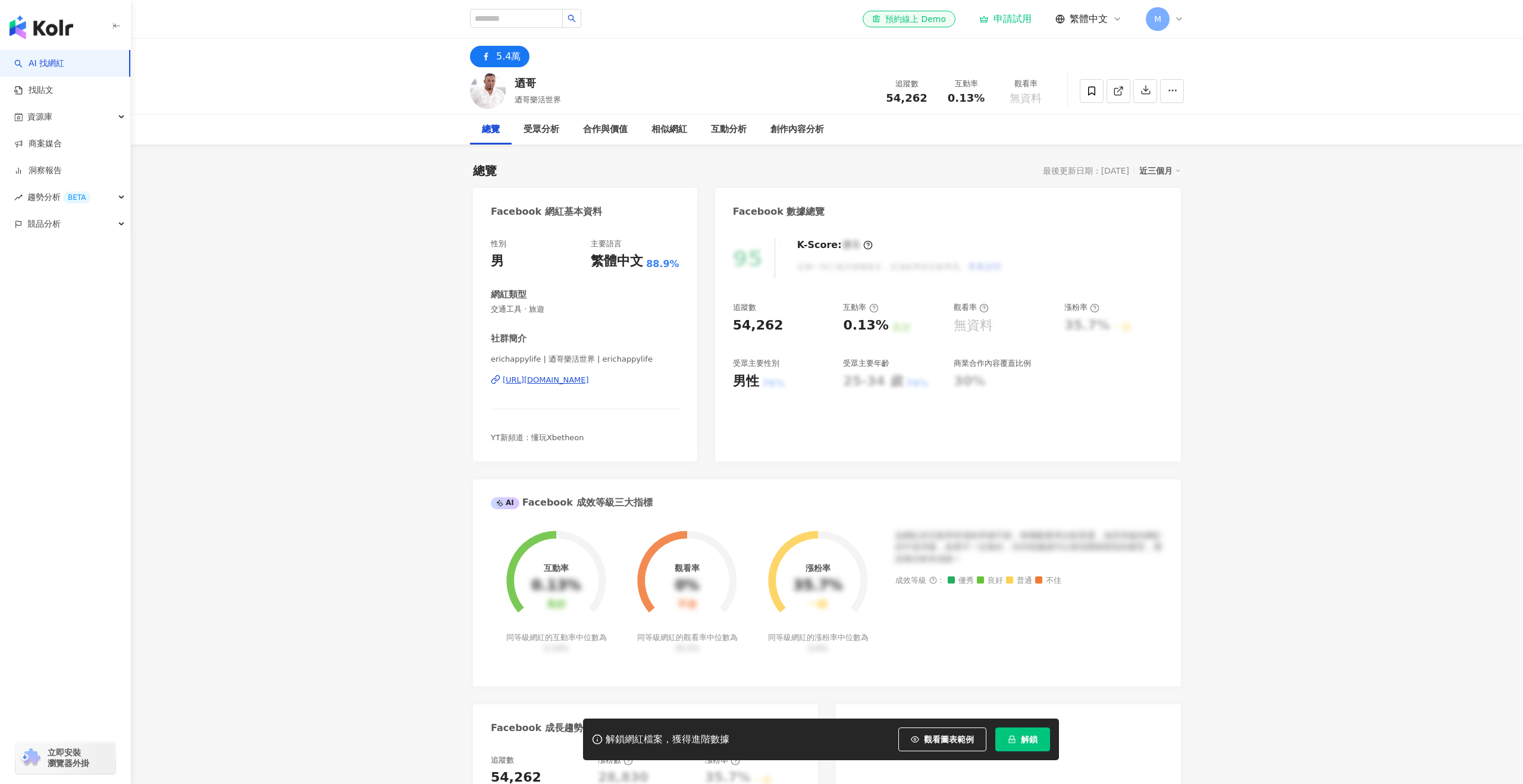
click at [879, 98] on div "追蹤數 54,262" at bounding box center [907, 91] width 59 height 26
click at [516, 83] on div "迺哥 迺哥樂活世界 追蹤數 54,262 互動率 0.13% 觀看率 無資料" at bounding box center [826, 91] width 762 height 47
drag, startPoint x: 485, startPoint y: 378, endPoint x: 686, endPoint y: 390, distance: 201.4
click at [686, 390] on div "性別 男 主要語言 繁體中文 88.9% 網紅類型 交通工具 · 旅遊 社群簡介 erichappylife | 迺哥樂活世界 | erichappylife…" at bounding box center [585, 344] width 224 height 235
copy div "https://www.facebook.com/1018978531458389"
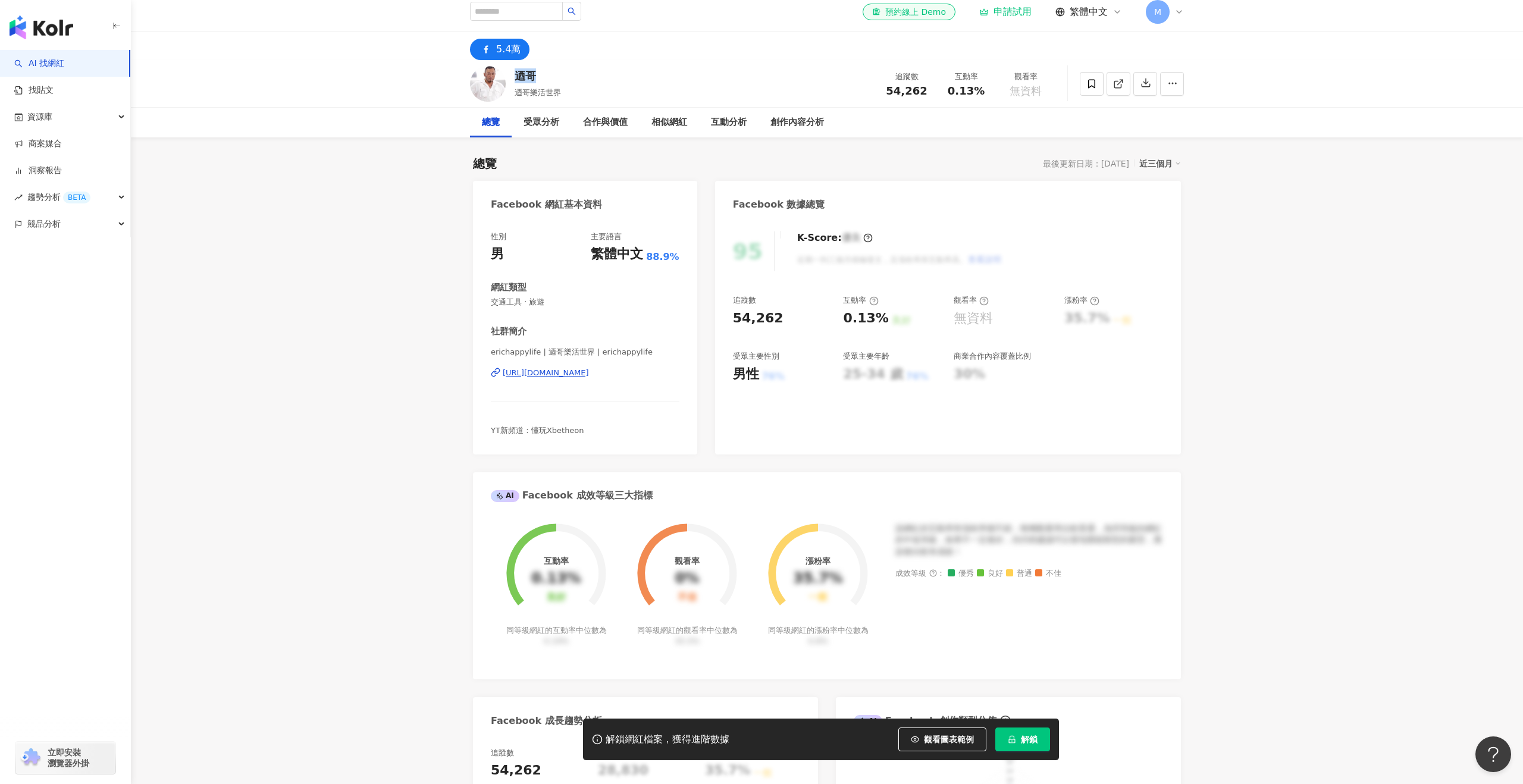
scroll to position [9, 0]
drag, startPoint x: 984, startPoint y: 86, endPoint x: 951, endPoint y: 85, distance: 33.0
click at [951, 85] on div "0.13%" at bounding box center [966, 88] width 45 height 12
copy span "0.13%"
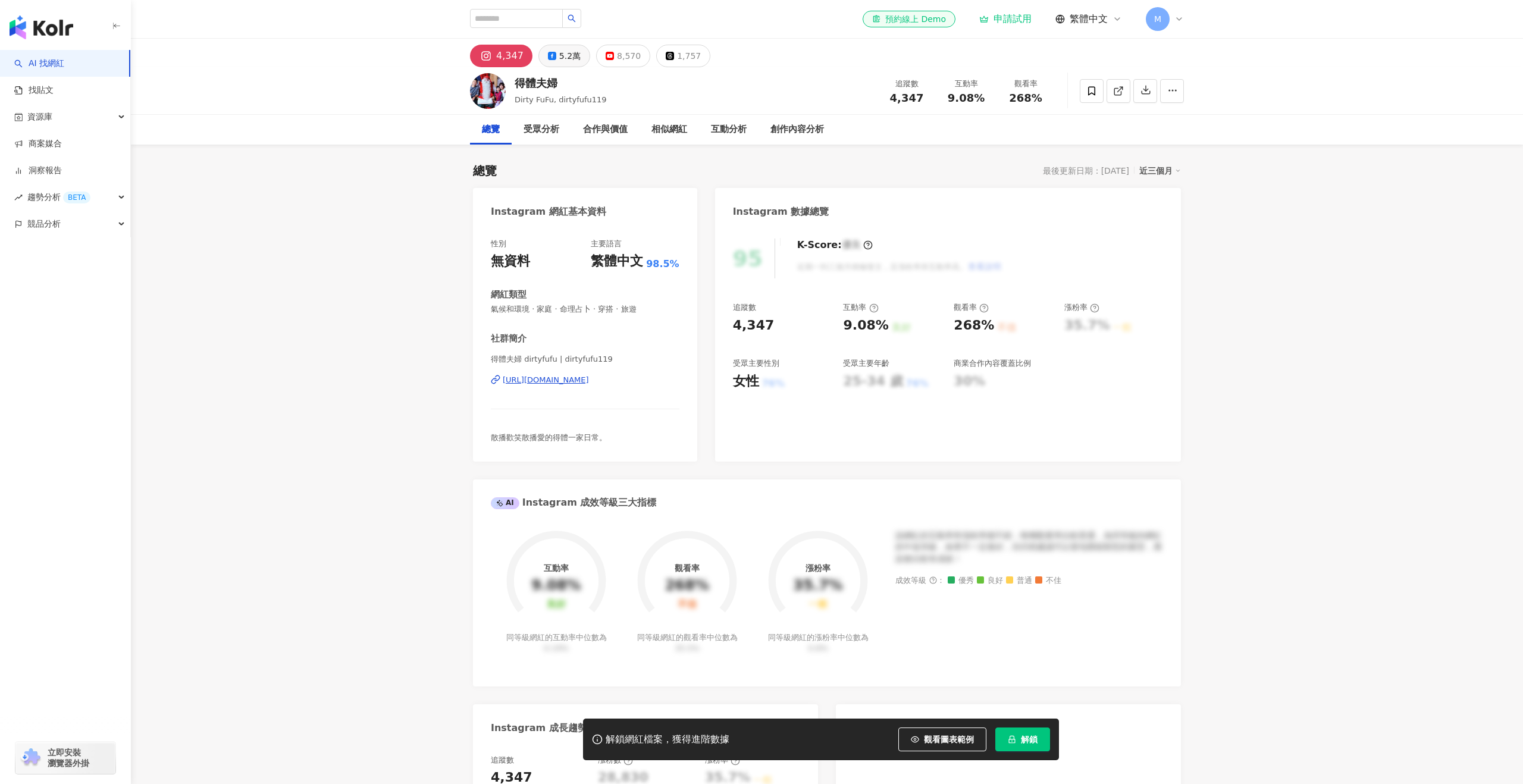
click at [559, 56] on div "5.2萬" at bounding box center [569, 55] width 21 height 16
click at [559, 50] on div "5.2萬" at bounding box center [569, 55] width 21 height 16
click at [569, 52] on div "5.2萬" at bounding box center [569, 55] width 21 height 16
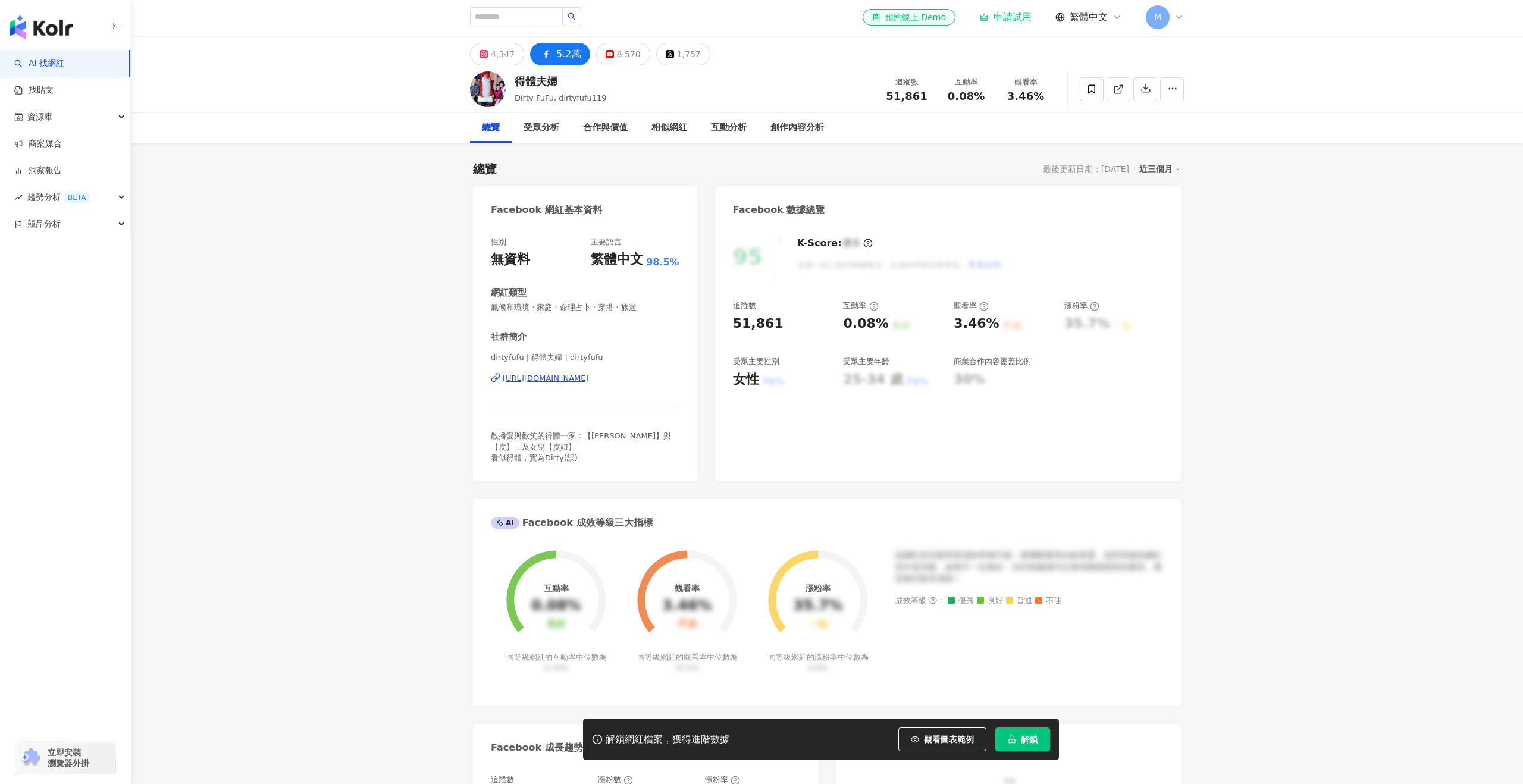
click at [556, 53] on div "5.2萬" at bounding box center [568, 54] width 24 height 16
click at [933, 91] on div "追蹤數 51,861" at bounding box center [907, 86] width 59 height 26
drag, startPoint x: 932, startPoint y: 91, endPoint x: 891, endPoint y: 91, distance: 41.0
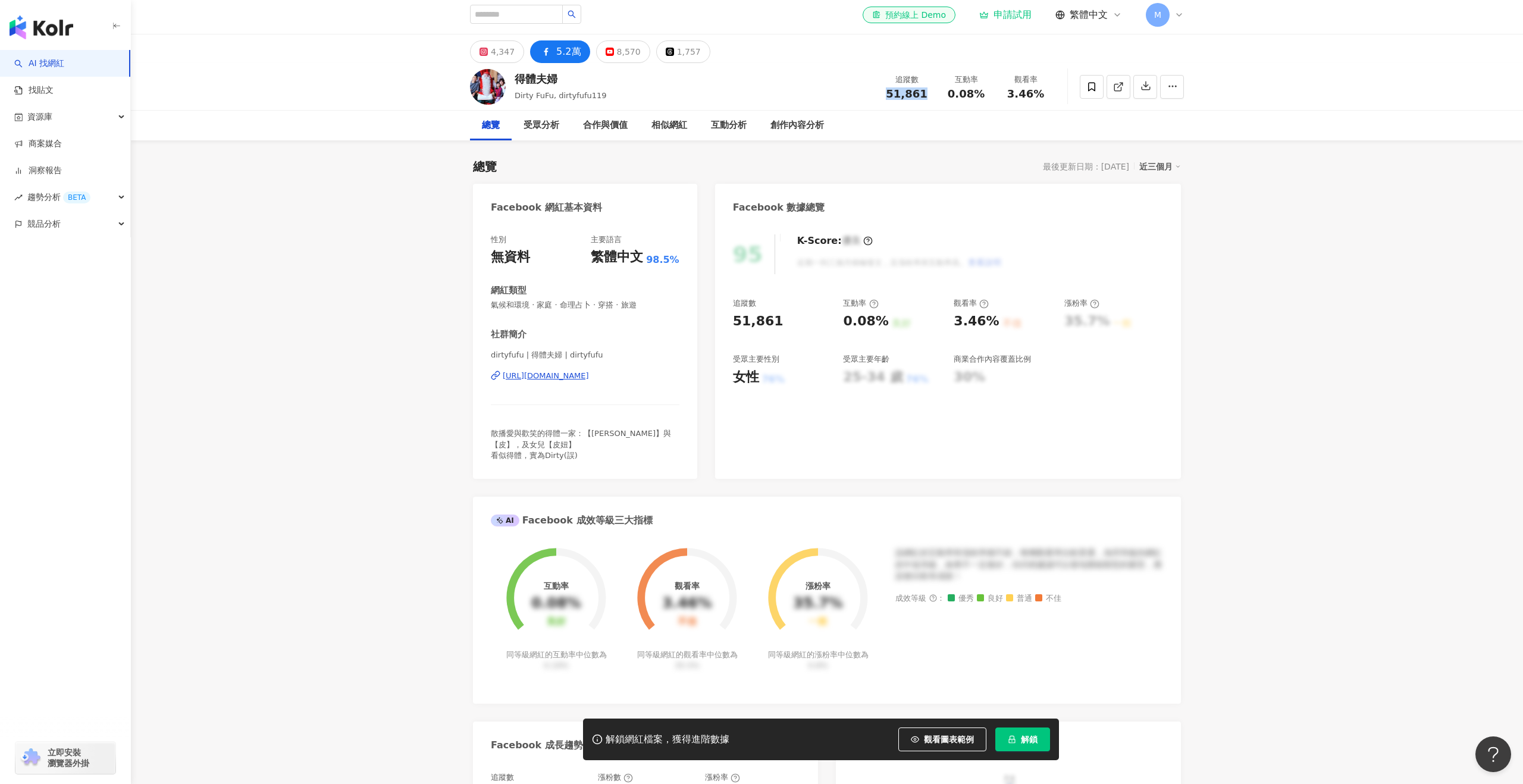
click at [891, 91] on div "追蹤數 51,861" at bounding box center [907, 86] width 59 height 26
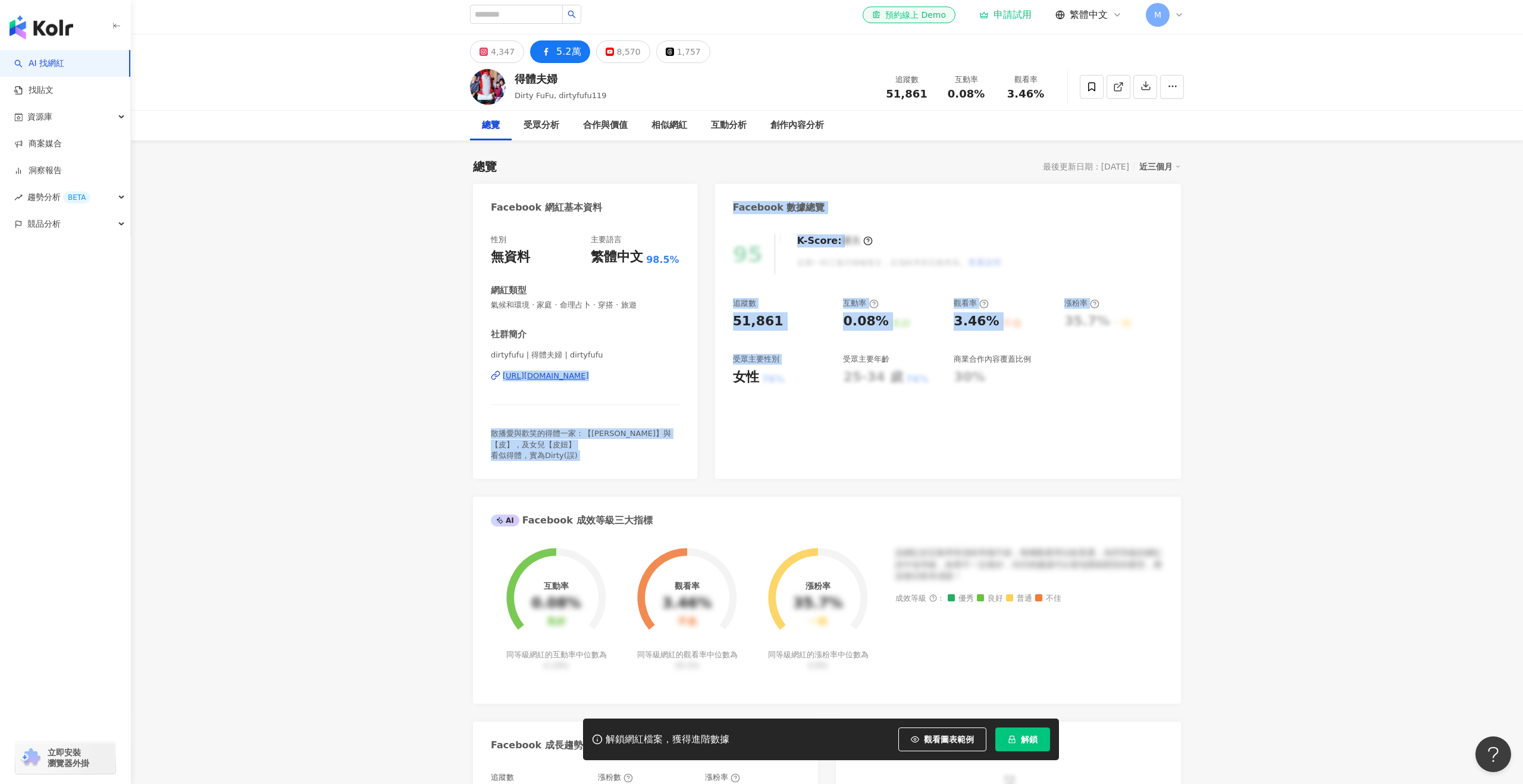
drag, startPoint x: 487, startPoint y: 375, endPoint x: 716, endPoint y: 380, distance: 229.1
click at [715, 381] on div "Facebook 網紅基本資料 性別 無資料 主要語言 繁體中文 98.5% 網紅類型 氣候和環境 · 家庭 · 命理占卜 · 穿搭 · 旅遊 社群簡介 di…" at bounding box center [827, 640] width 708 height 913
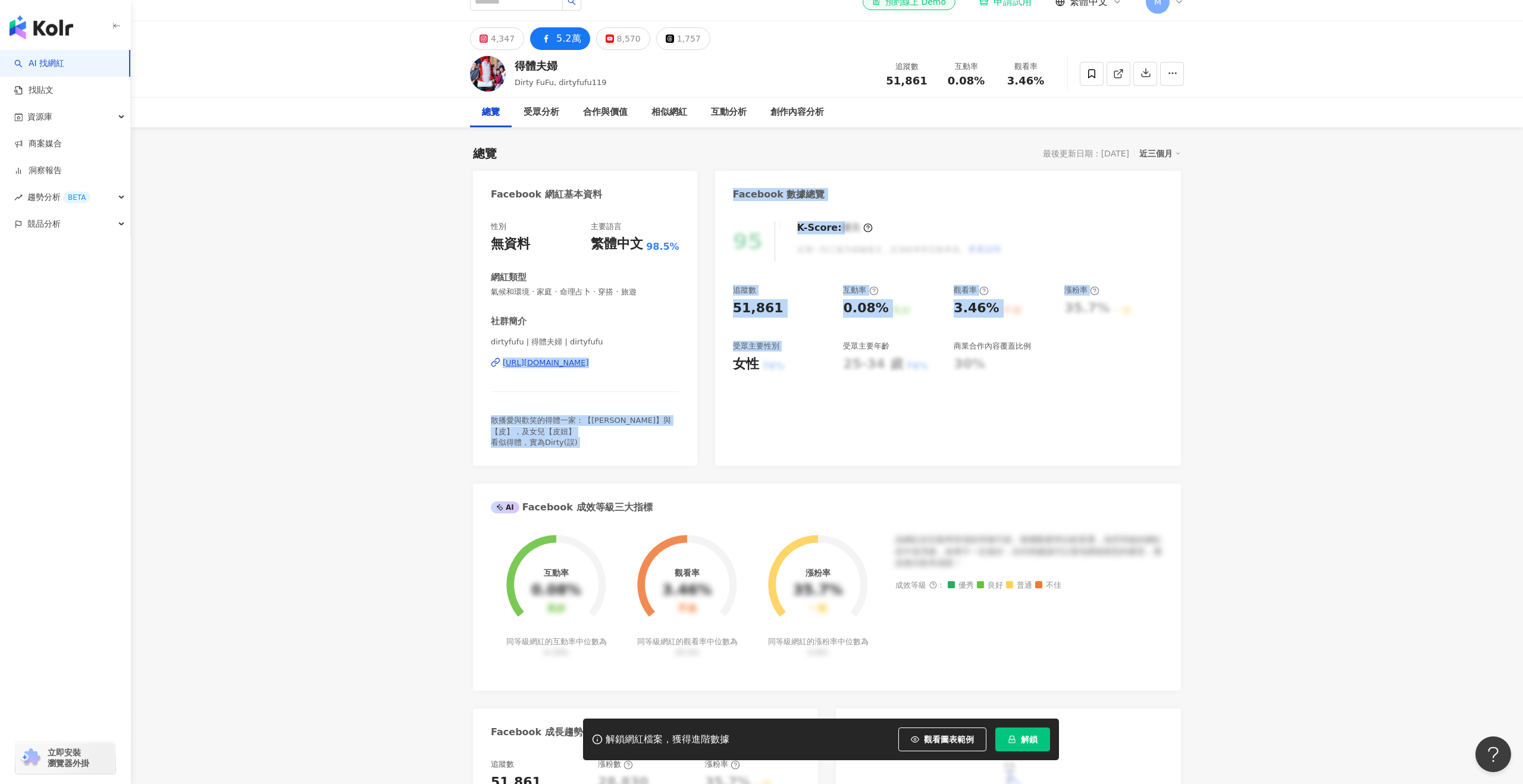
scroll to position [20, 0]
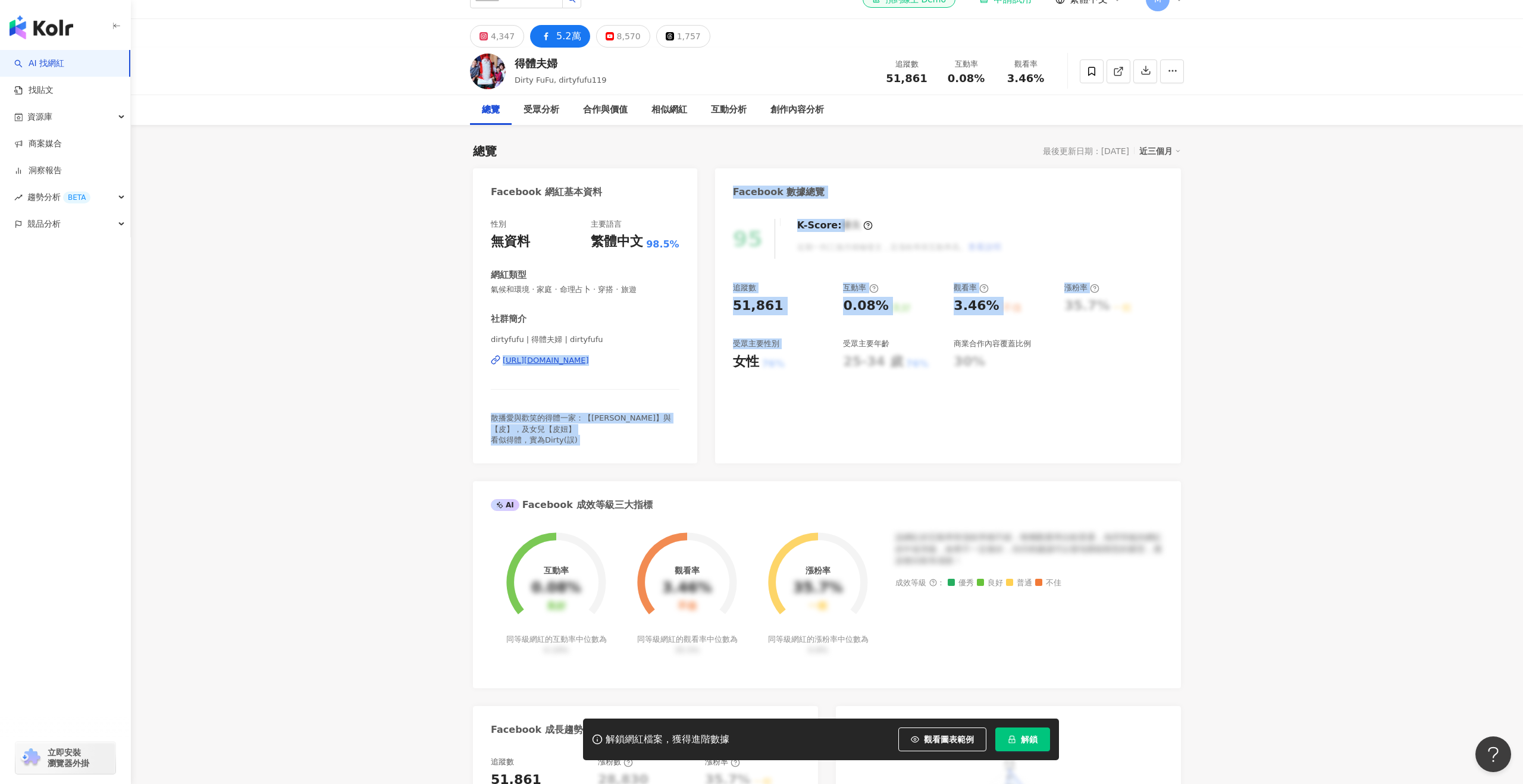
drag, startPoint x: 620, startPoint y: 401, endPoint x: 590, endPoint y: 394, distance: 30.8
click at [619, 400] on div "dirtyfufu | 得體夫婦 | dirtyfufu https://www.facebook.com/165889950275634" at bounding box center [586, 369] width 189 height 69
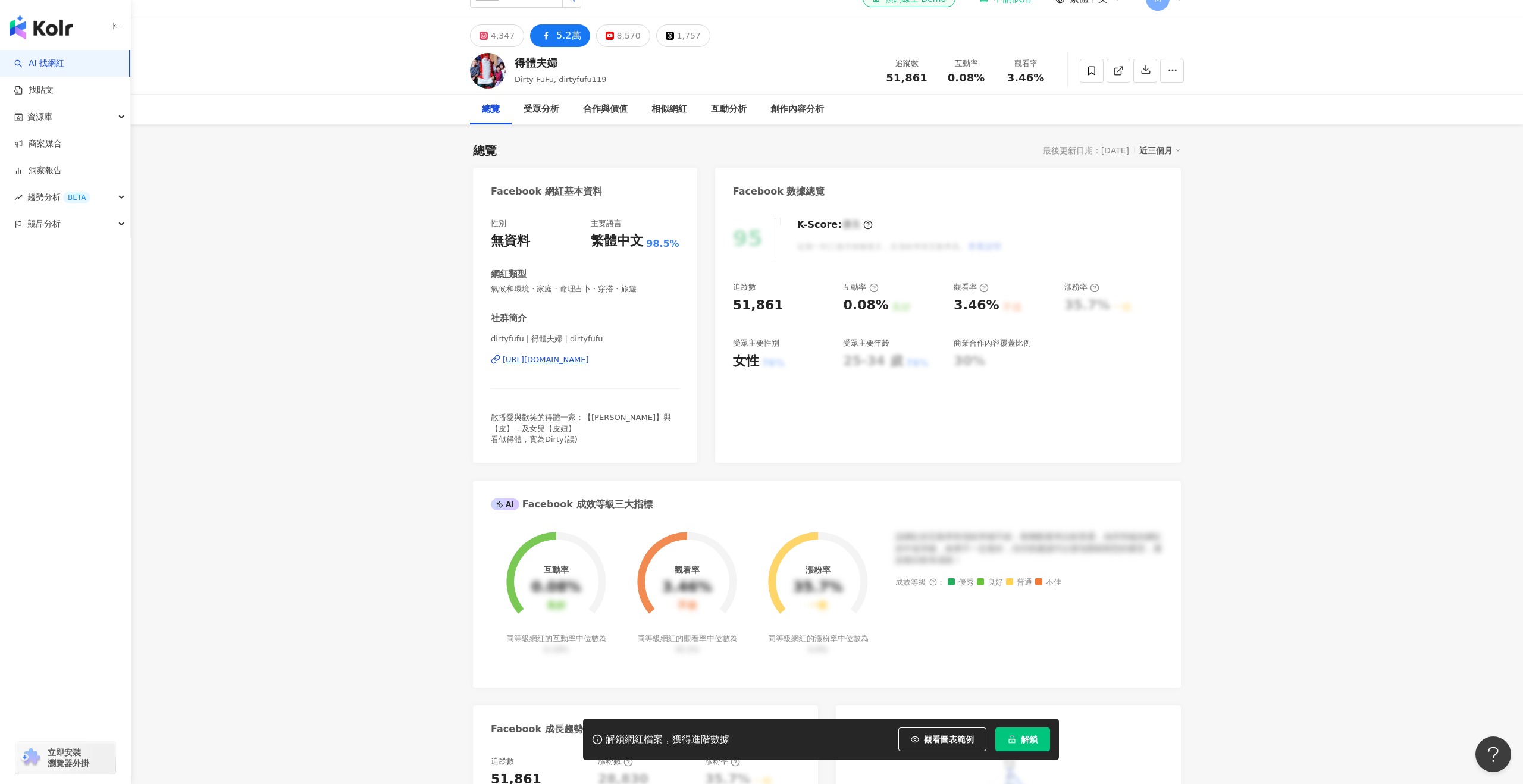
drag, startPoint x: 471, startPoint y: 357, endPoint x: 683, endPoint y: 361, distance: 212.0
copy div "https://www.facebook.com/165889950275634"
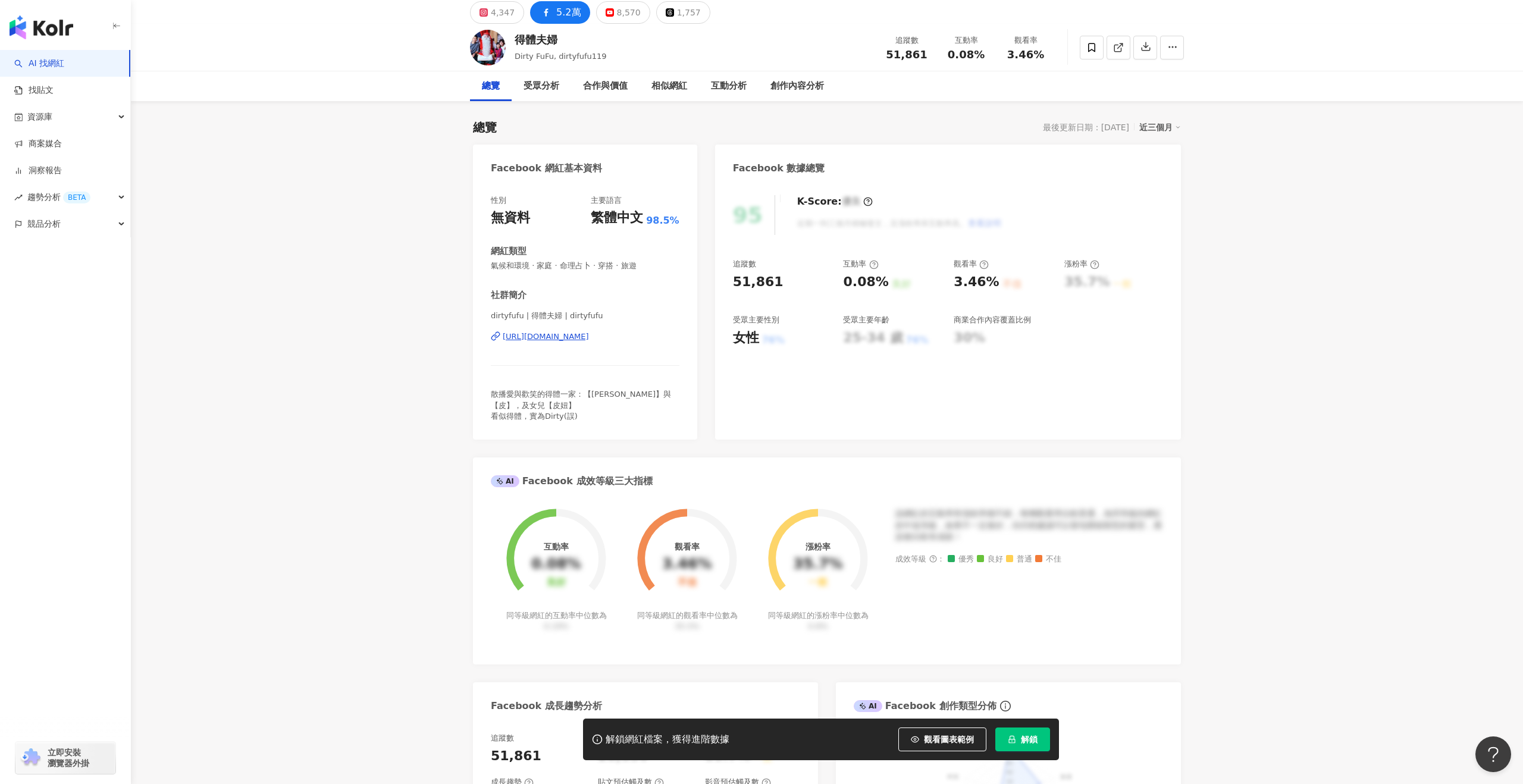
scroll to position [45, 0]
drag, startPoint x: 982, startPoint y: 51, endPoint x: 947, endPoint y: 52, distance: 35.0
click at [947, 52] on div "0.08%" at bounding box center [966, 53] width 45 height 12
copy span "0.08%"
drag, startPoint x: 1043, startPoint y: 48, endPoint x: 1001, endPoint y: 55, distance: 42.6
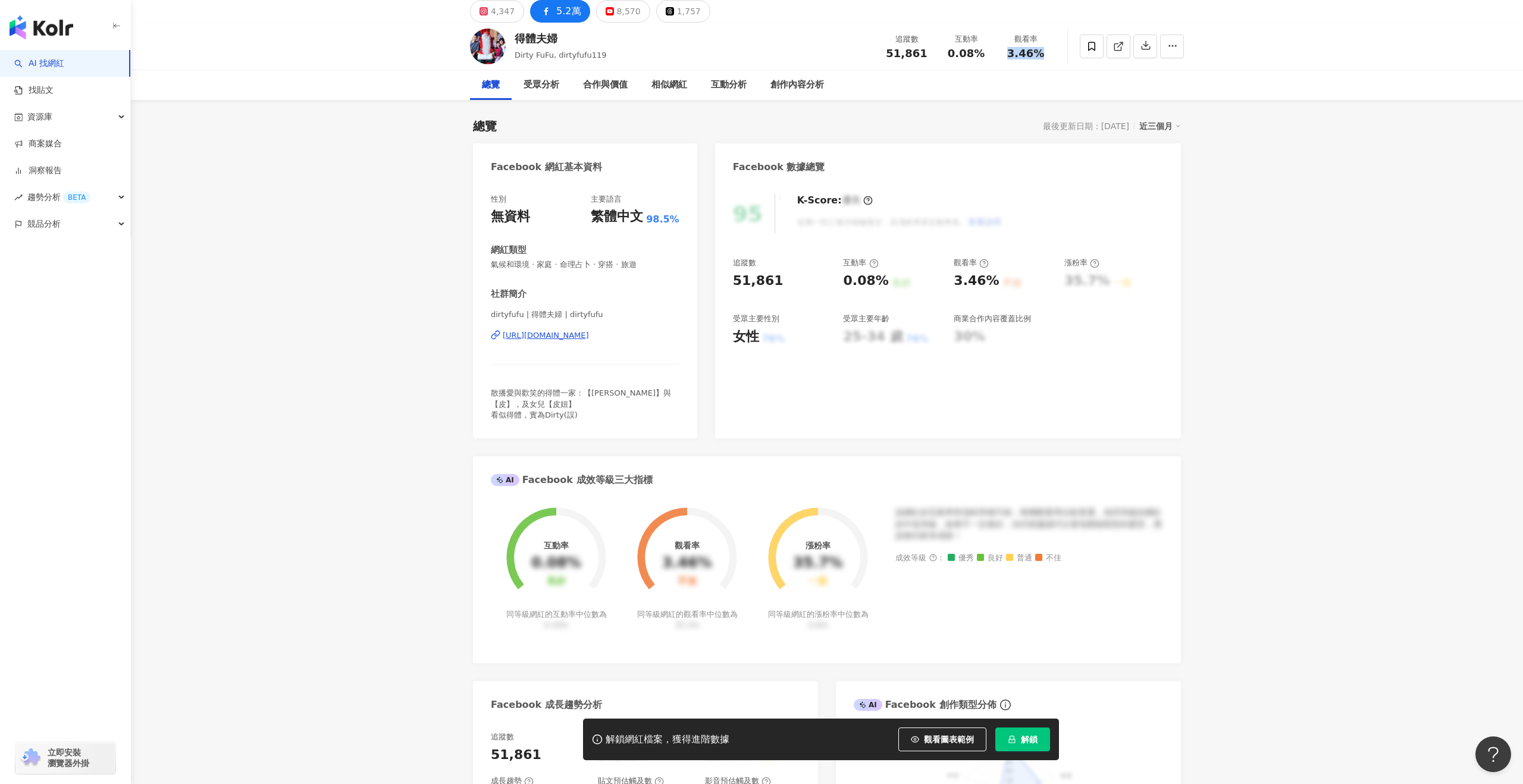
click at [1001, 55] on div "觀看率 3.46%" at bounding box center [1025, 46] width 59 height 26
copy span "3.46%"
drag, startPoint x: 929, startPoint y: 52, endPoint x: 889, endPoint y: 55, distance: 40.1
click at [880, 52] on div "追蹤數 51,861" at bounding box center [907, 46] width 59 height 26
click at [889, 55] on div "51,861" at bounding box center [907, 53] width 45 height 12
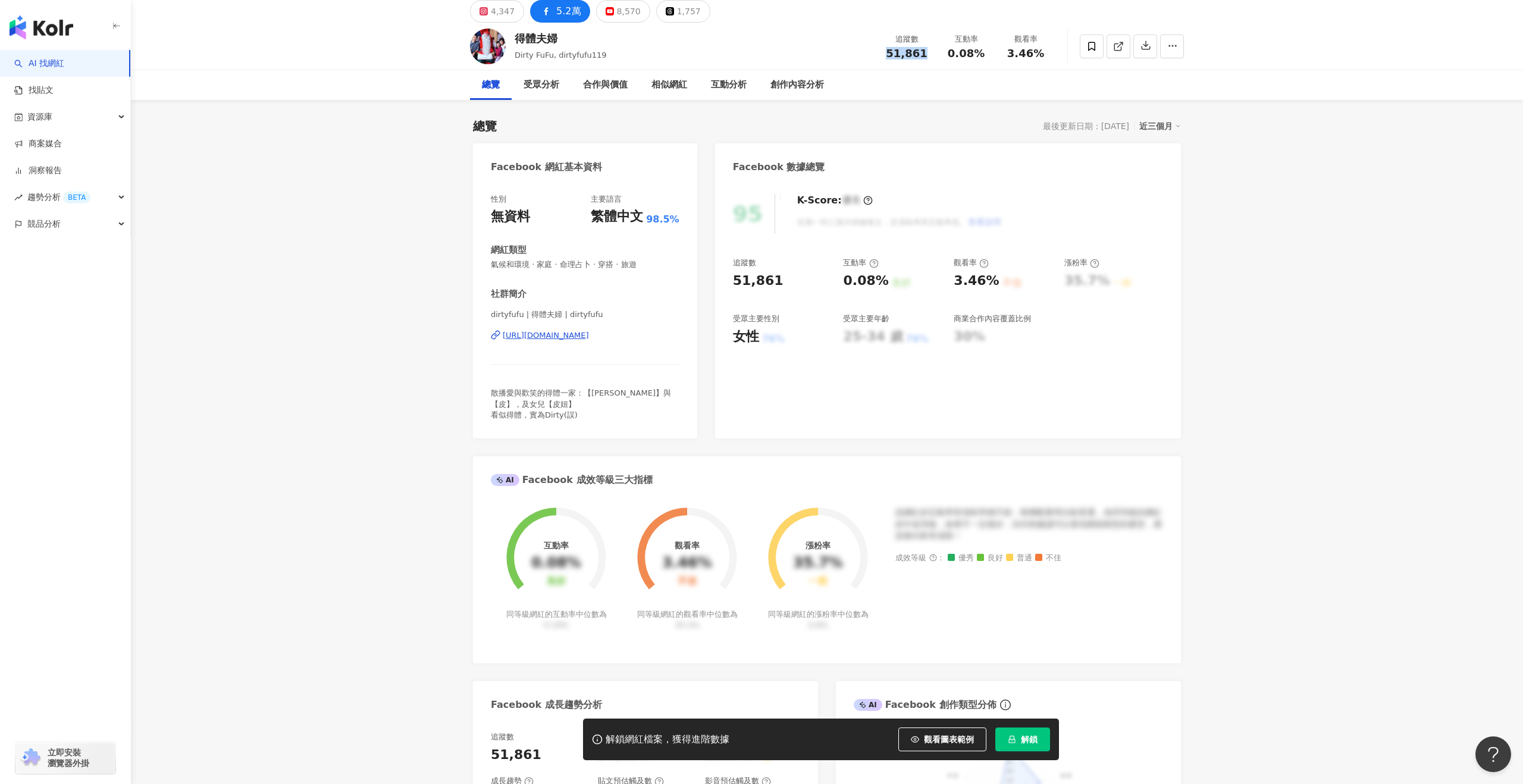
copy span "51,861"
click at [583, 43] on div "得體夫婦" at bounding box center [561, 38] width 92 height 15
drag, startPoint x: 572, startPoint y: 35, endPoint x: 514, endPoint y: 39, distance: 58.1
click at [514, 39] on div "得體夫婦 Dirty FuFu, dirtyfufu119 追蹤數 51,861 互動率 0.08% 觀看率 3.46%" at bounding box center [826, 46] width 762 height 47
copy div "得體夫婦"
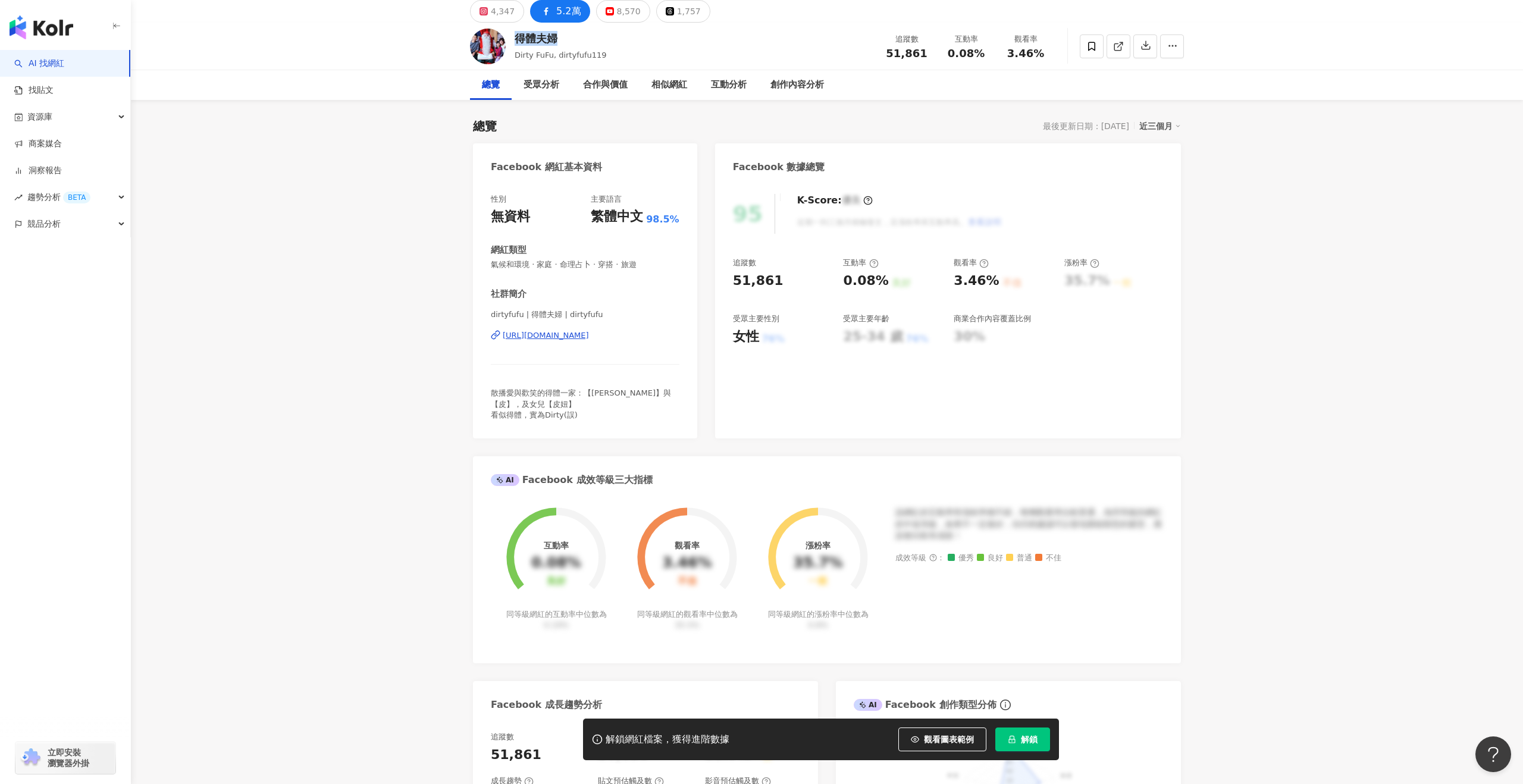
scroll to position [0, 0]
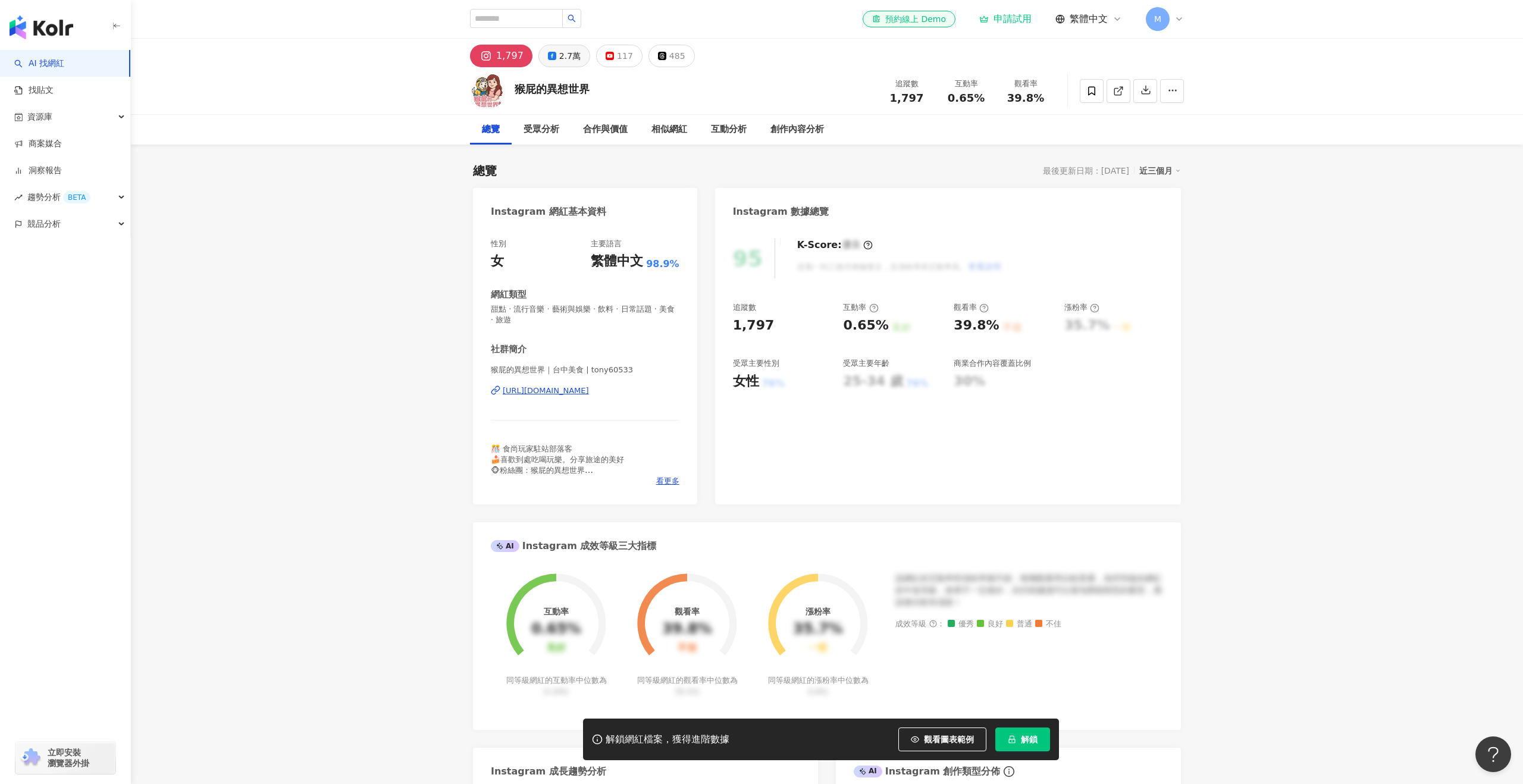
click at [566, 55] on div "2.7萬" at bounding box center [569, 55] width 21 height 16
click at [908, 97] on span "26,756" at bounding box center [906, 98] width 41 height 12
drag, startPoint x: 906, startPoint y: 97, endPoint x: 883, endPoint y: 98, distance: 23.0
click at [884, 98] on div "26,756" at bounding box center [907, 98] width 45 height 12
click at [991, 106] on div "追蹤數 26,756 互動率 0.31% 觀看率 48.2%" at bounding box center [966, 91] width 179 height 35
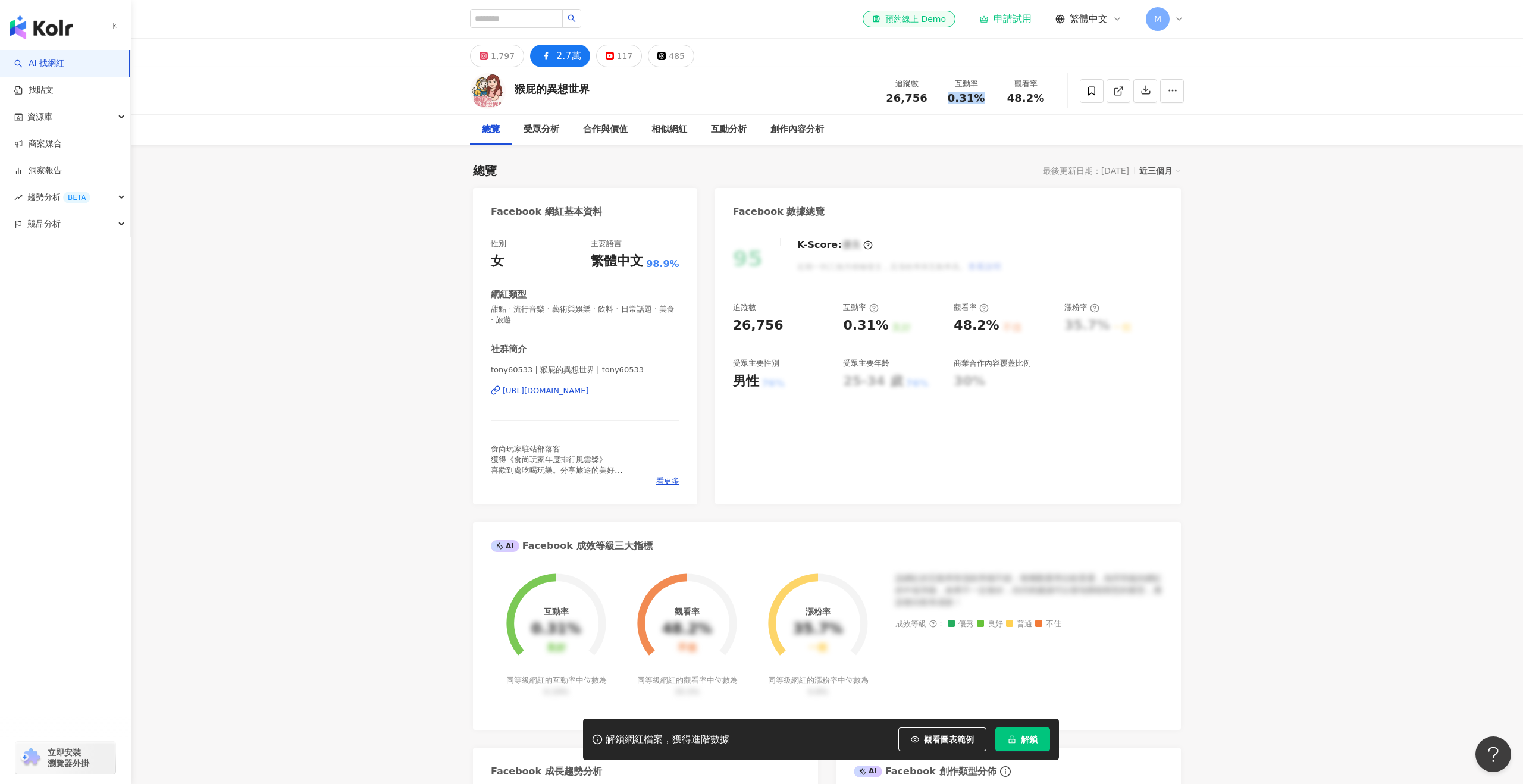
drag, startPoint x: 950, startPoint y: 97, endPoint x: 981, endPoint y: 99, distance: 31.1
click at [981, 99] on div "0.31%" at bounding box center [966, 98] width 45 height 12
copy span "0.31%"
drag, startPoint x: 1043, startPoint y: 95, endPoint x: 1006, endPoint y: 96, distance: 37.0
click at [1006, 96] on div "48.2%" at bounding box center [1026, 98] width 45 height 12
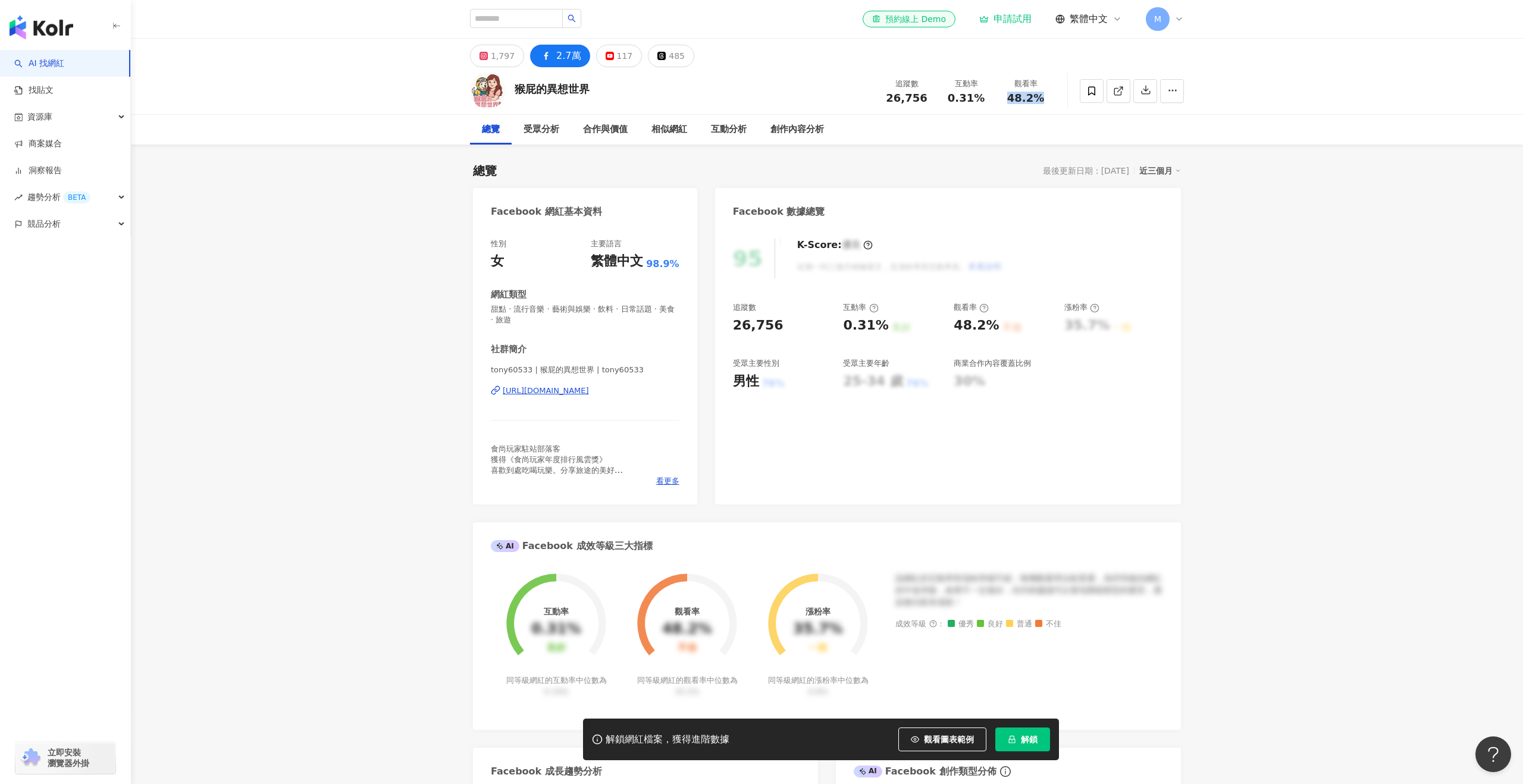
copy span "48.2%"
click at [506, 64] on div "1,797" at bounding box center [503, 55] width 23 height 16
click at [552, 49] on button "2.7萬" at bounding box center [564, 55] width 52 height 23
drag, startPoint x: 574, startPoint y: 390, endPoint x: 501, endPoint y: 381, distance: 73.6
click at [570, 389] on div "性別 女 主要語言 繁體中文 98.9% 網紅類型 甜點 · 流行音樂 · 藝術與娛樂 · 飲料 · 日常話題 · 美食 · 旅遊 社群簡介 tony6053…" at bounding box center [585, 365] width 224 height 278
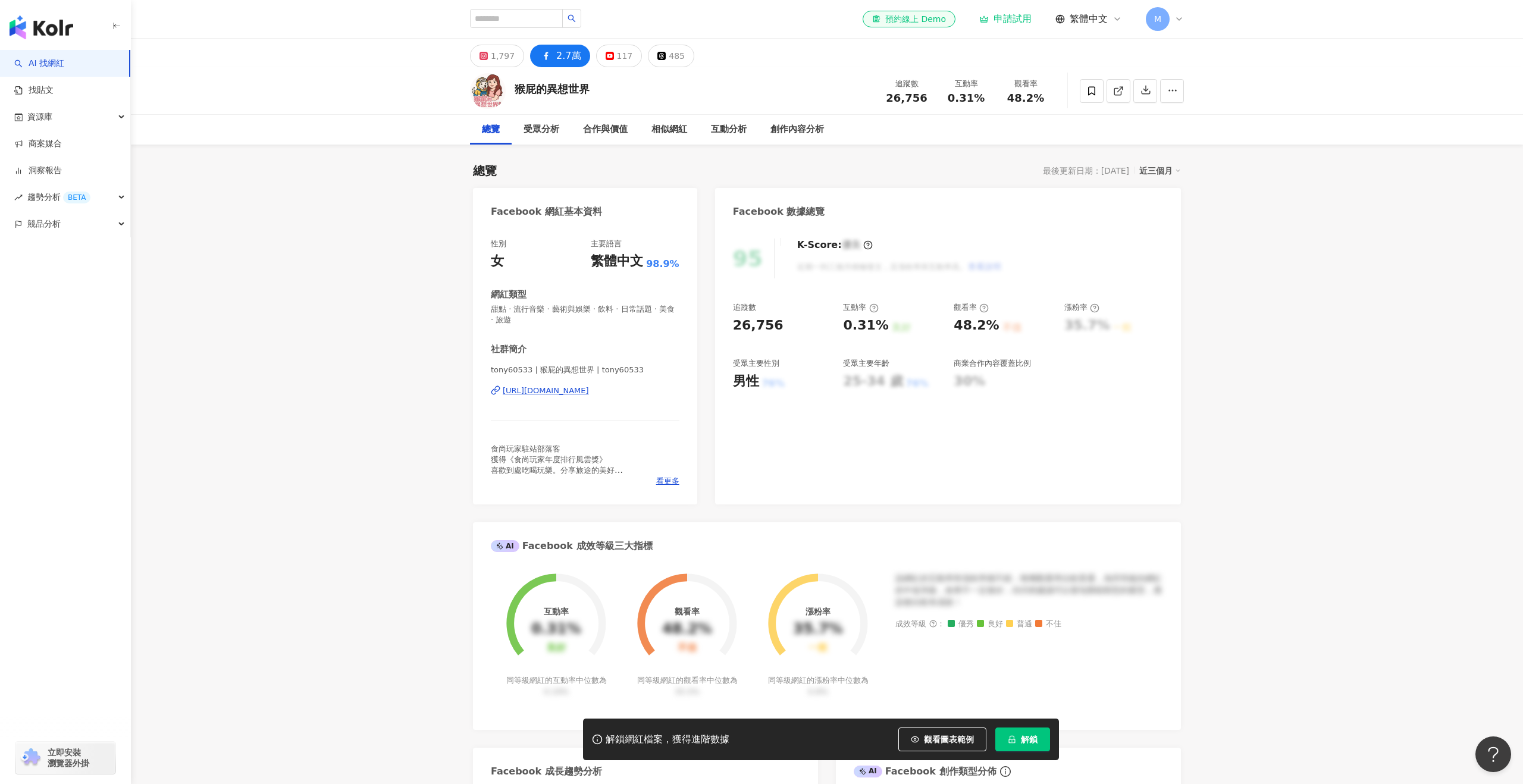
drag, startPoint x: 486, startPoint y: 381, endPoint x: 681, endPoint y: 387, distance: 195.1
click at [681, 387] on div "性別 女 主要語言 繁體中文 98.9% 網紅類型 甜點 · 流行音樂 · 藝術與娛樂 · 飲料 · 日常話題 · 美食 · 旅遊 社群簡介 tony6053…" at bounding box center [585, 365] width 224 height 278
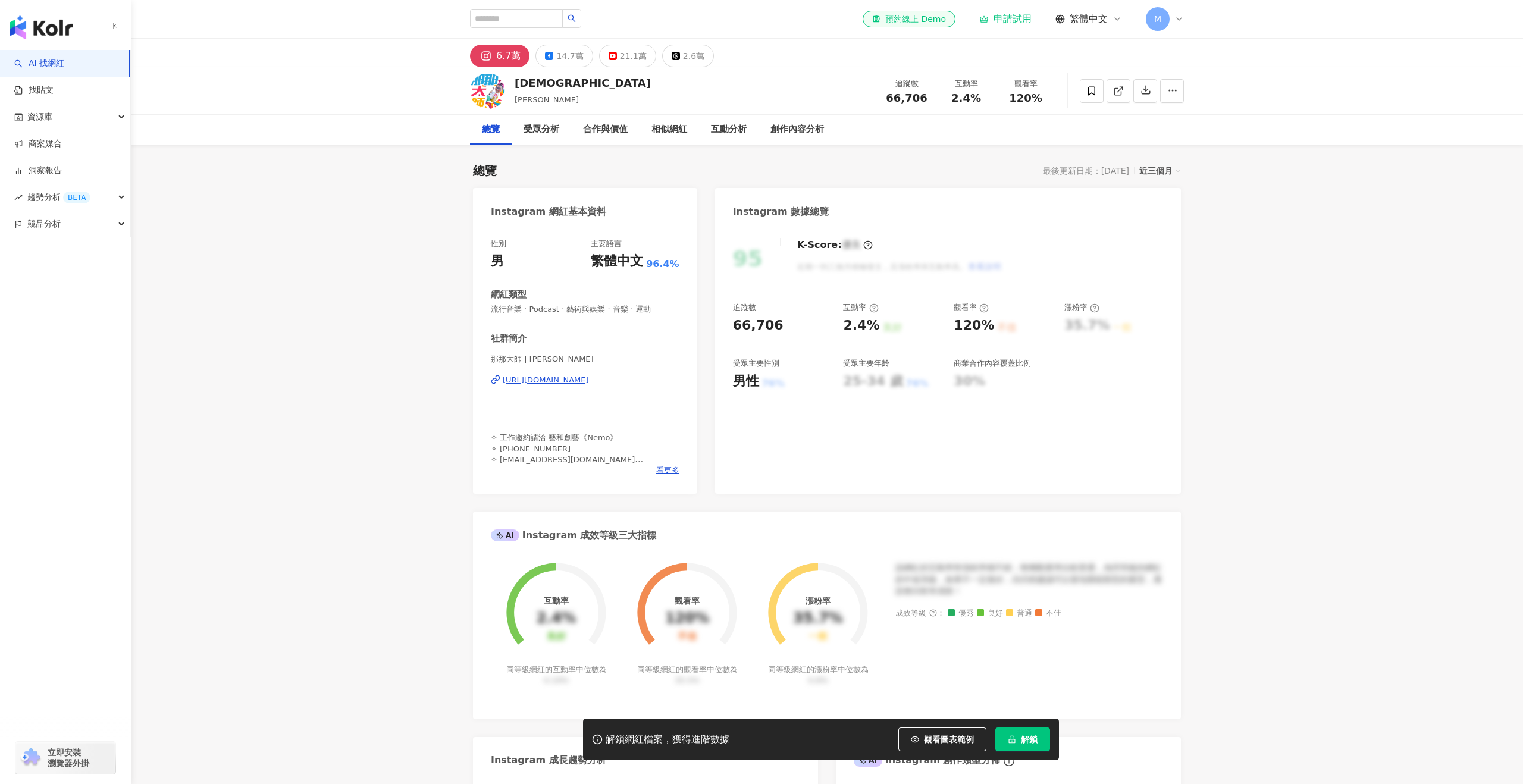
click at [589, 376] on div "[URL][DOMAIN_NAME]" at bounding box center [546, 380] width 86 height 11
drag, startPoint x: 572, startPoint y: 80, endPoint x: 513, endPoint y: 84, distance: 59.1
click at [513, 84] on div "那那大師 [PERSON_NAME] 追蹤數 66,706 互動率 2.4% 觀看率 120%" at bounding box center [826, 91] width 762 height 47
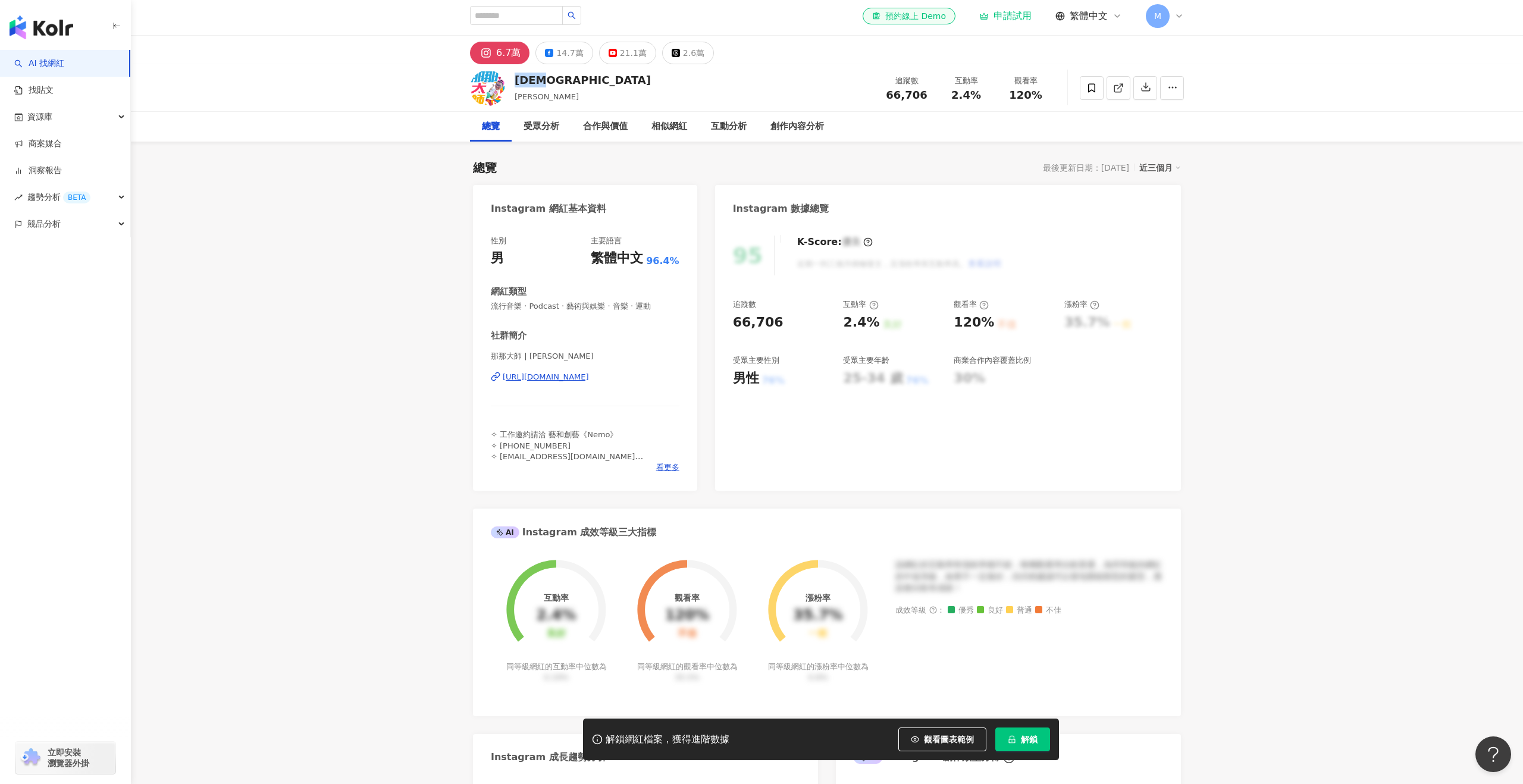
copy div "[DEMOGRAPHIC_DATA]"
click at [558, 46] on div "14.7萬" at bounding box center [569, 52] width 27 height 16
drag, startPoint x: 923, startPoint y: 94, endPoint x: 888, endPoint y: 92, distance: 35.1
click at [888, 92] on span "146,841" at bounding box center [905, 94] width 48 height 12
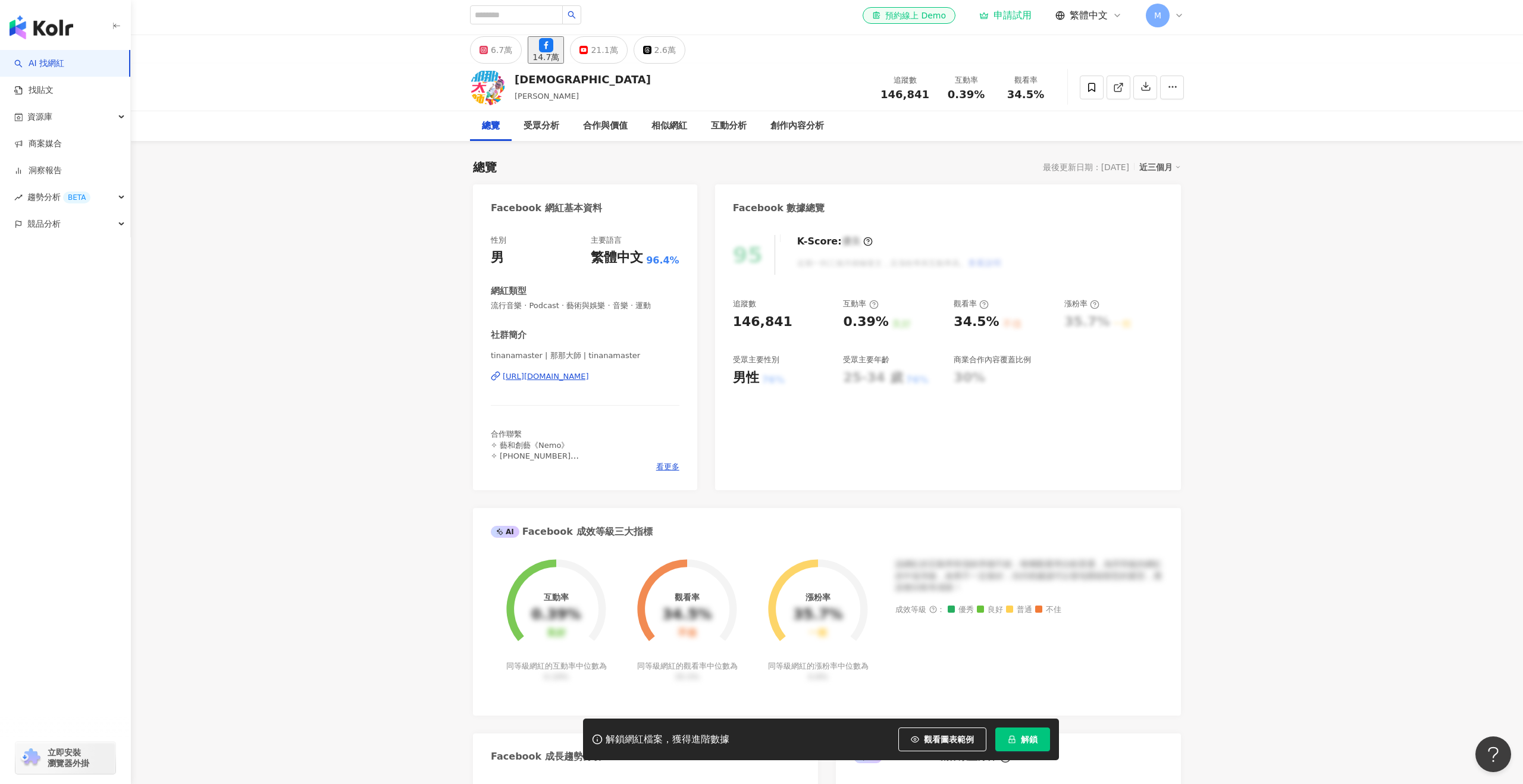
click at [933, 96] on div "追蹤數 146,841" at bounding box center [904, 87] width 63 height 26
drag, startPoint x: 929, startPoint y: 91, endPoint x: 874, endPoint y: 94, distance: 55.1
click at [874, 94] on div "那那大師 [PERSON_NAME] 追蹤數 146,841 互動率 0.39% 觀看率 34.5%" at bounding box center [826, 87] width 762 height 47
copy span "146,841"
drag, startPoint x: 946, startPoint y: 88, endPoint x: 997, endPoint y: 94, distance: 51.4
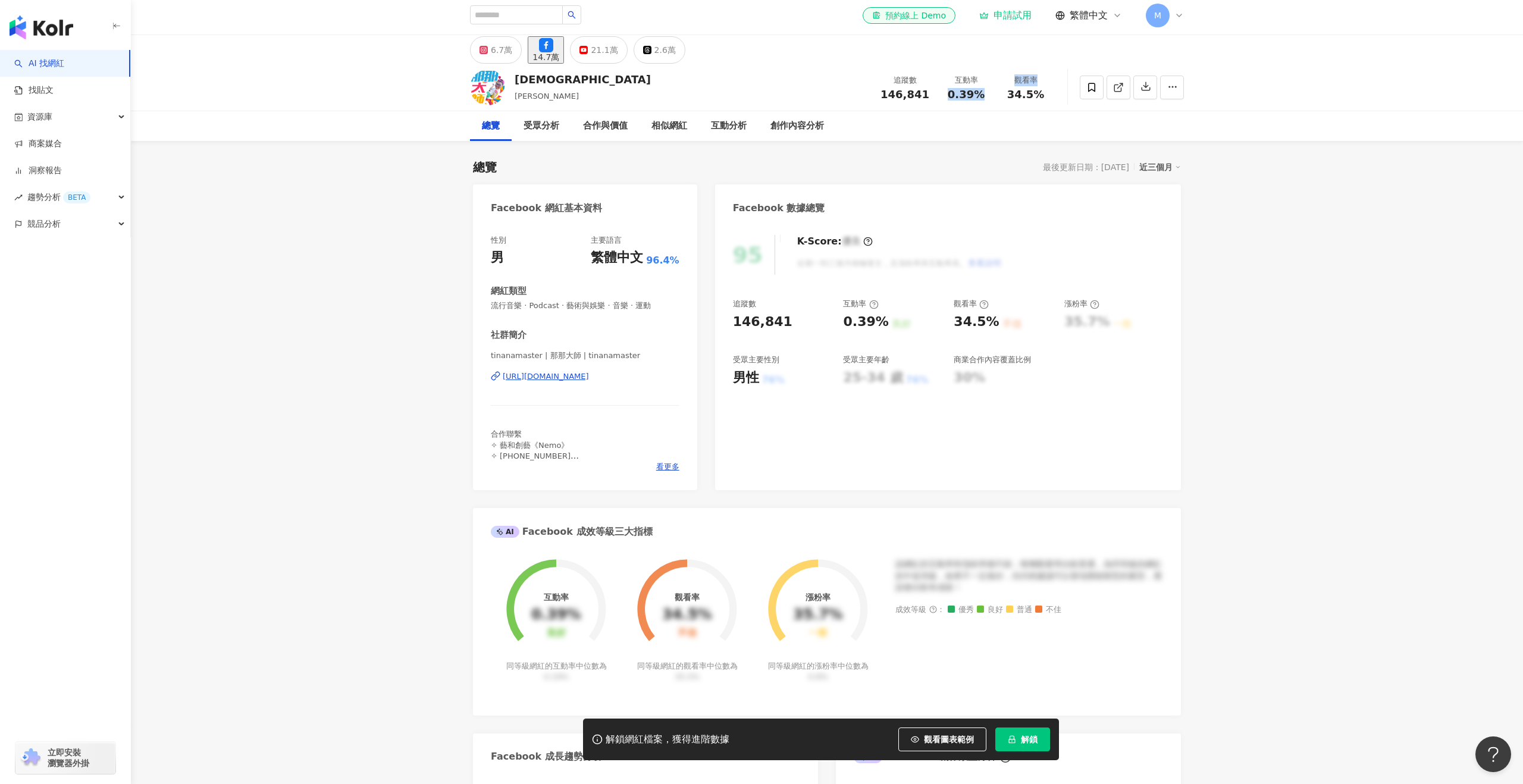
click at [997, 94] on div "追蹤數 146,841 互動率 0.39% 觀看率 34.5%" at bounding box center [964, 87] width 182 height 35
click at [983, 94] on div "0.39%" at bounding box center [966, 94] width 45 height 12
drag, startPoint x: 984, startPoint y: 94, endPoint x: 954, endPoint y: 94, distance: 30.0
click at [954, 94] on div "0.39%" at bounding box center [966, 94] width 45 height 12
copy span "0.39%"
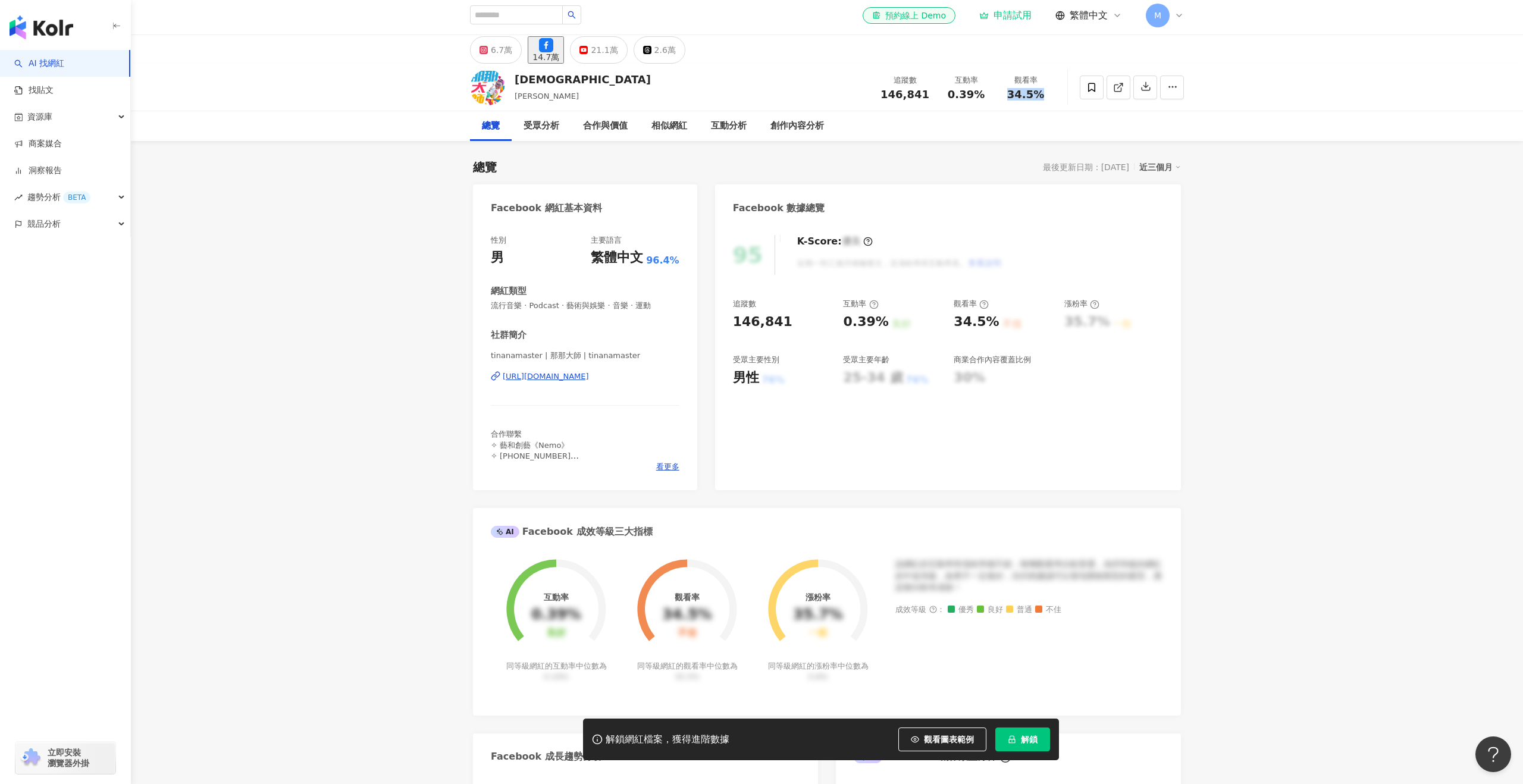
drag, startPoint x: 1050, startPoint y: 92, endPoint x: 1000, endPoint y: 92, distance: 50.0
click at [1000, 92] on div "觀看率 34.5%" at bounding box center [1025, 87] width 59 height 26
copy span "34.5%"
drag, startPoint x: 483, startPoint y: 371, endPoint x: 679, endPoint y: 379, distance: 196.2
click at [679, 379] on div "性別 男 主要語言 繁體中文 96.4% 網紅類型 流行音樂 · Podcast · 藝術與娛樂 · 音樂 · 運動 社群簡介 tinanamaster | …" at bounding box center [585, 357] width 224 height 267
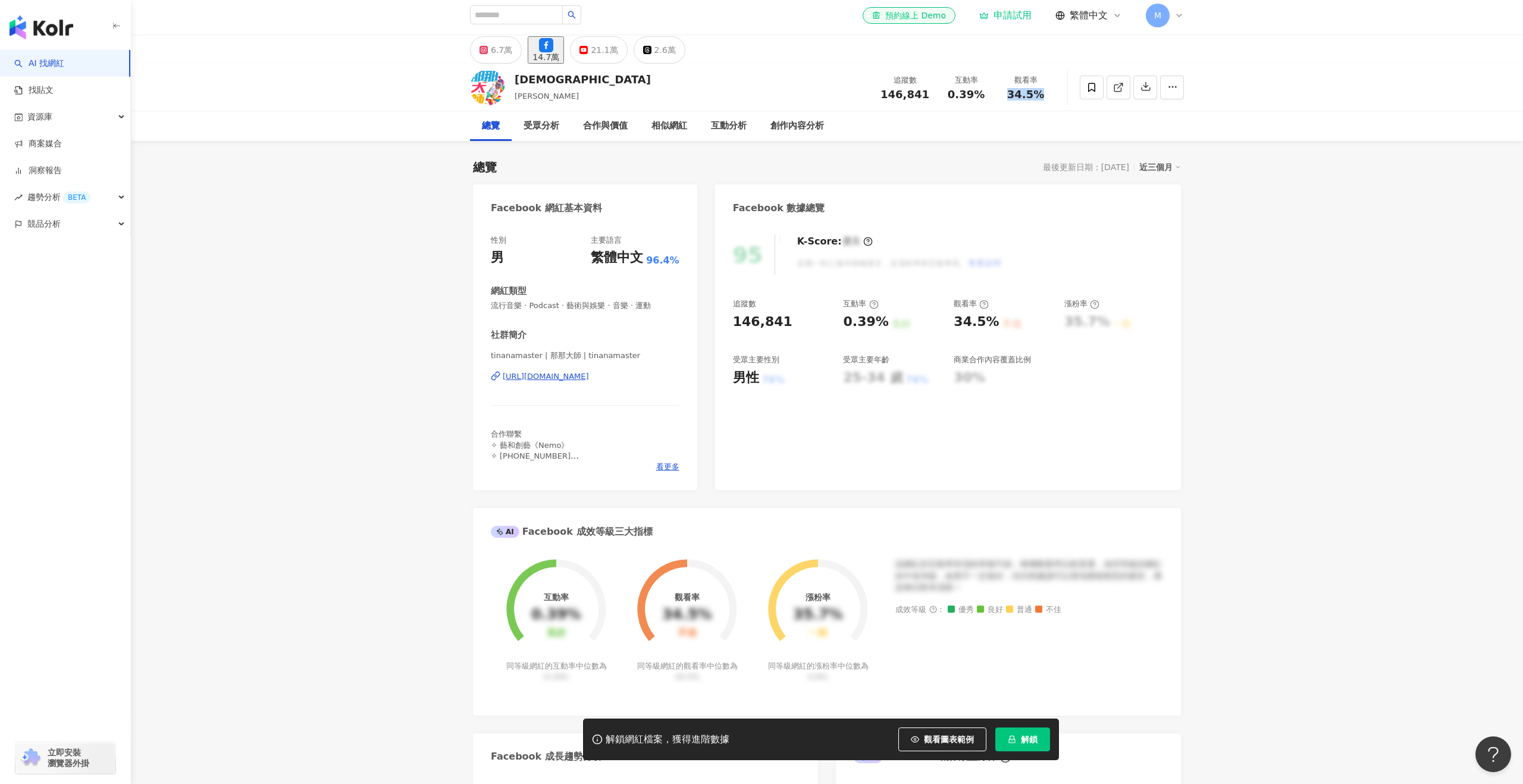
copy div "[URL][DOMAIN_NAME]"
click at [489, 55] on button "6.7萬" at bounding box center [496, 49] width 52 height 27
drag, startPoint x: 918, startPoint y: 94, endPoint x: 879, endPoint y: 94, distance: 39.0
click at [879, 94] on div "追蹤數 66,706" at bounding box center [907, 87] width 59 height 26
